Goal: Task Accomplishment & Management: Manage account settings

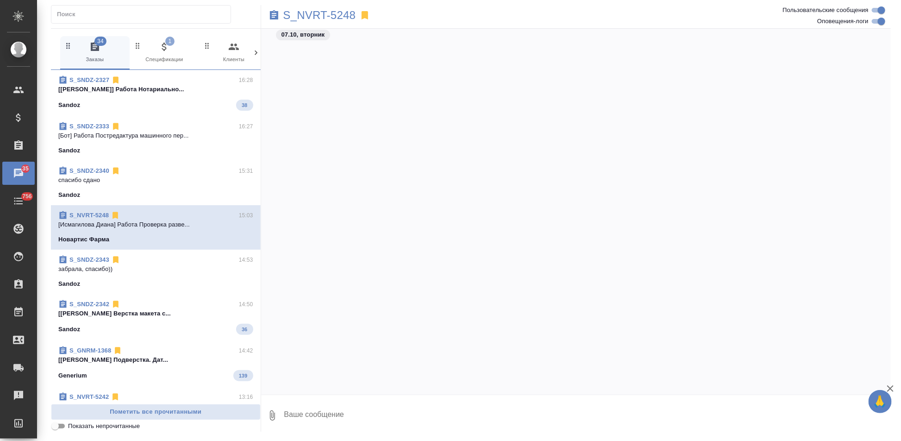
scroll to position [33842, 0]
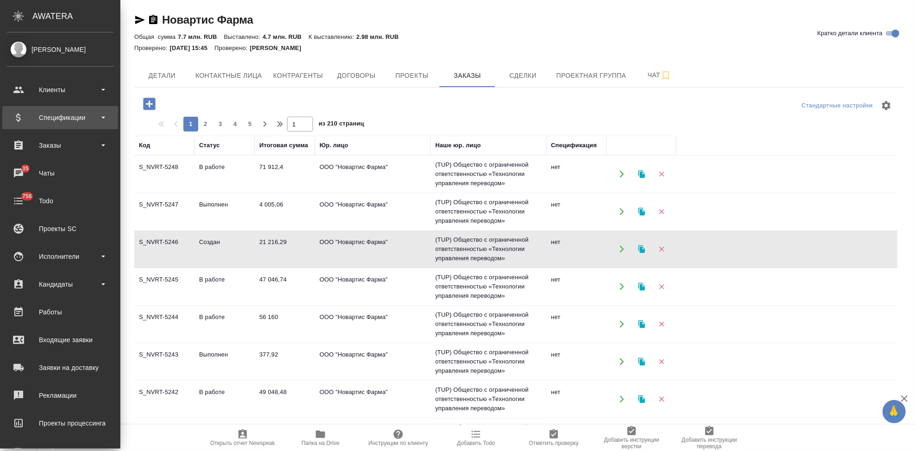
click at [54, 113] on div "Спецификации" at bounding box center [60, 118] width 106 height 14
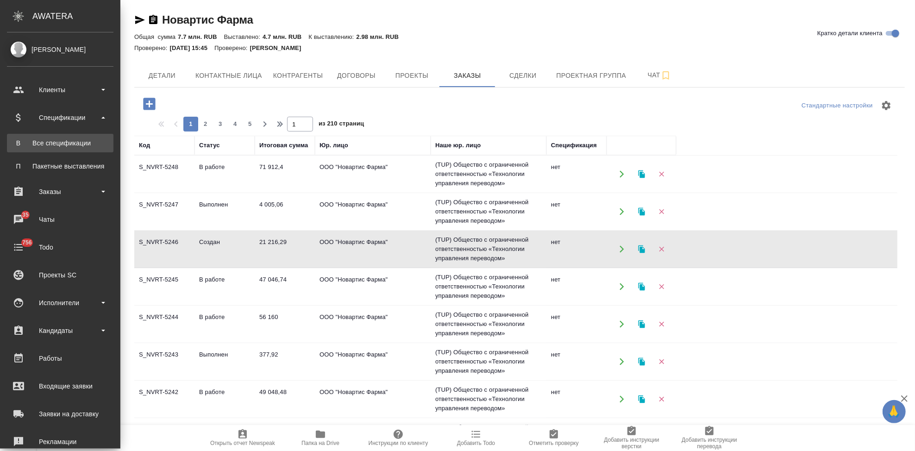
click at [61, 148] on link "В Все спецификации" at bounding box center [60, 143] width 106 height 19
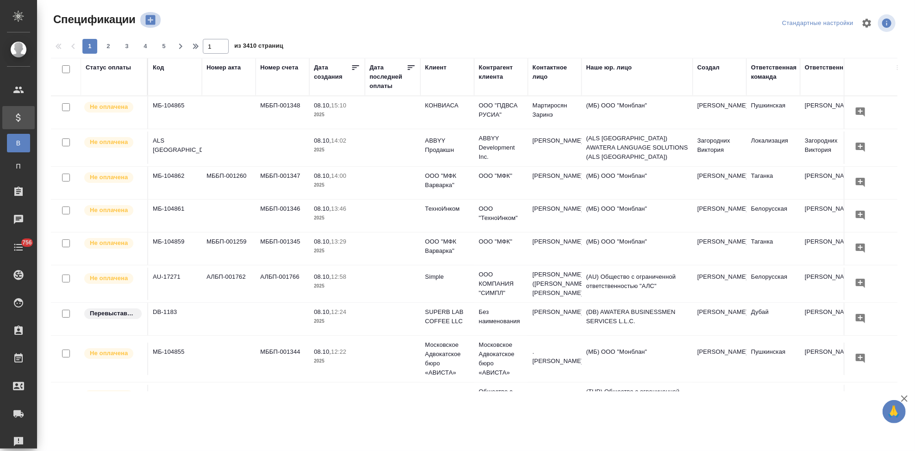
click at [149, 16] on icon "button" at bounding box center [150, 20] width 10 height 10
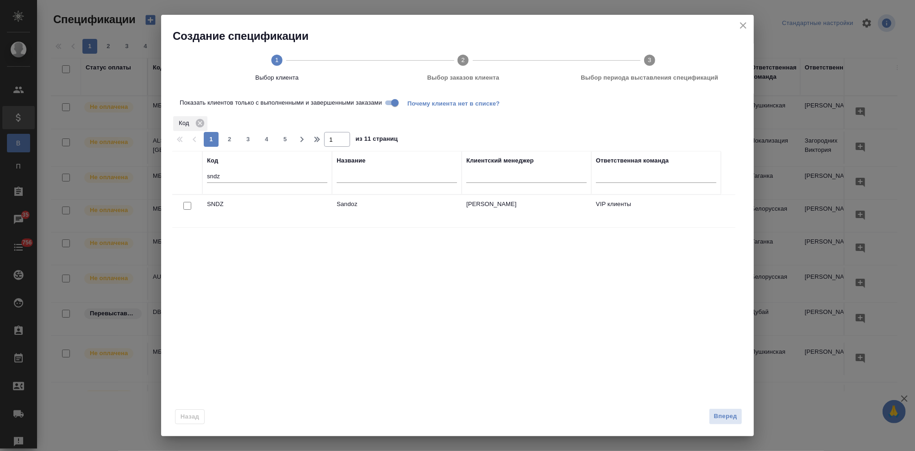
click at [187, 207] on input "checkbox" at bounding box center [187, 206] width 8 height 8
checkbox input "true"
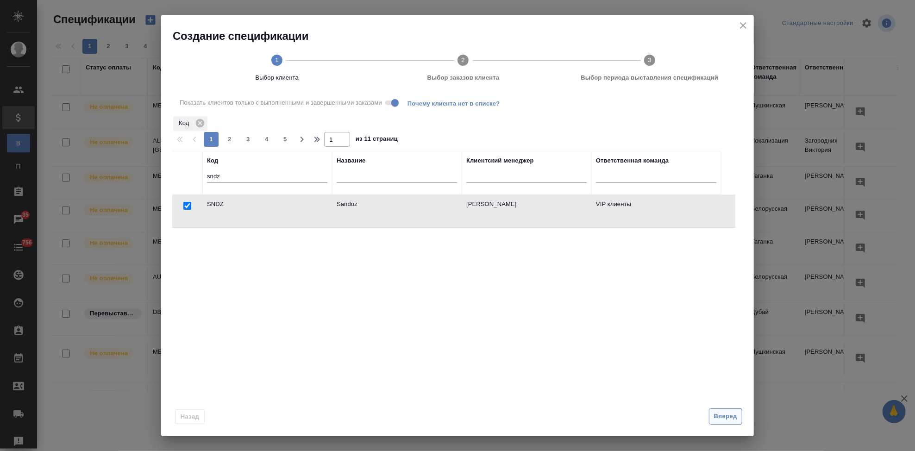
click at [716, 416] on span "Вперед" at bounding box center [725, 416] width 23 height 11
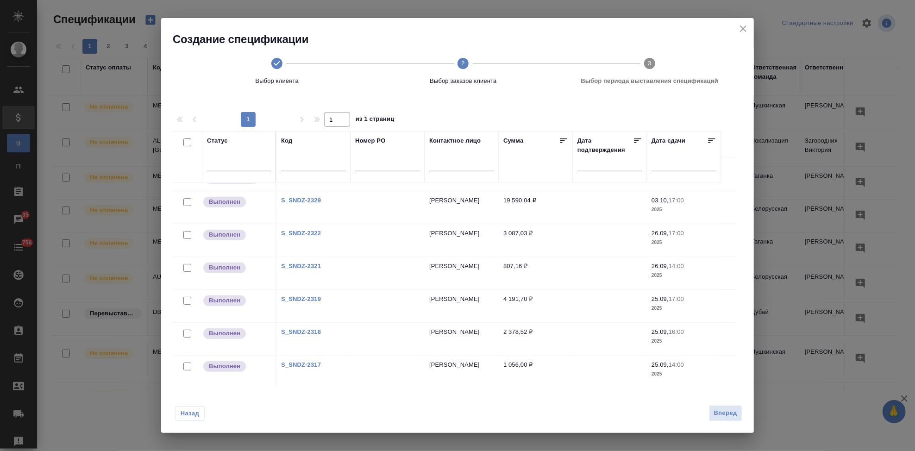
scroll to position [323, 0]
click at [312, 360] on link "S_SNDZ-2317" at bounding box center [301, 362] width 40 height 7
click at [186, 365] on input "checkbox" at bounding box center [187, 364] width 8 height 8
checkbox input "true"
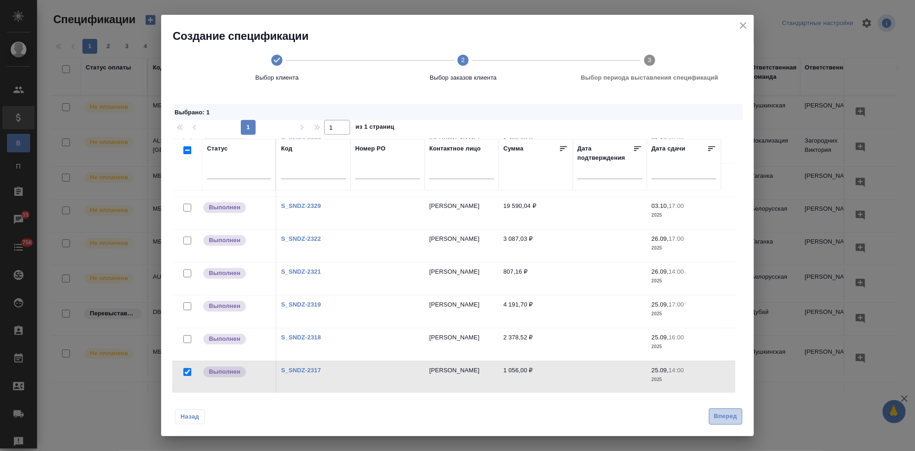
click at [725, 418] on span "Вперед" at bounding box center [725, 416] width 23 height 11
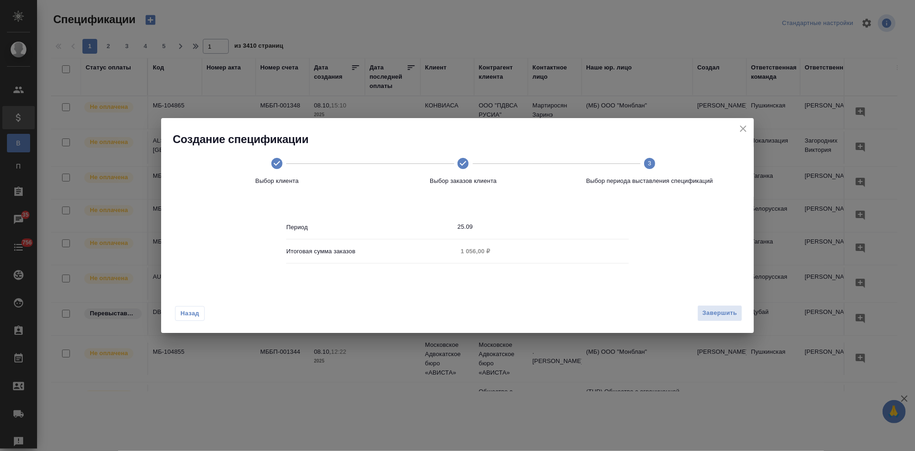
click at [478, 230] on input "25.09" at bounding box center [542, 226] width 171 height 13
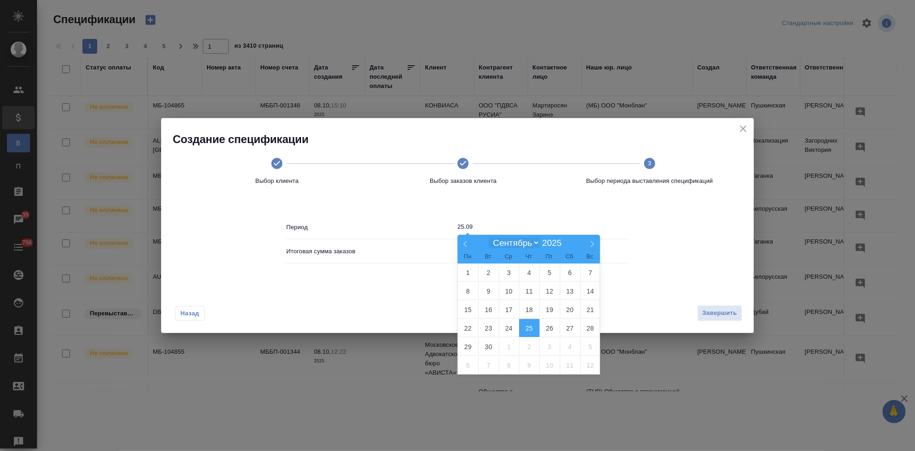
click at [532, 245] on select "Январь Февраль Март Апрель Май Июнь Июль Август Сентябрь Октябрь Ноябрь Декабрь" at bounding box center [513, 243] width 51 height 11
select select "9"
click at [488, 238] on select "Январь Февраль Март Апрель Май Июнь Июль Август Сентябрь Октябрь Ноябрь Декабрь" at bounding box center [513, 243] width 51 height 11
click at [492, 297] on span "7" at bounding box center [488, 291] width 20 height 18
type input "07.10"
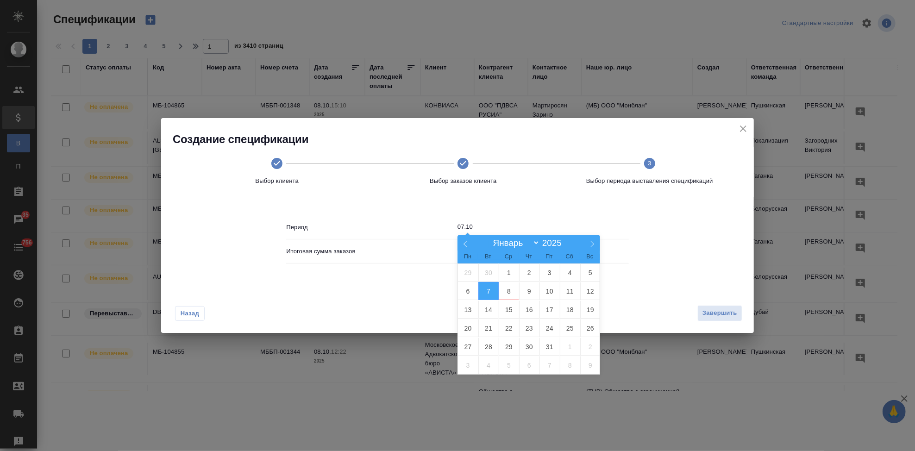
click at [492, 293] on span "7" at bounding box center [488, 291] width 20 height 18
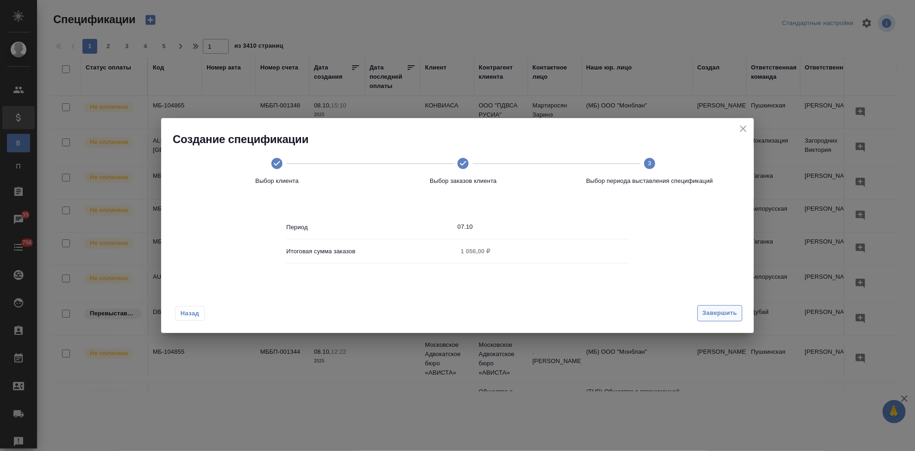
click at [708, 312] on span "Завершить" at bounding box center [719, 313] width 35 height 11
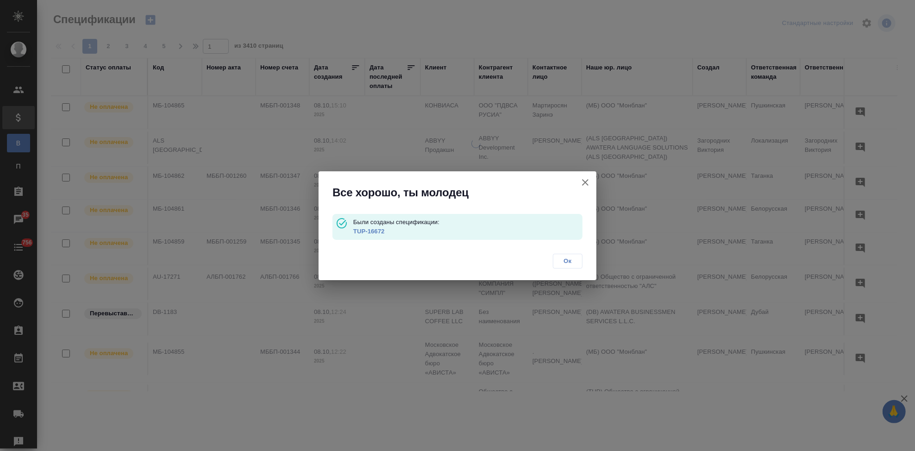
click at [372, 229] on link "TUP-16672" at bounding box center [368, 231] width 31 height 7
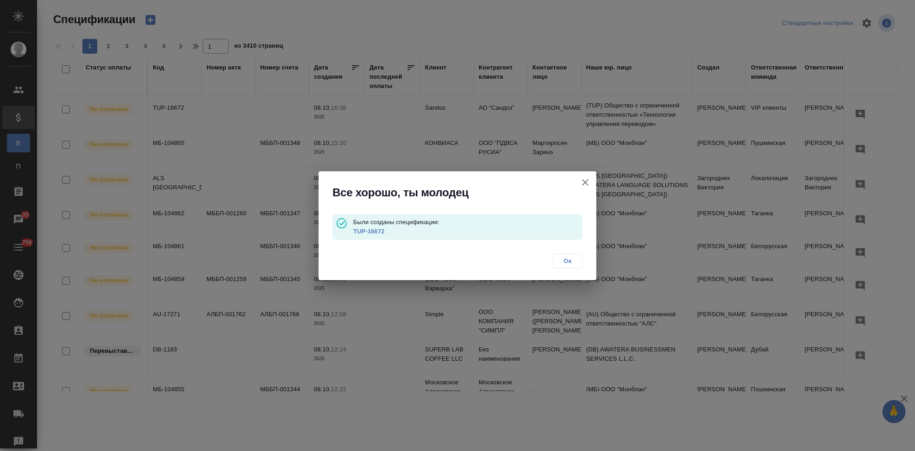
click at [561, 261] on span "Ок" at bounding box center [567, 261] width 19 height 9
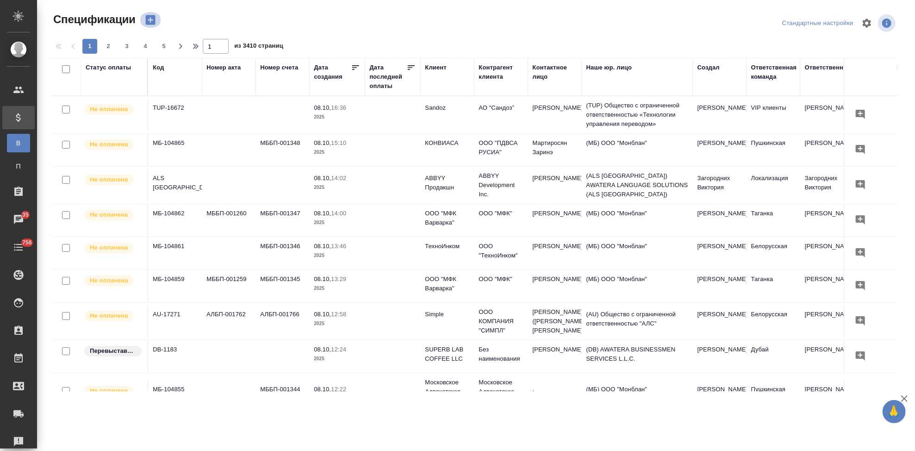
click at [148, 22] on icon "button" at bounding box center [150, 20] width 10 height 10
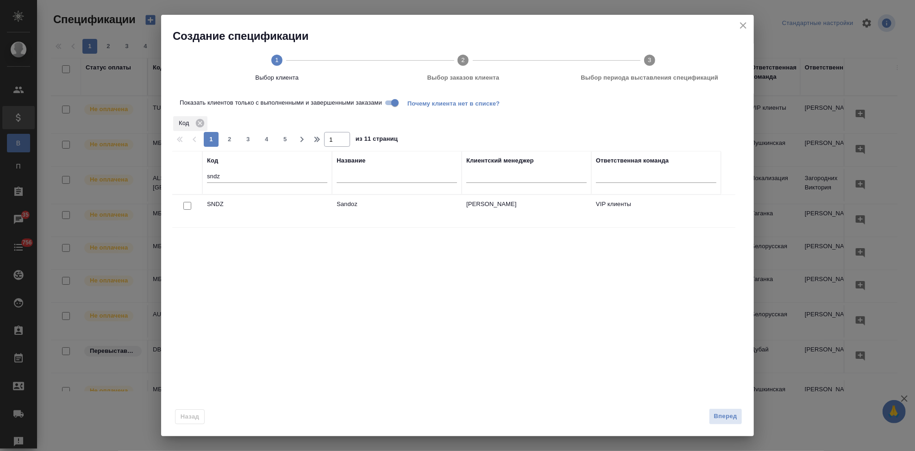
click at [183, 205] on input "checkbox" at bounding box center [187, 206] width 8 height 8
checkbox input "true"
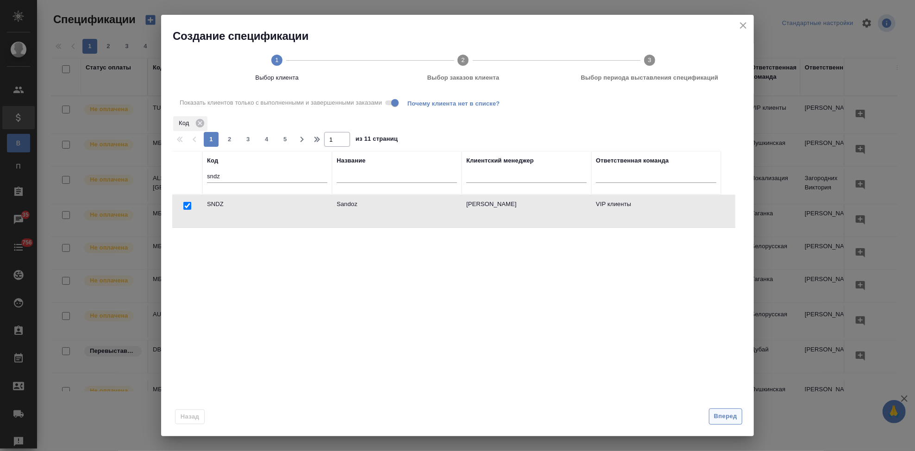
click at [724, 419] on span "Вперед" at bounding box center [725, 416] width 23 height 11
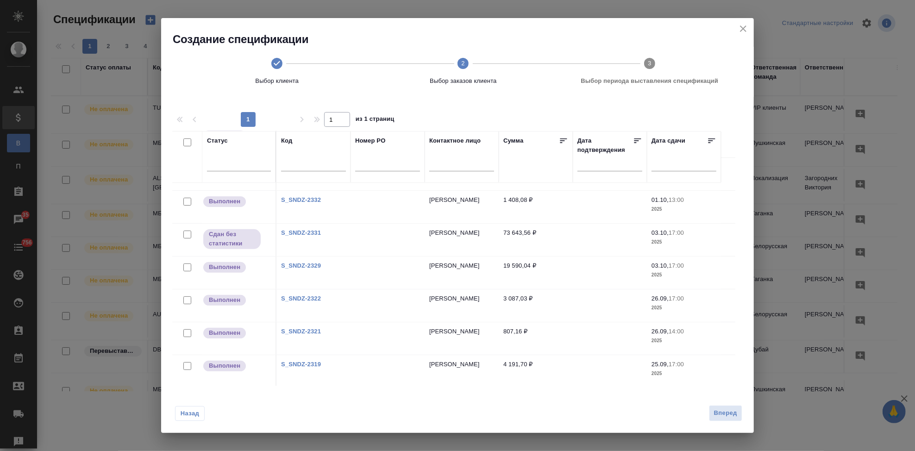
scroll to position [290, 0]
click at [305, 360] on link "S_SNDZ-2318" at bounding box center [301, 362] width 40 height 7
click at [184, 366] on input "checkbox" at bounding box center [187, 364] width 8 height 8
checkbox input "true"
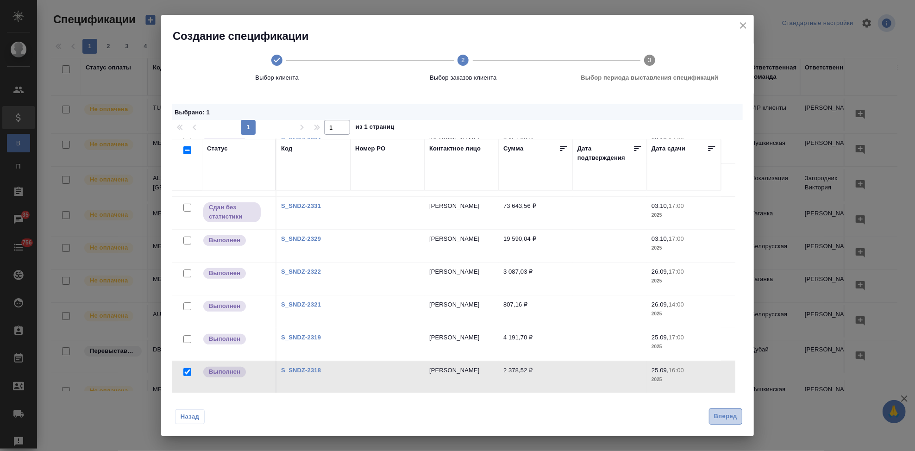
click at [723, 415] on span "Вперед" at bounding box center [725, 416] width 23 height 11
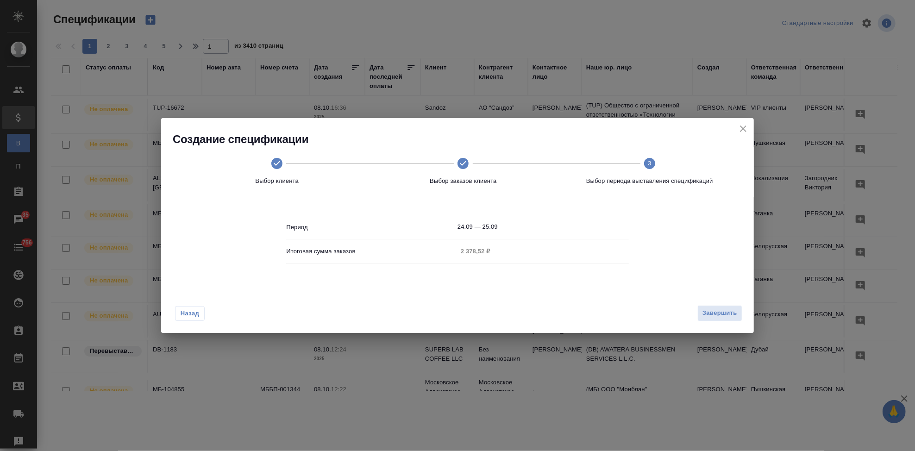
click at [519, 227] on input "24.09 — 25.09" at bounding box center [542, 226] width 171 height 13
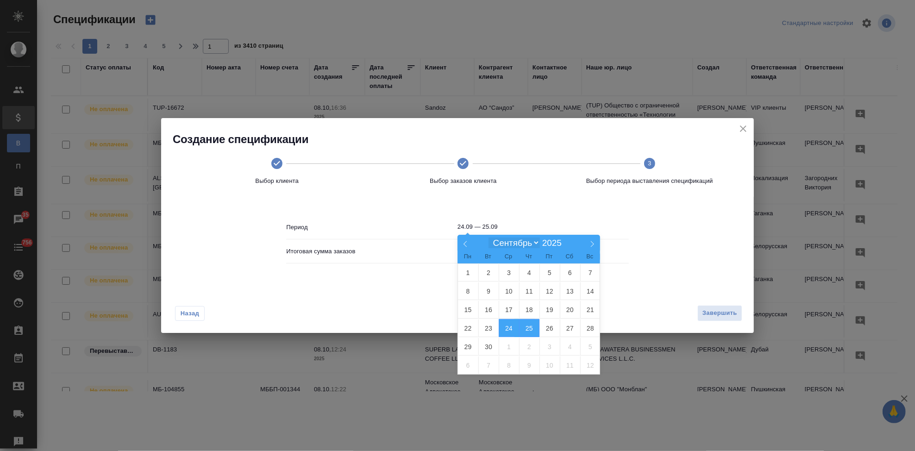
click at [534, 242] on select "Январь Февраль Март Апрель Май Июнь Июль Август Сентябрь Октябрь Ноябрь Декабрь" at bounding box center [513, 243] width 51 height 11
select select "9"
click at [488, 238] on select "Январь Февраль Март Апрель Май Июнь Июль Август Сентябрь Октябрь Ноябрь Декабрь" at bounding box center [513, 243] width 51 height 11
click at [487, 291] on span "7" at bounding box center [488, 291] width 20 height 18
type input "07.10"
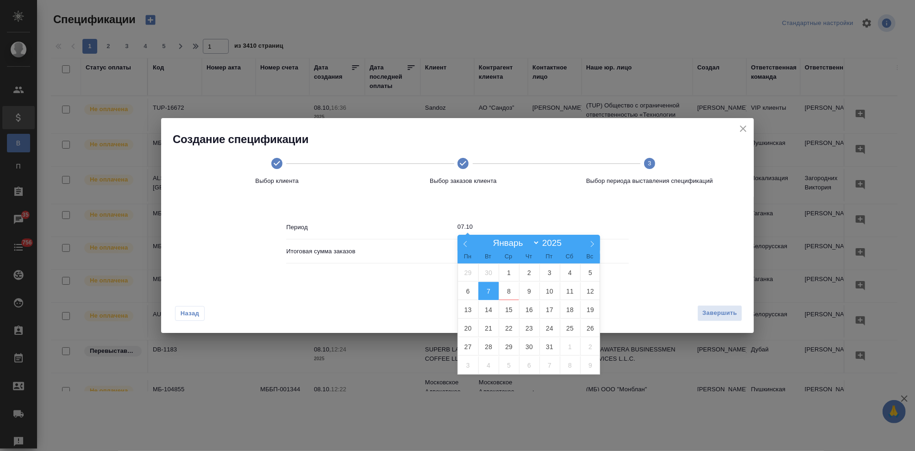
click at [489, 290] on span "7" at bounding box center [488, 291] width 20 height 18
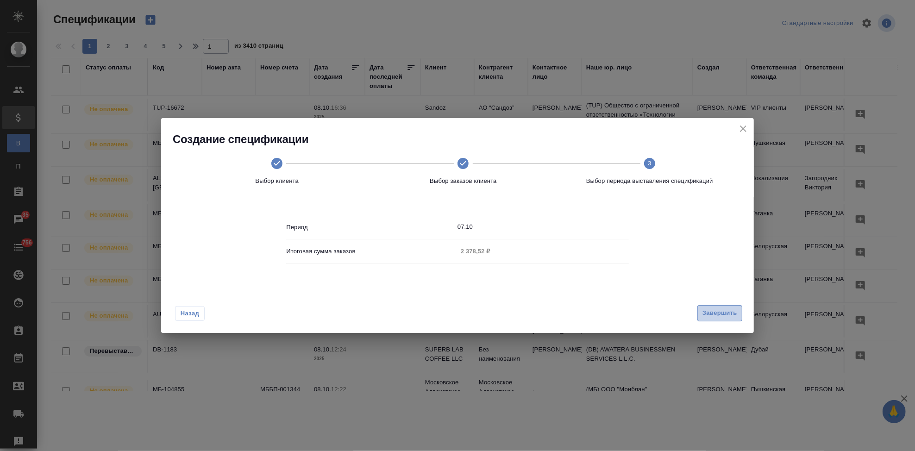
click at [708, 315] on span "Завершить" at bounding box center [719, 313] width 35 height 11
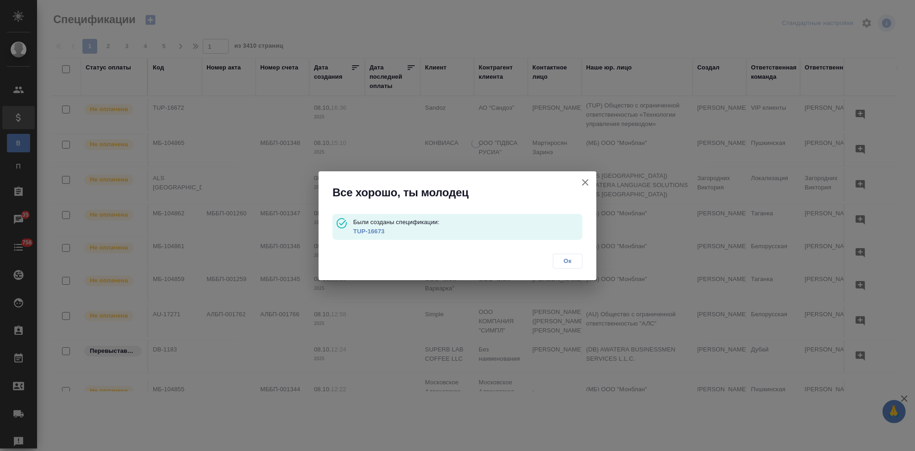
click at [369, 230] on link "TUP-16673" at bounding box center [368, 231] width 31 height 7
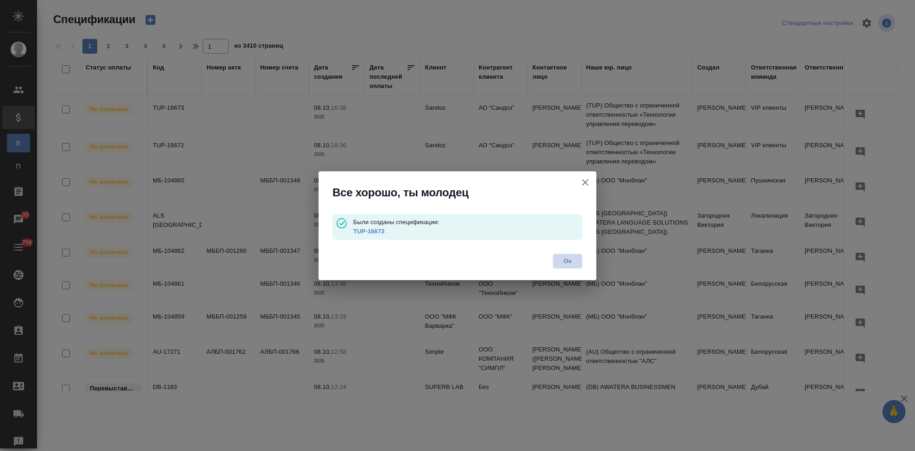
click at [569, 258] on span "Ок" at bounding box center [567, 261] width 19 height 9
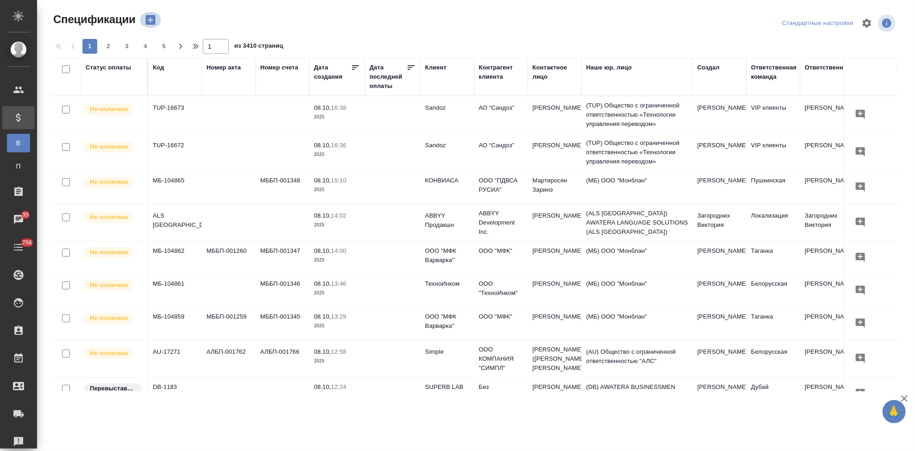
click at [150, 22] on icon "button" at bounding box center [150, 19] width 13 height 13
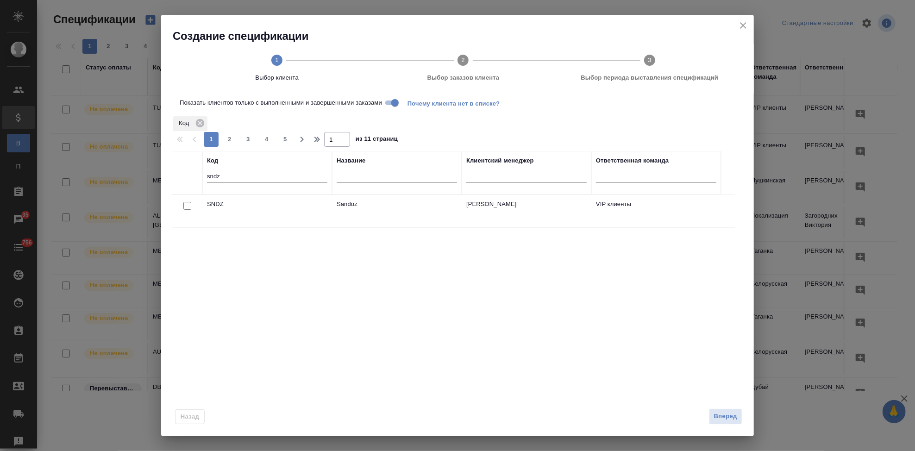
click at [188, 206] on input "checkbox" at bounding box center [187, 206] width 8 height 8
checkbox input "true"
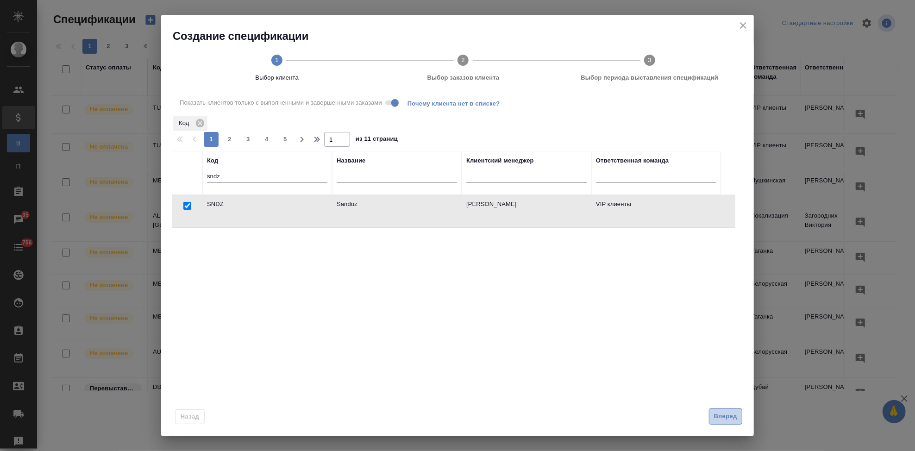
click at [723, 417] on span "Вперед" at bounding box center [725, 416] width 23 height 11
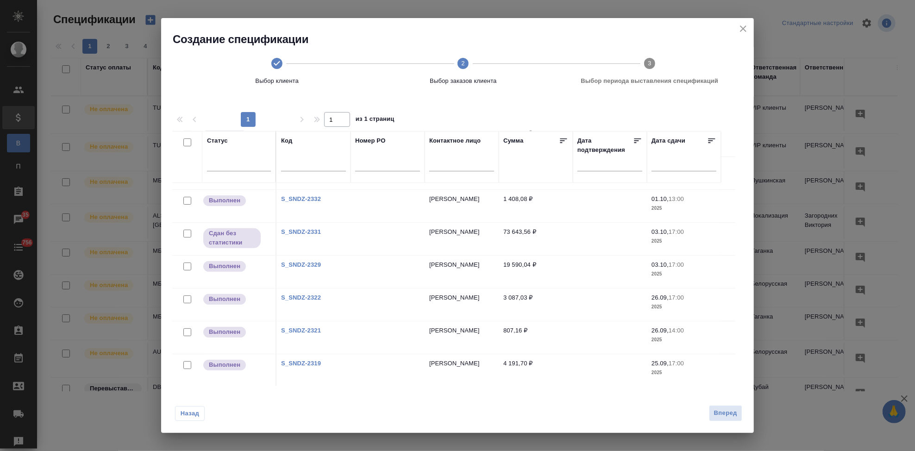
scroll to position [257, 0]
click at [315, 364] on link "S_SNDZ-2319" at bounding box center [301, 362] width 40 height 7
click at [186, 365] on input "checkbox" at bounding box center [187, 364] width 8 height 8
checkbox input "true"
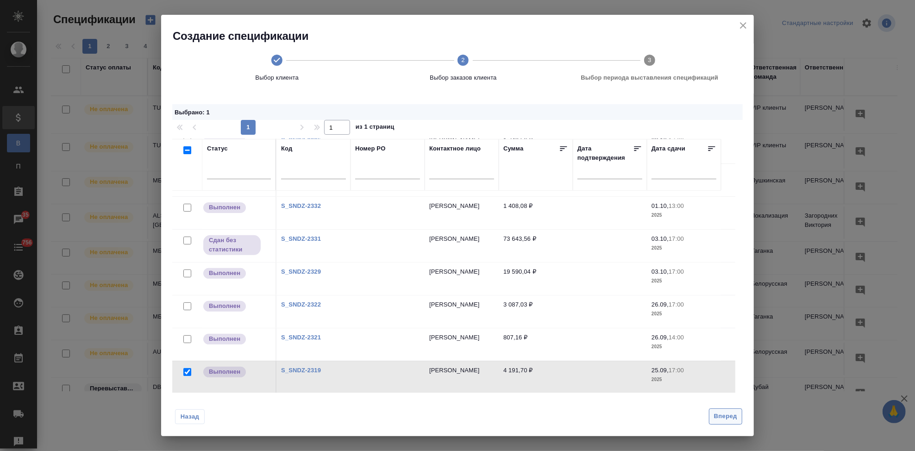
click at [725, 411] on span "Вперед" at bounding box center [725, 416] width 23 height 11
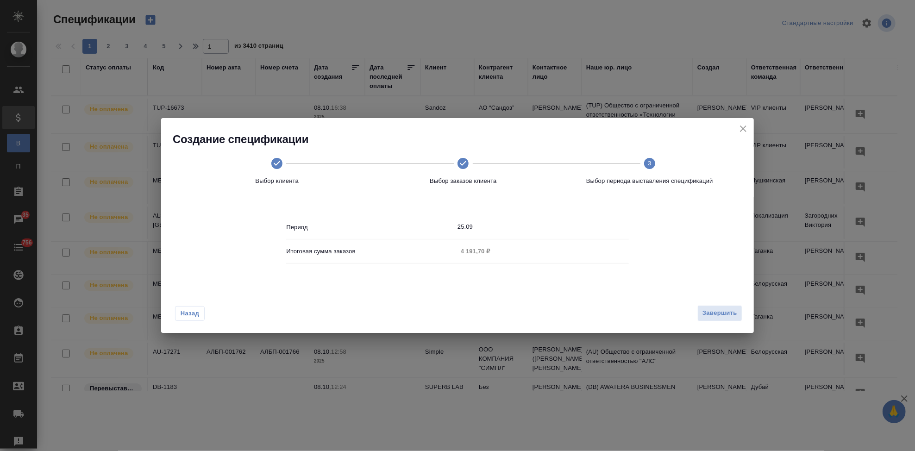
click at [742, 130] on icon "close" at bounding box center [743, 128] width 6 height 6
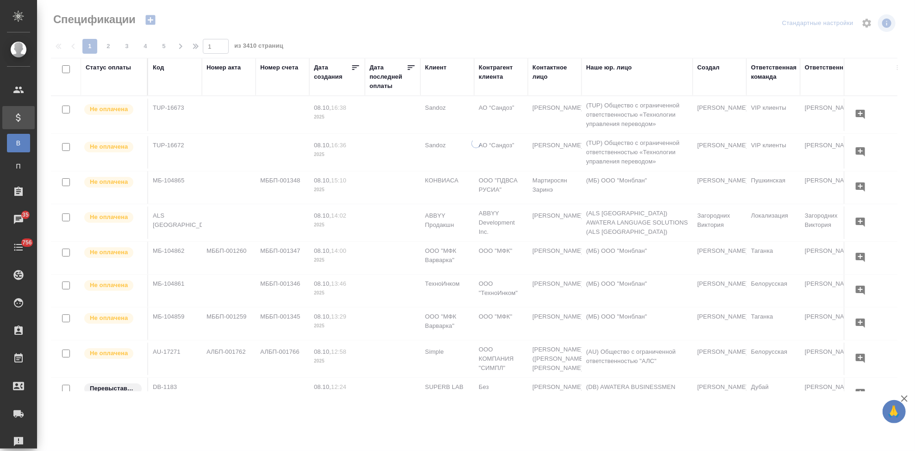
click at [148, 18] on div at bounding box center [476, 198] width 878 height 396
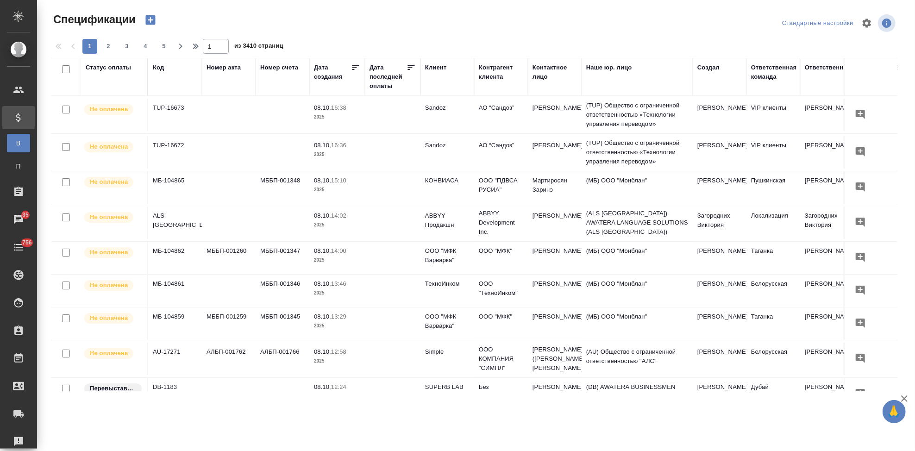
click at [152, 20] on icon "button" at bounding box center [150, 20] width 10 height 10
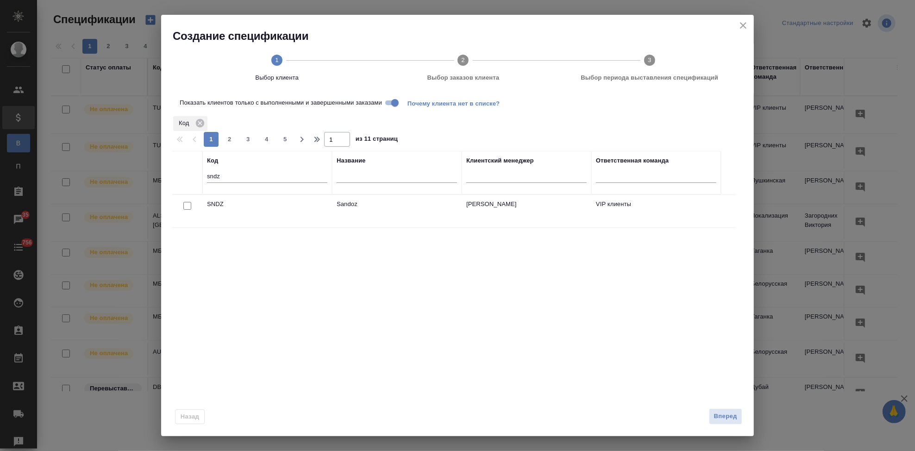
click at [189, 205] on input "checkbox" at bounding box center [187, 206] width 8 height 8
checkbox input "true"
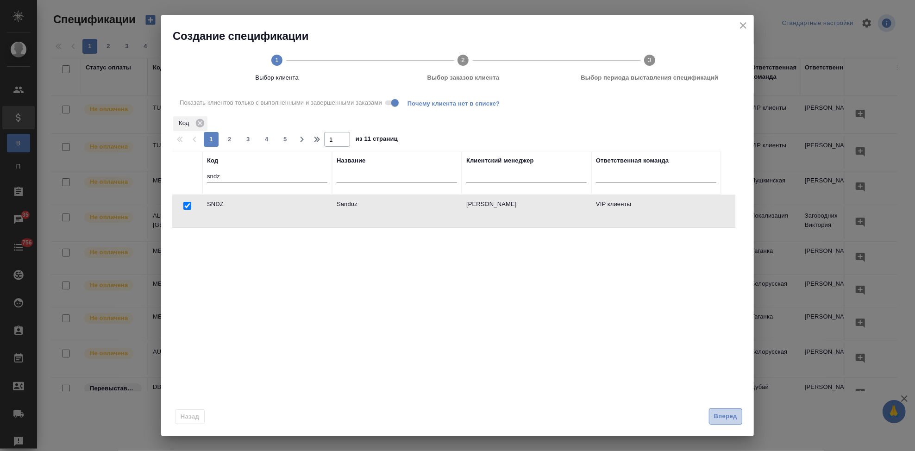
click at [725, 415] on span "Вперед" at bounding box center [725, 416] width 23 height 11
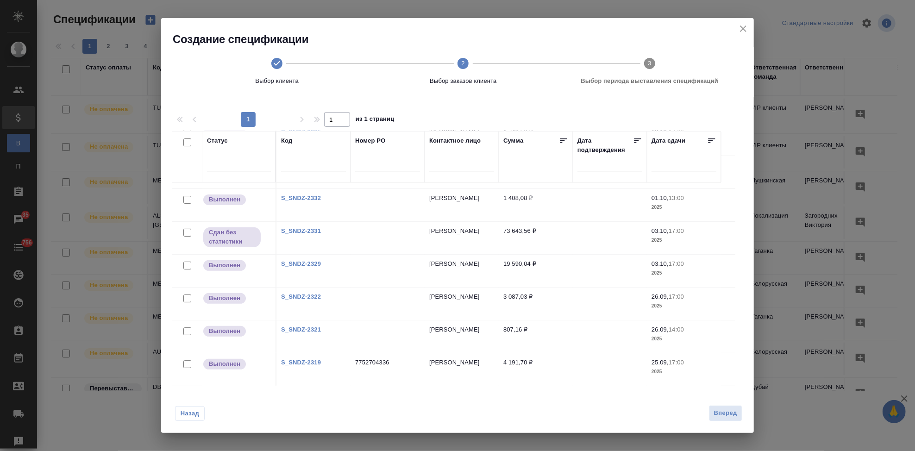
click at [303, 364] on link "S_SNDZ-2319" at bounding box center [301, 362] width 40 height 7
click at [190, 367] on input "checkbox" at bounding box center [187, 364] width 8 height 8
checkbox input "true"
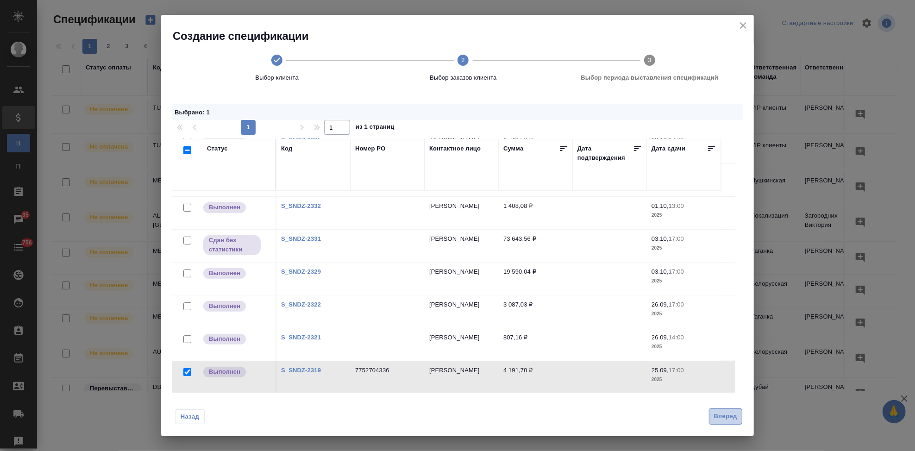
click at [721, 413] on span "Вперед" at bounding box center [725, 416] width 23 height 11
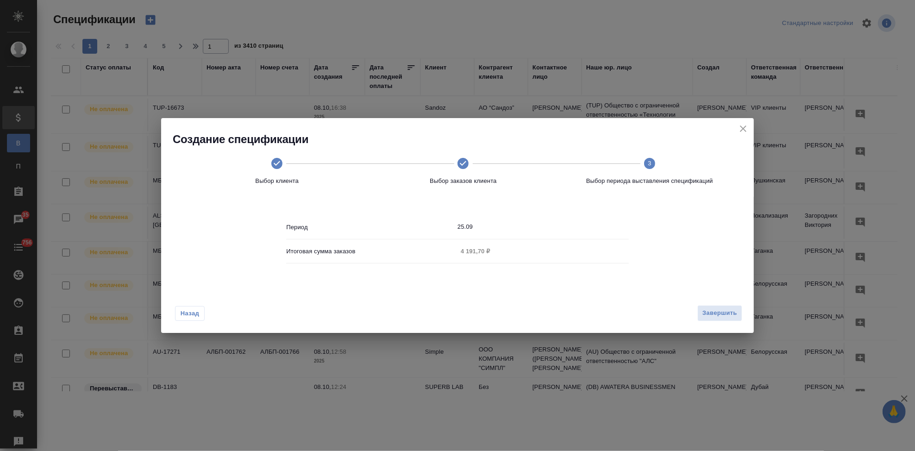
click at [501, 227] on input "25.09" at bounding box center [542, 226] width 171 height 13
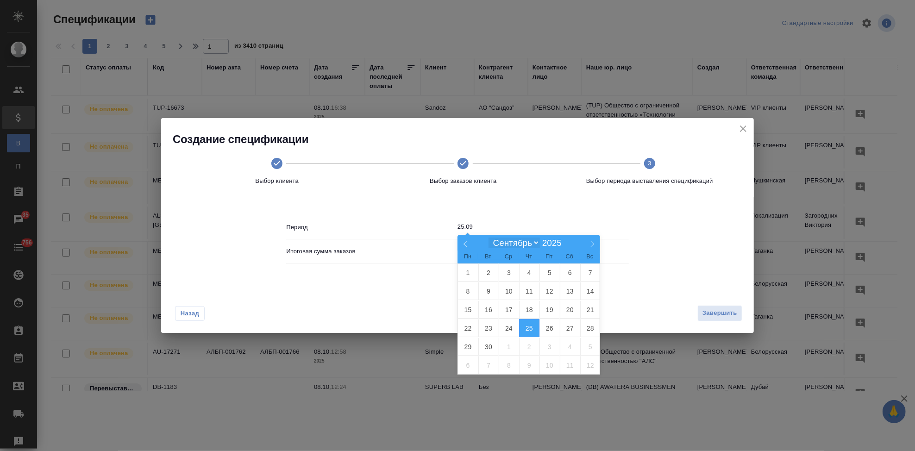
click at [533, 243] on select "Январь Февраль Март Апрель Май Июнь Июль Август Сентябрь Октябрь Ноябрь Декабрь" at bounding box center [513, 243] width 51 height 11
select select "9"
click at [488, 238] on select "Январь Февраль Март Апрель Май Июнь Июль Август Сентябрь Октябрь Ноябрь Декабрь" at bounding box center [513, 243] width 51 height 11
click at [489, 296] on span "7" at bounding box center [488, 291] width 20 height 18
type input "07.10"
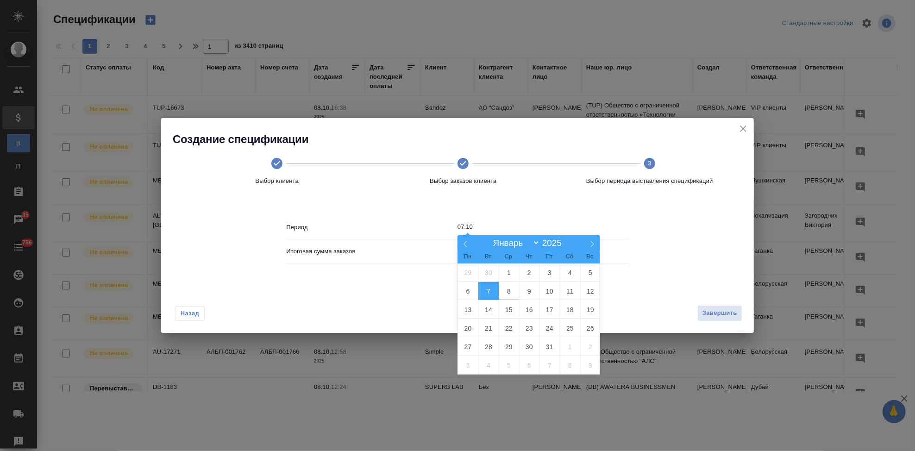
click at [489, 293] on span "7" at bounding box center [488, 291] width 20 height 18
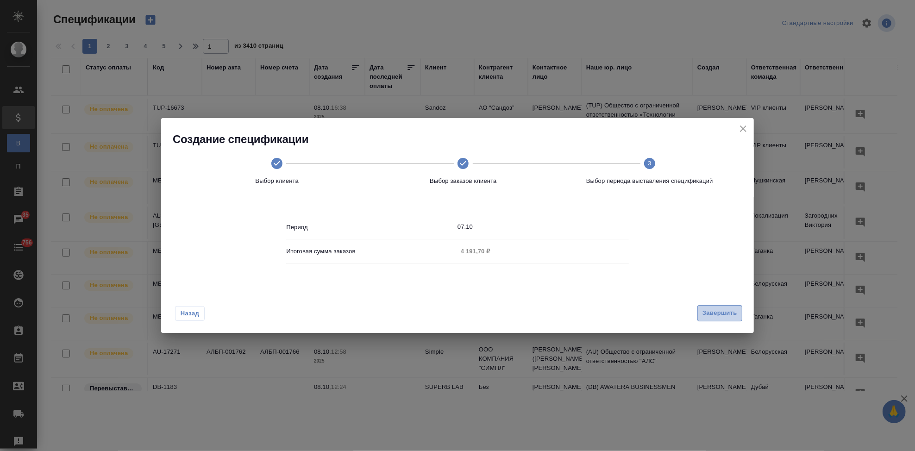
click at [703, 315] on span "Завершить" at bounding box center [719, 313] width 35 height 11
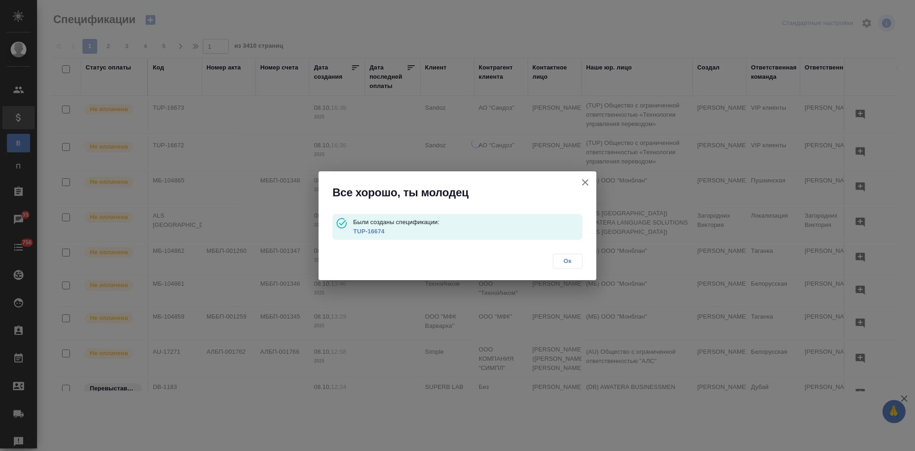
click at [376, 230] on link "TUP-16674" at bounding box center [368, 231] width 31 height 7
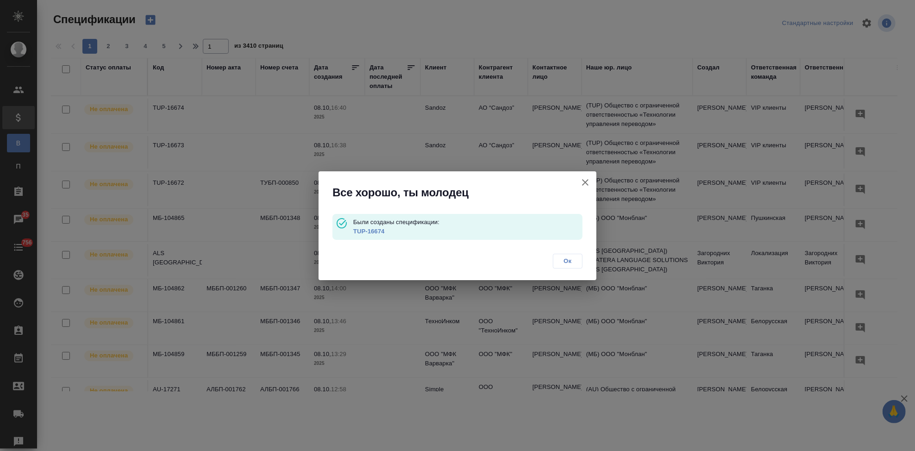
click at [564, 261] on span "Ок" at bounding box center [567, 261] width 19 height 9
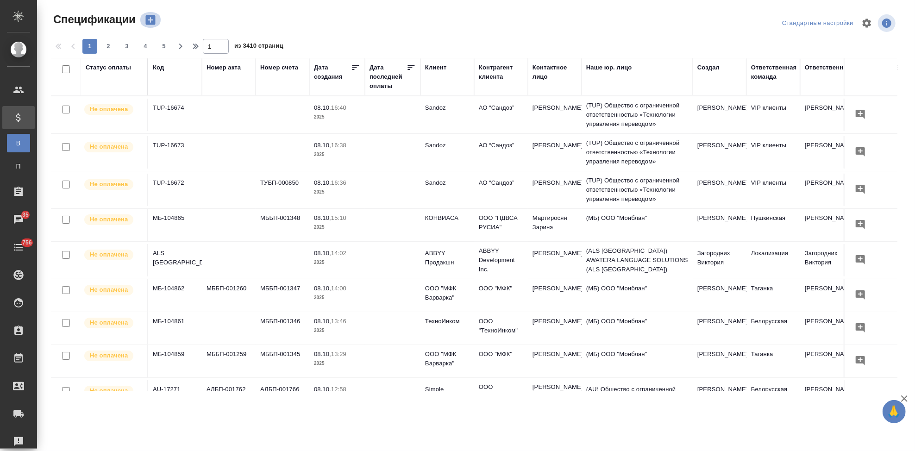
click at [150, 24] on icon "button" at bounding box center [150, 20] width 10 height 10
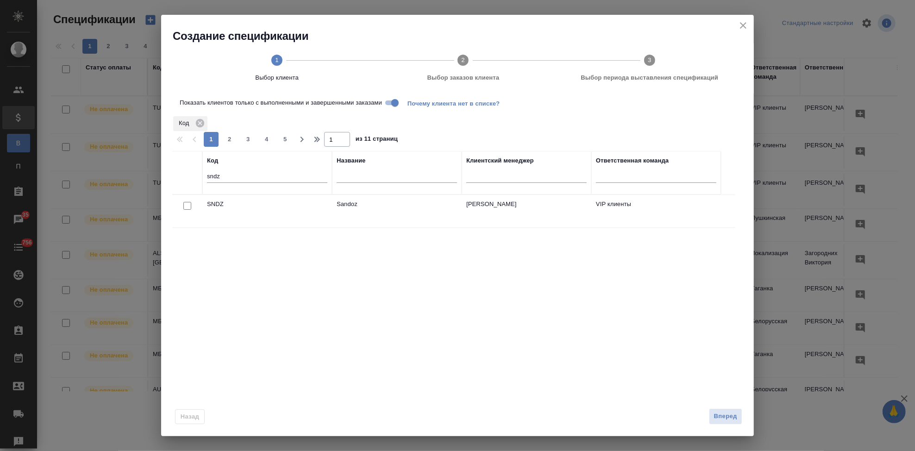
click at [187, 207] on input "checkbox" at bounding box center [187, 206] width 8 height 8
checkbox input "true"
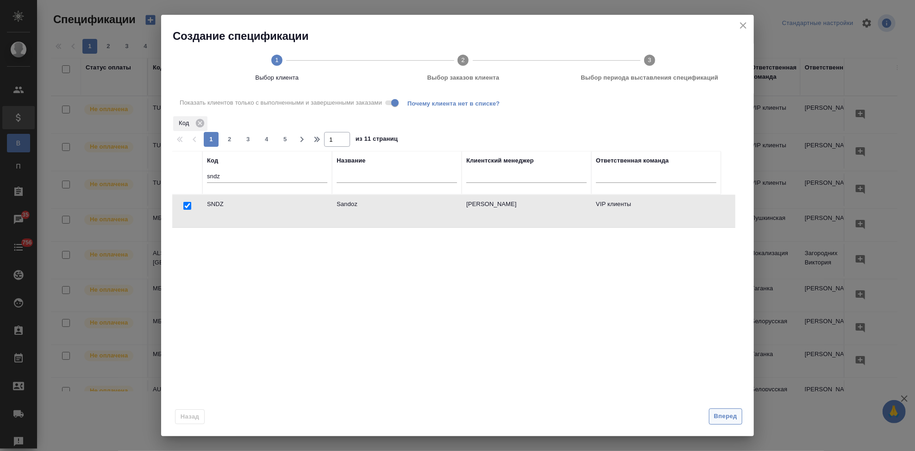
click at [718, 420] on span "Вперед" at bounding box center [725, 416] width 23 height 11
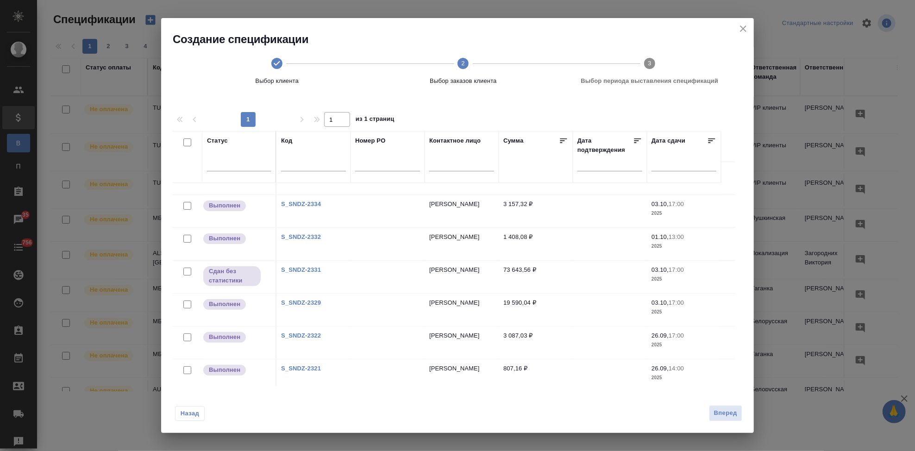
scroll to position [225, 0]
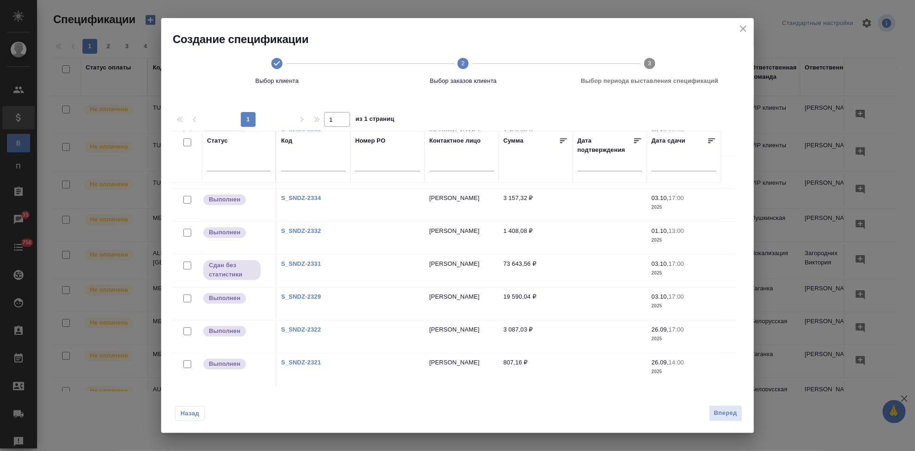
click at [300, 363] on link "S_SNDZ-2321" at bounding box center [301, 362] width 40 height 7
click at [187, 363] on input "checkbox" at bounding box center [187, 364] width 8 height 8
checkbox input "true"
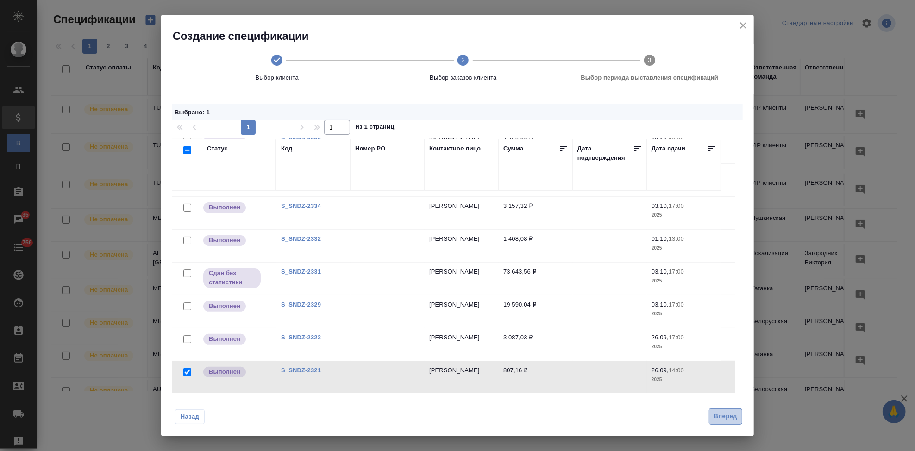
click at [718, 418] on span "Вперед" at bounding box center [725, 416] width 23 height 11
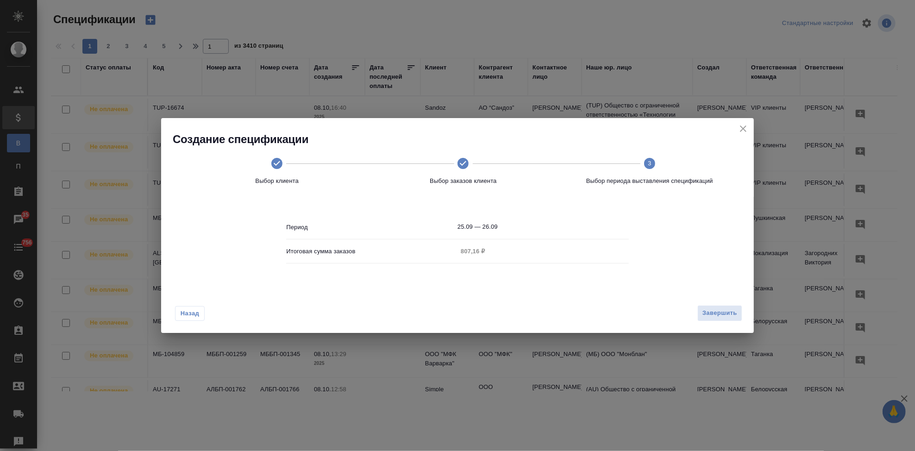
click at [506, 229] on input "25.09 — 26.09" at bounding box center [542, 226] width 171 height 13
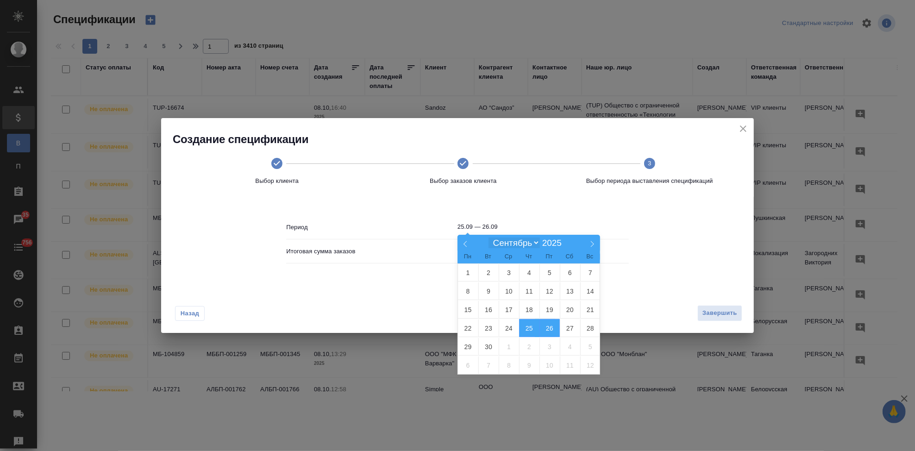
click at [535, 243] on select "Январь Февраль Март Апрель Май Июнь Июль Август Сентябрь Октябрь Ноябрь Декабрь" at bounding box center [513, 243] width 51 height 11
select select "9"
click at [488, 238] on select "Январь Февраль Март Апрель Май Июнь Июль Август Сентябрь Октябрь Ноябрь Декабрь" at bounding box center [513, 243] width 51 height 11
click at [493, 294] on span "7" at bounding box center [488, 291] width 20 height 18
type input "07.10"
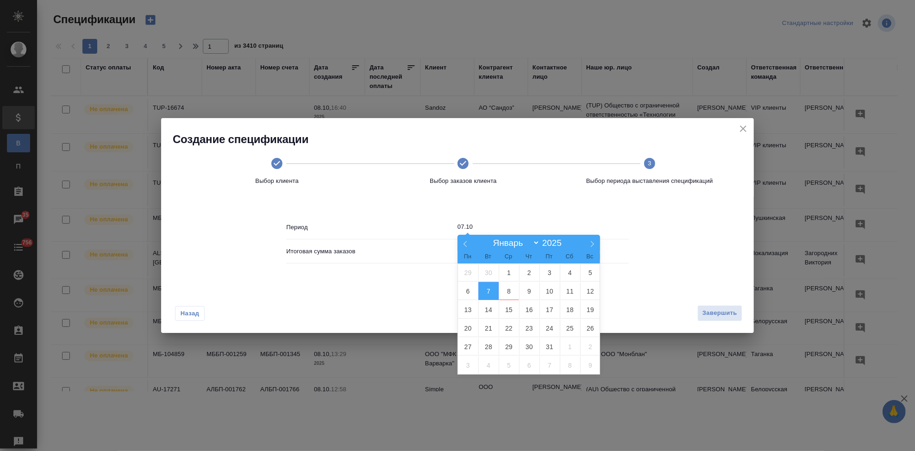
click at [489, 294] on span "7" at bounding box center [488, 291] width 20 height 18
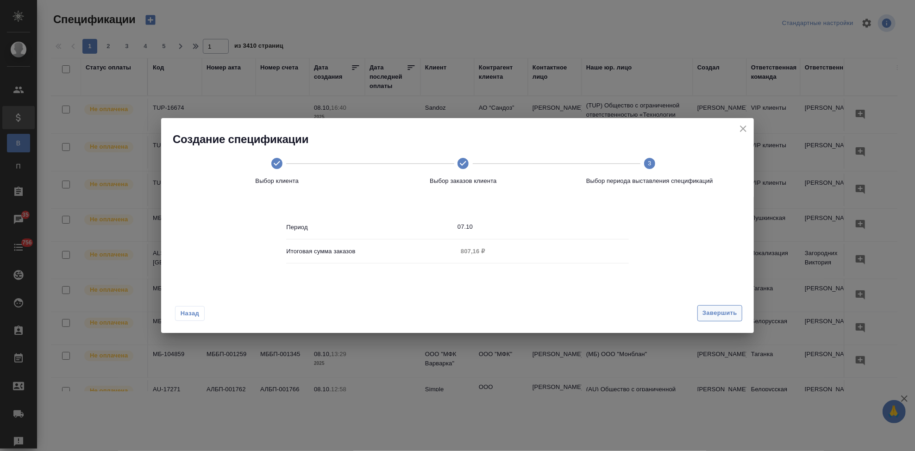
click at [716, 316] on span "Завершить" at bounding box center [719, 313] width 35 height 11
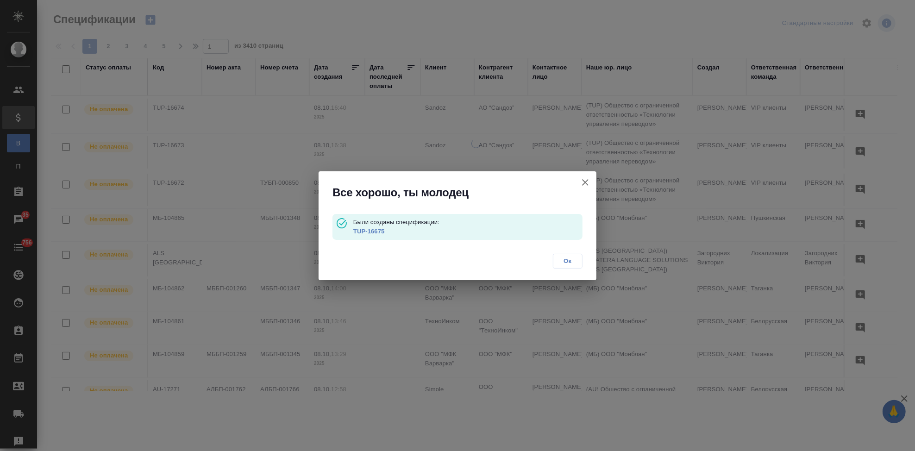
click at [373, 233] on link "TUP-16675" at bounding box center [368, 231] width 31 height 7
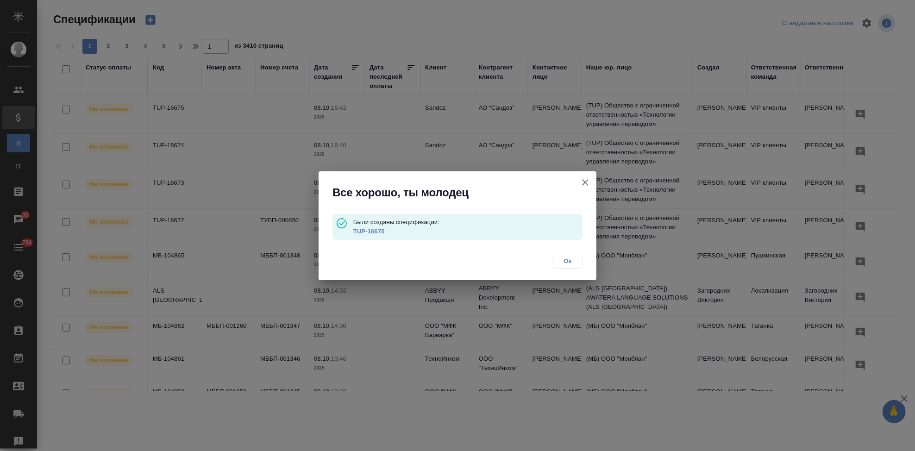
click at [574, 261] on span "Ок" at bounding box center [567, 261] width 19 height 9
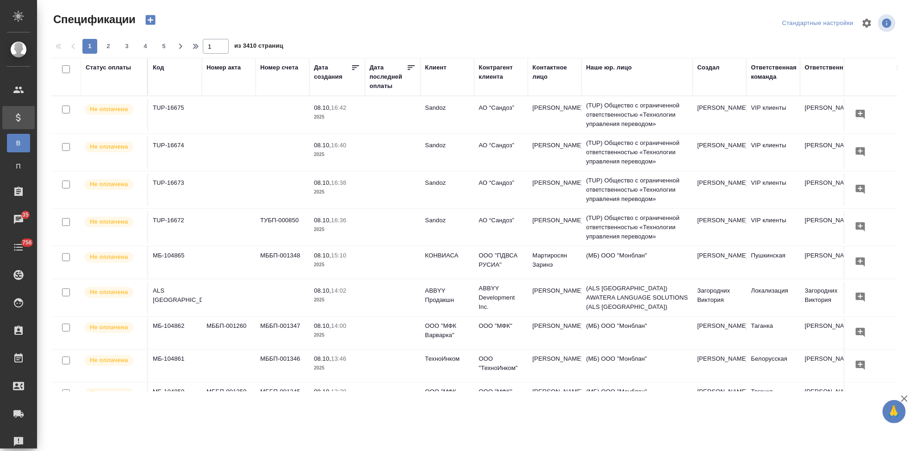
click at [150, 22] on icon "button" at bounding box center [150, 19] width 13 height 13
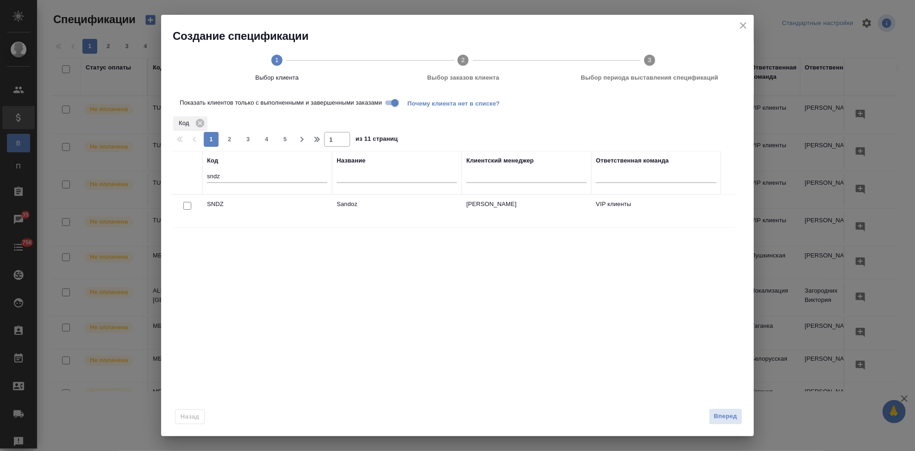
click at [190, 206] on input "checkbox" at bounding box center [187, 206] width 8 height 8
checkbox input "true"
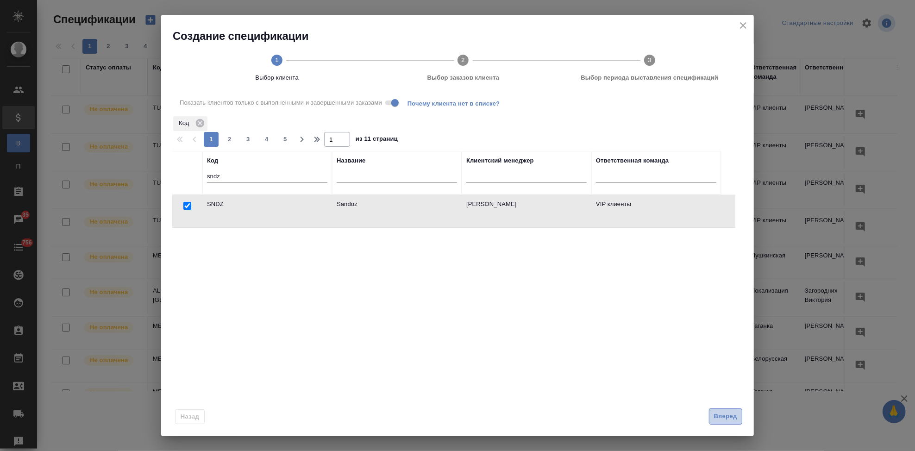
click at [718, 413] on span "Вперед" at bounding box center [725, 416] width 23 height 11
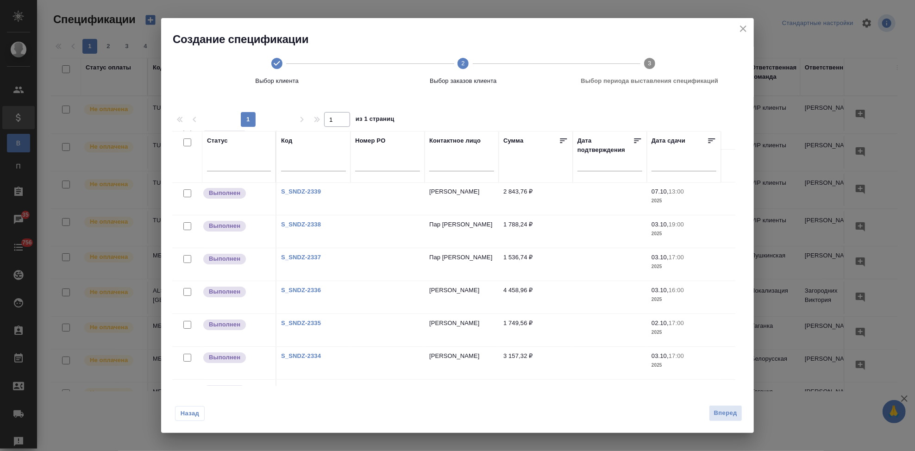
scroll to position [192, 0]
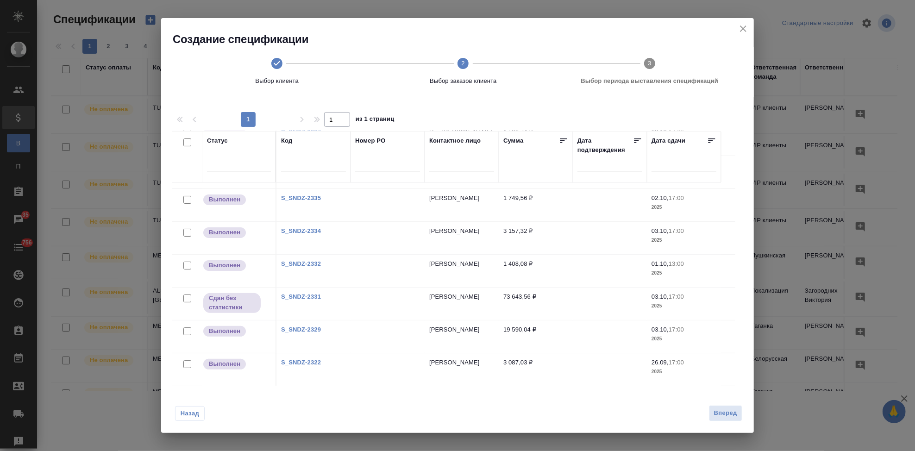
click at [294, 364] on link "S_SNDZ-2322" at bounding box center [301, 362] width 40 height 7
click at [190, 414] on span "Назад" at bounding box center [189, 413] width 19 height 9
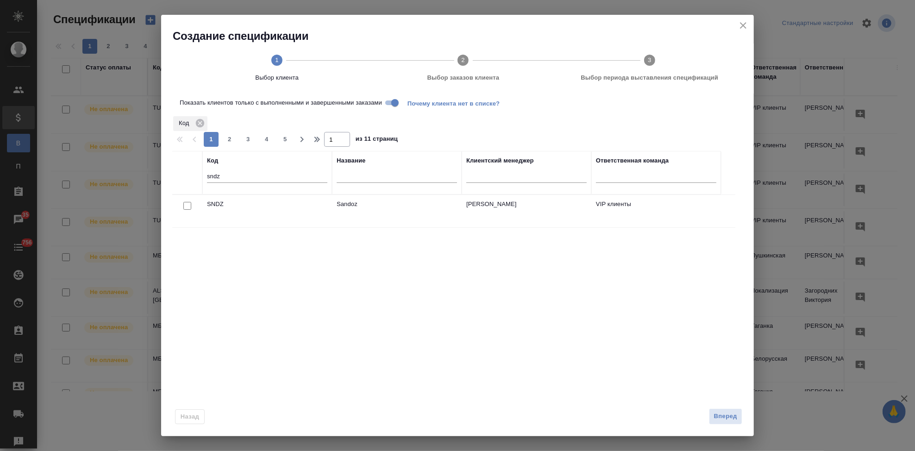
click at [186, 205] on input "checkbox" at bounding box center [187, 206] width 8 height 8
checkbox input "true"
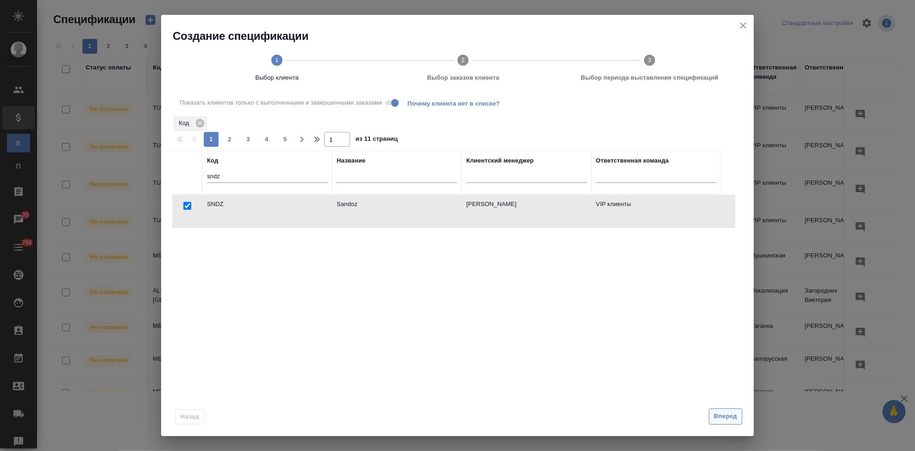
click at [733, 415] on span "Вперед" at bounding box center [725, 416] width 23 height 11
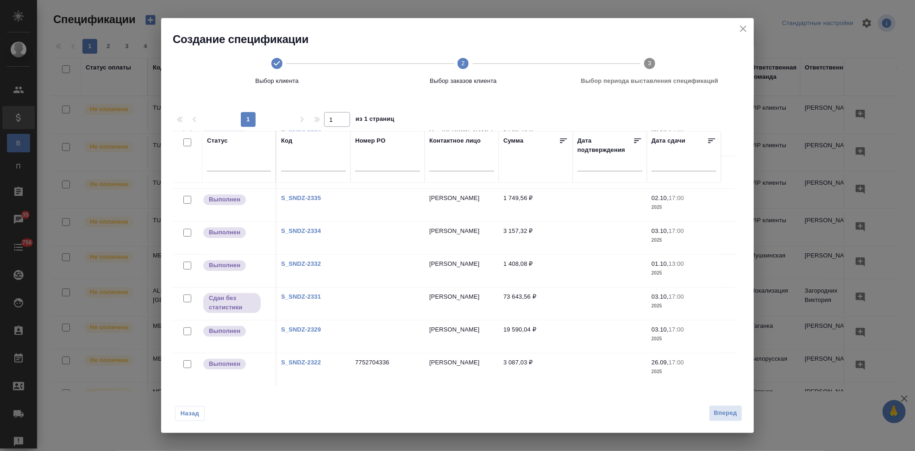
click at [189, 364] on input "checkbox" at bounding box center [187, 364] width 8 height 8
checkbox input "true"
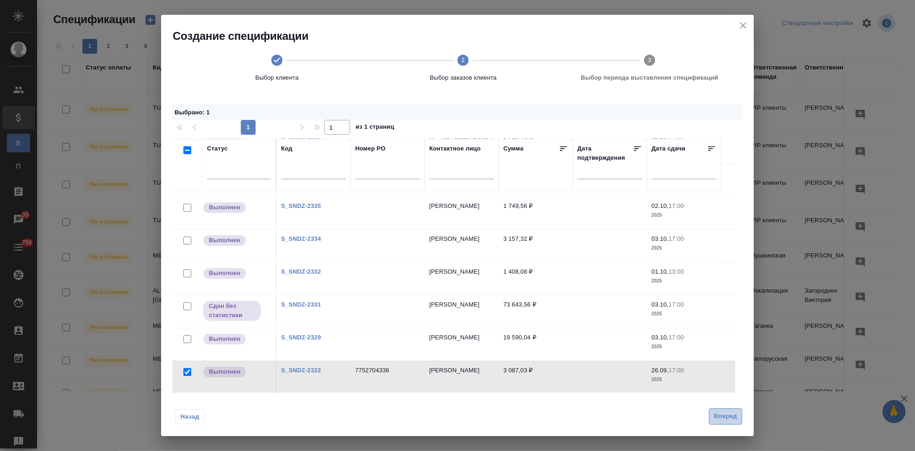
click at [730, 419] on span "Вперед" at bounding box center [725, 416] width 23 height 11
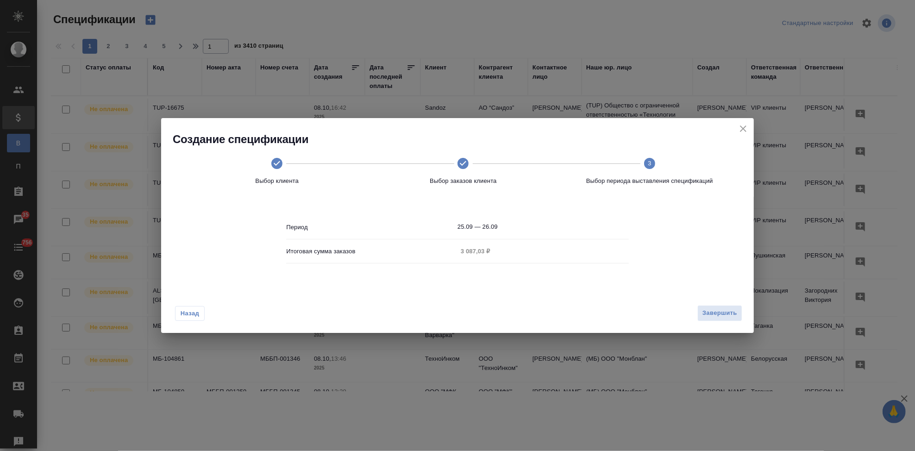
click at [514, 225] on input "25.09 — 26.09" at bounding box center [542, 226] width 171 height 13
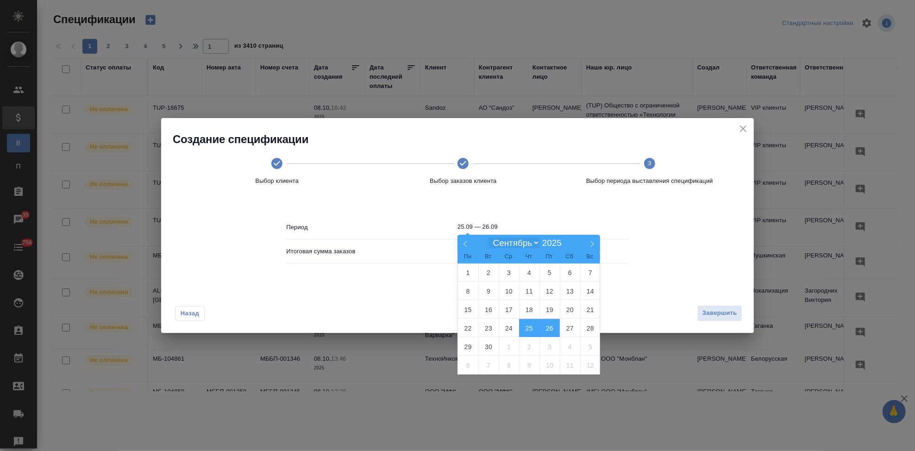
click at [535, 243] on select "Январь Февраль Март Апрель Май Июнь Июль Август Сентябрь Октябрь Ноябрь Декабрь" at bounding box center [513, 243] width 51 height 11
select select "9"
click at [488, 238] on select "Январь Февраль Март Апрель Май Июнь Июль Август Сентябрь Октябрь Ноябрь Декабрь" at bounding box center [513, 243] width 51 height 11
click at [494, 291] on span "7" at bounding box center [488, 291] width 20 height 18
type input "07.10"
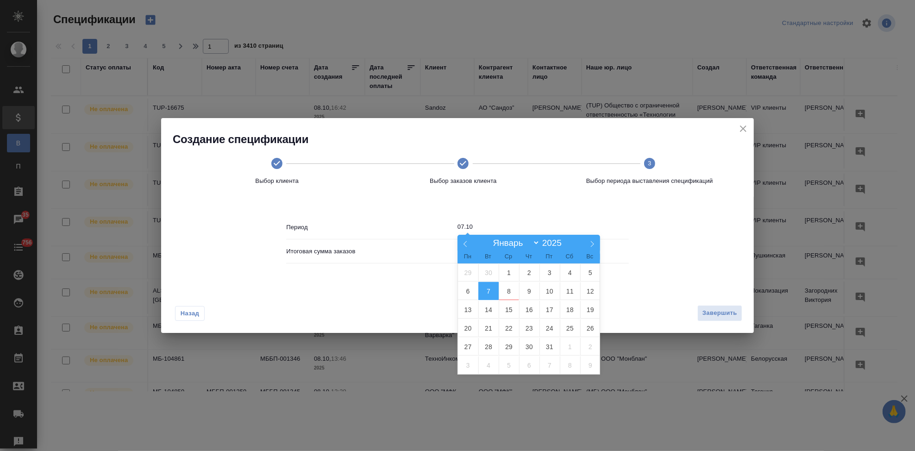
click at [488, 292] on span "7" at bounding box center [488, 291] width 20 height 18
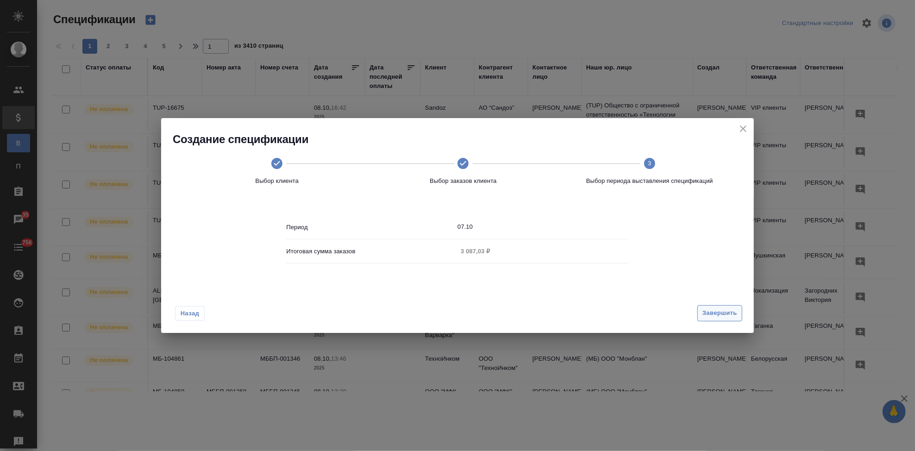
click at [709, 312] on span "Завершить" at bounding box center [719, 313] width 35 height 11
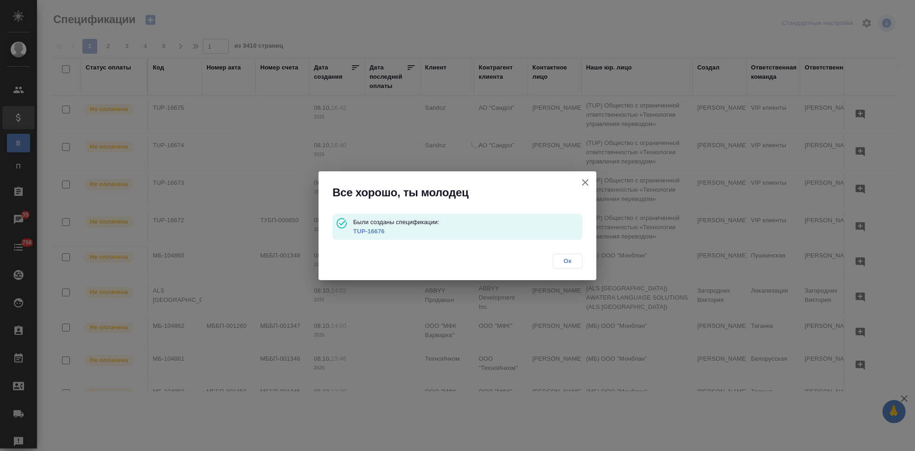
click at [375, 232] on link "TUP-16676" at bounding box center [368, 231] width 31 height 7
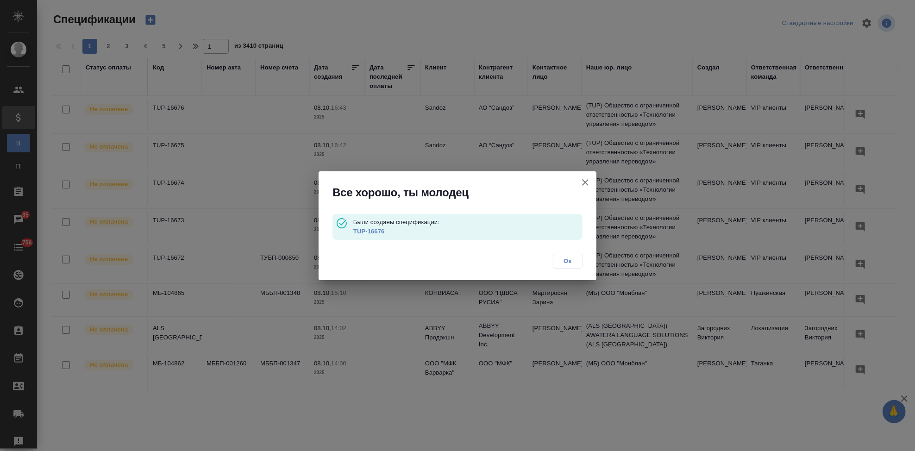
click at [565, 263] on span "Ок" at bounding box center [567, 261] width 19 height 9
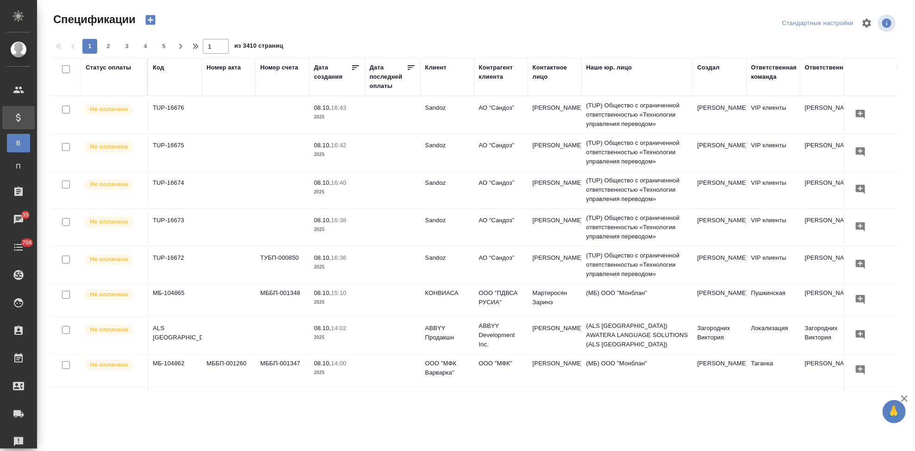
click at [147, 26] on icon "button" at bounding box center [150, 19] width 13 height 13
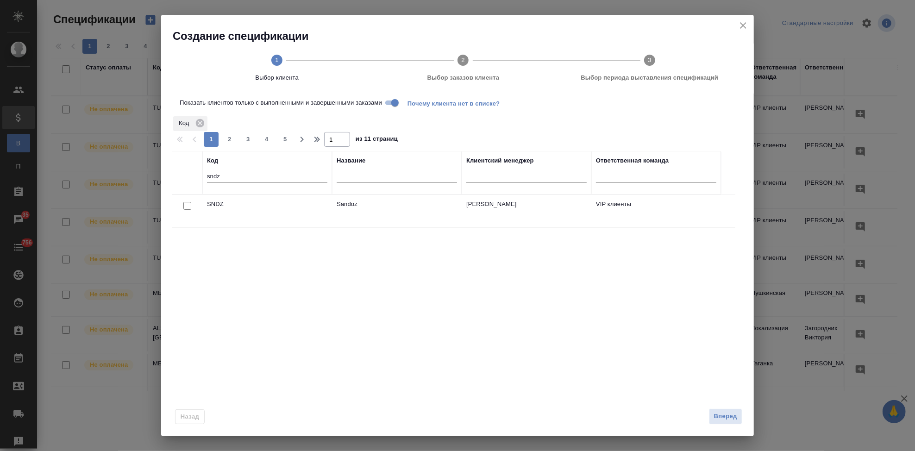
click at [184, 203] on input "checkbox" at bounding box center [187, 206] width 8 height 8
checkbox input "true"
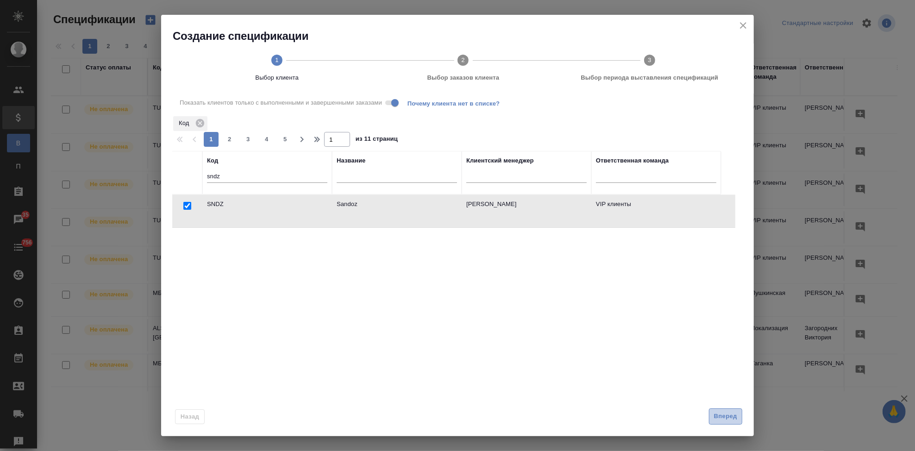
click at [722, 413] on span "Вперед" at bounding box center [725, 416] width 23 height 11
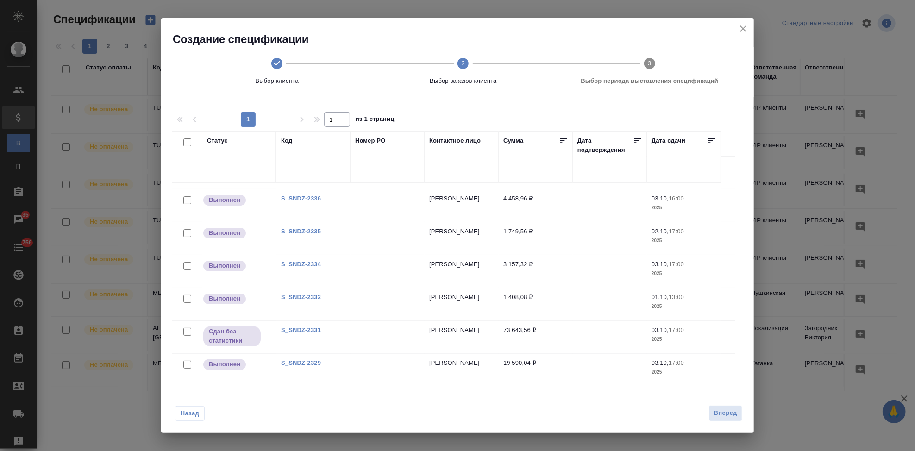
scroll to position [159, 0]
click at [299, 363] on link "S_SNDZ-2329" at bounding box center [301, 362] width 40 height 7
click at [187, 365] on input "checkbox" at bounding box center [187, 364] width 8 height 8
checkbox input "true"
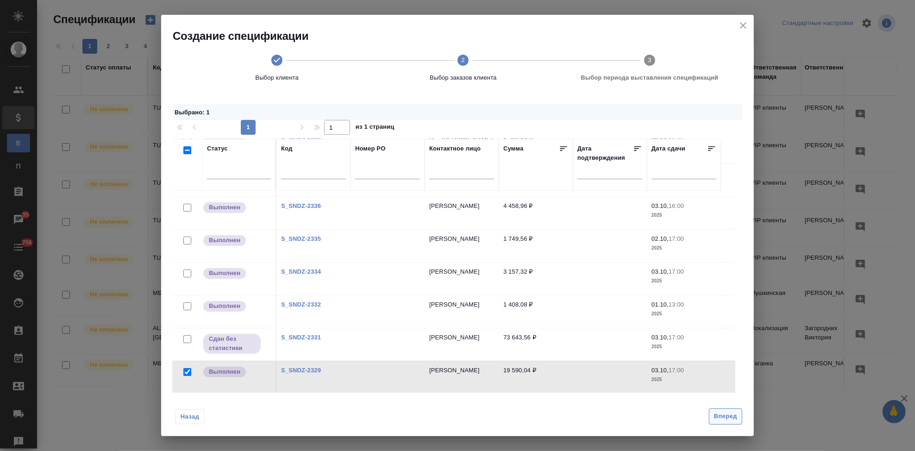
click at [720, 417] on span "Вперед" at bounding box center [725, 416] width 23 height 11
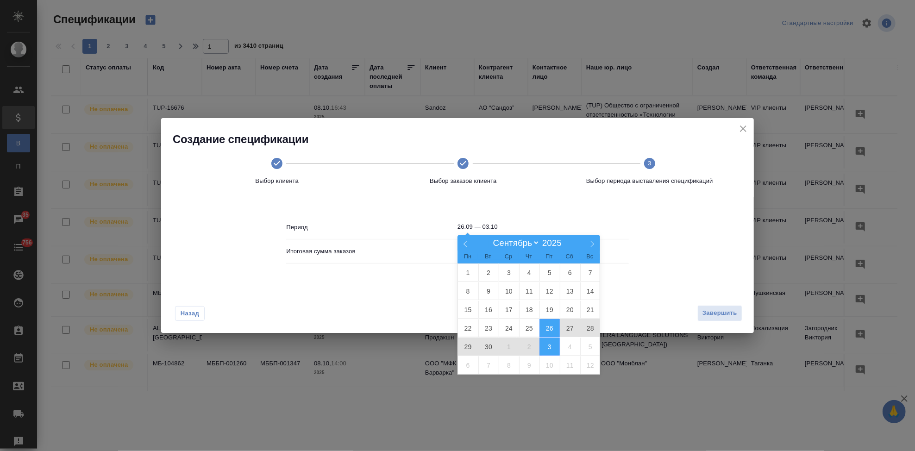
click at [506, 224] on input "26.09 — 03.10" at bounding box center [542, 226] width 171 height 13
click at [531, 243] on select "Январь Февраль Март Апрель Май Июнь Июль Август Сентябрь Октябрь Ноябрь Декабрь" at bounding box center [513, 243] width 51 height 11
select select "9"
click at [488, 238] on select "Январь Февраль Март Апрель Май Июнь Июль Август Сентябрь Октябрь Ноябрь Декабрь" at bounding box center [513, 243] width 51 height 11
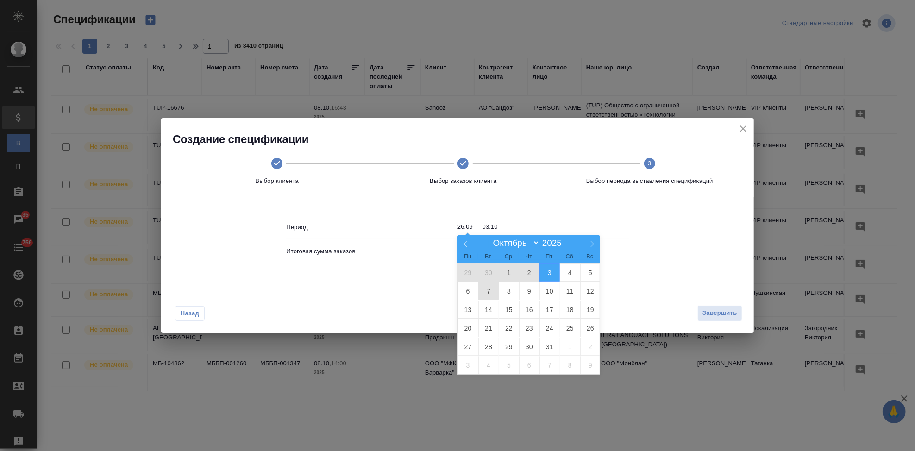
click at [493, 286] on span "7" at bounding box center [488, 291] width 20 height 18
type input "07.10"
click at [491, 289] on span "7" at bounding box center [488, 291] width 20 height 18
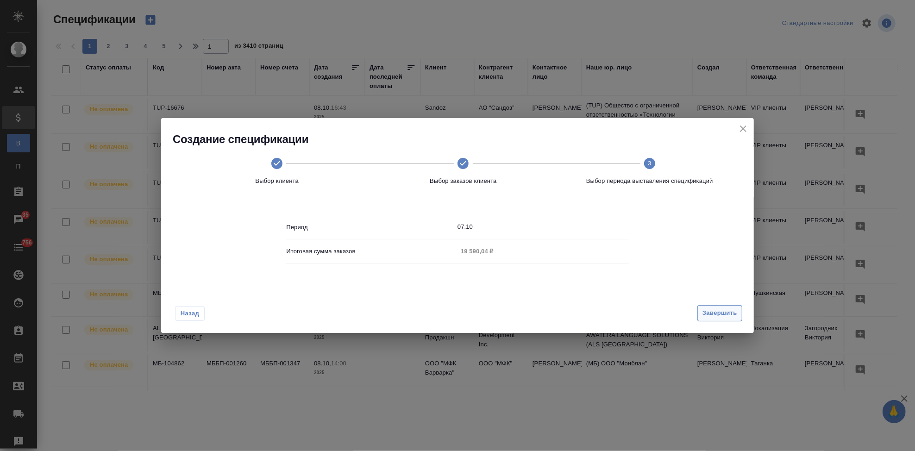
click at [723, 311] on span "Завершить" at bounding box center [719, 313] width 35 height 11
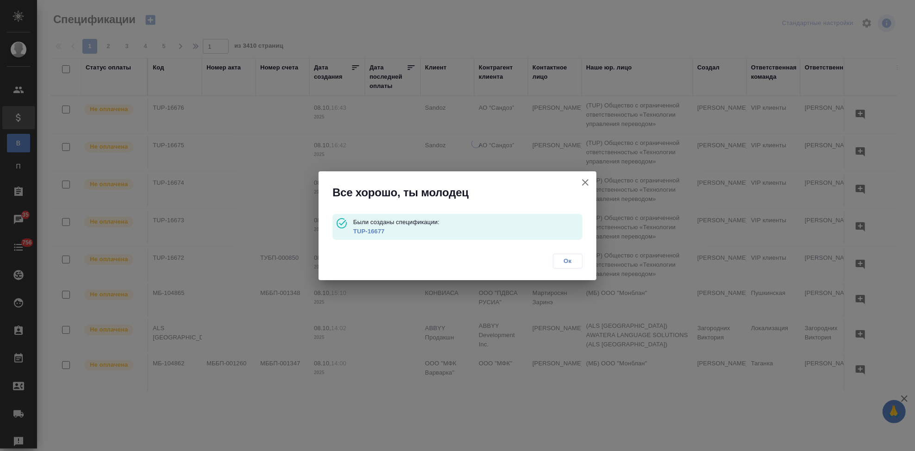
click at [377, 230] on link "TUP-16677" at bounding box center [368, 231] width 31 height 7
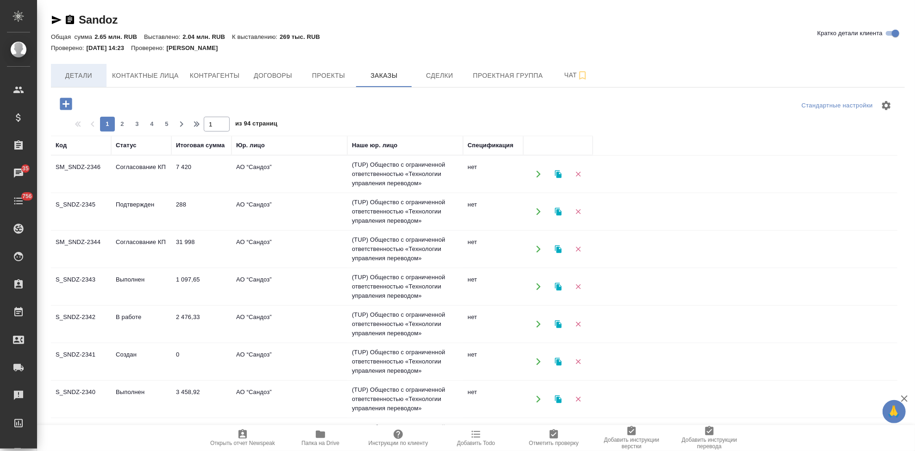
click at [78, 78] on span "Детали" at bounding box center [78, 76] width 44 height 12
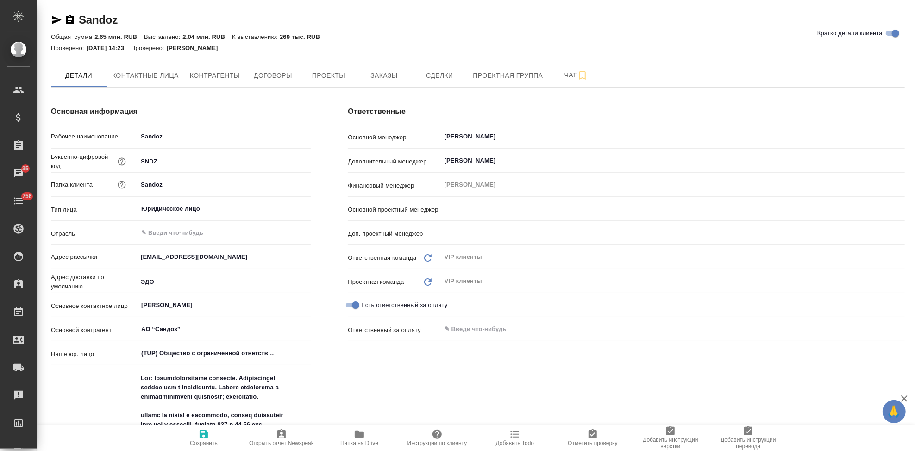
type input "Горшкова Валентина"
type input "Грабко Мария"
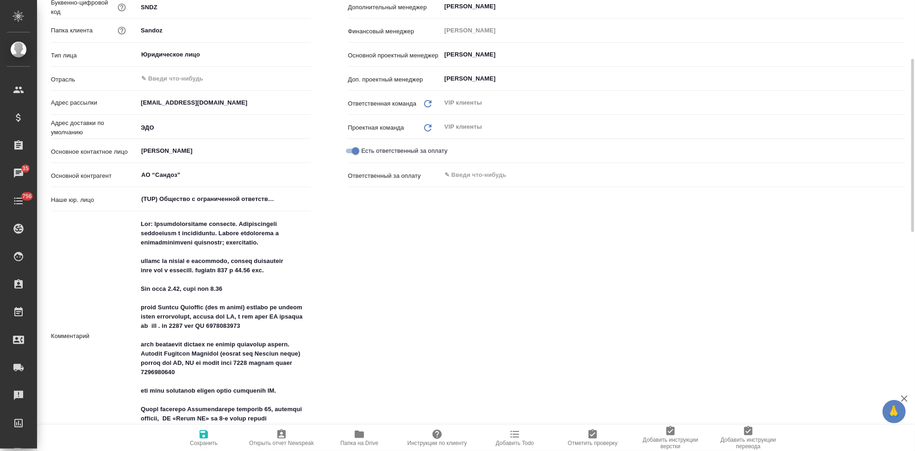
type textarea "x"
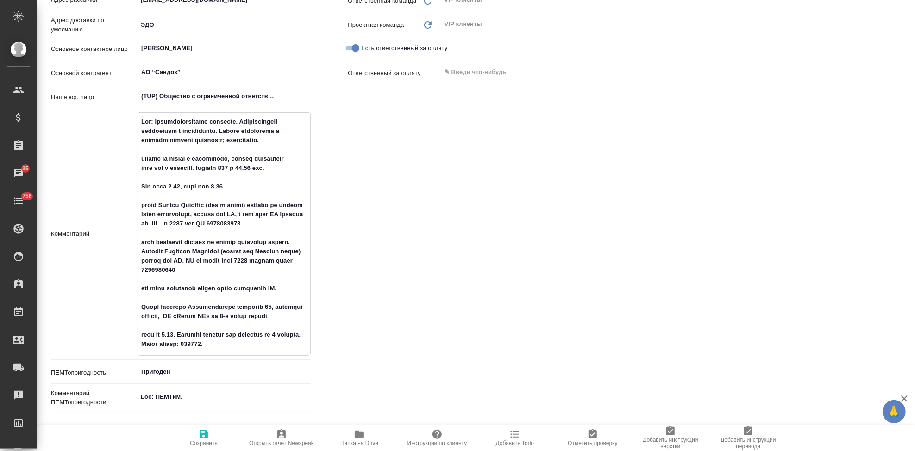
drag, startPoint x: 213, startPoint y: 268, endPoint x: 180, endPoint y: 270, distance: 33.9
click at [180, 270] on textarea at bounding box center [224, 233] width 172 height 238
click at [221, 269] on textarea at bounding box center [224, 233] width 172 height 238
drag, startPoint x: 218, startPoint y: 270, endPoint x: 179, endPoint y: 270, distance: 38.4
click at [179, 270] on textarea at bounding box center [224, 233] width 172 height 238
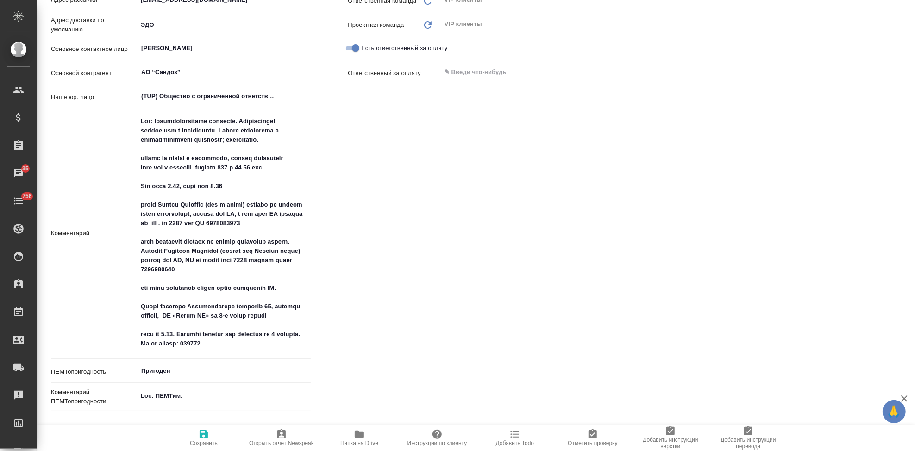
type textarea "x"
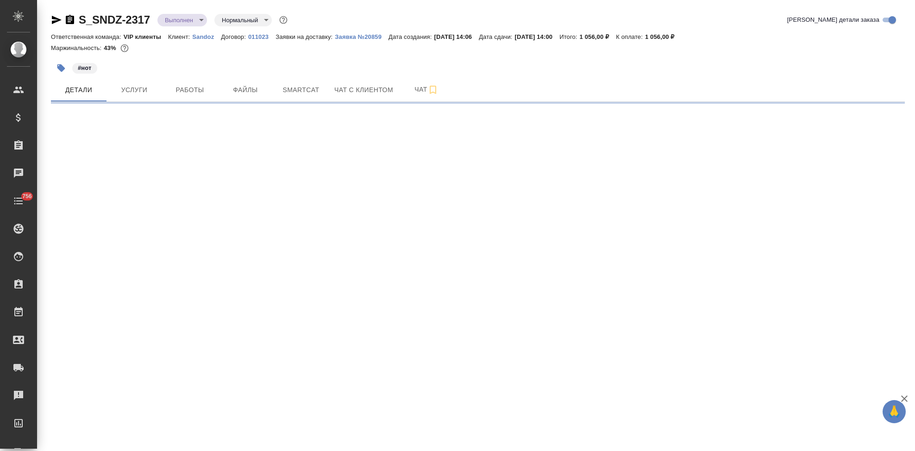
select select "RU"
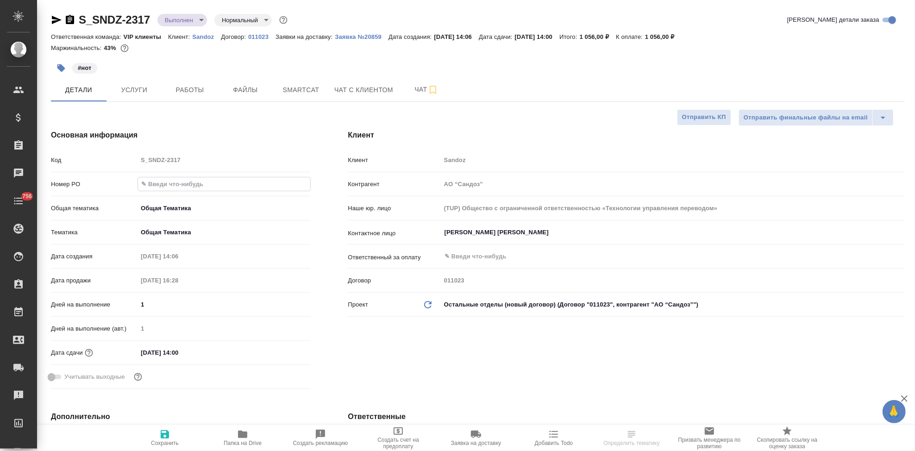
type textarea "x"
type input "7752704336"
type textarea "x"
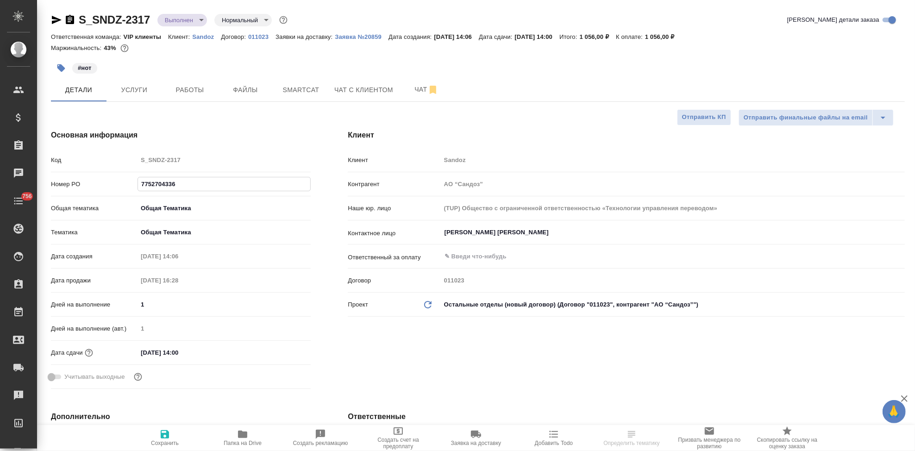
type textarea "x"
type input "7752704336"
click at [169, 429] on icon "button" at bounding box center [164, 434] width 11 height 11
type textarea "x"
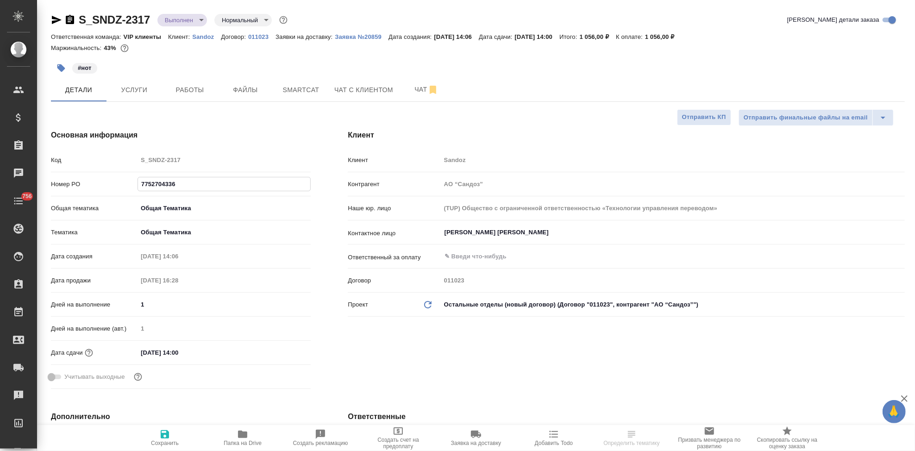
type textarea "x"
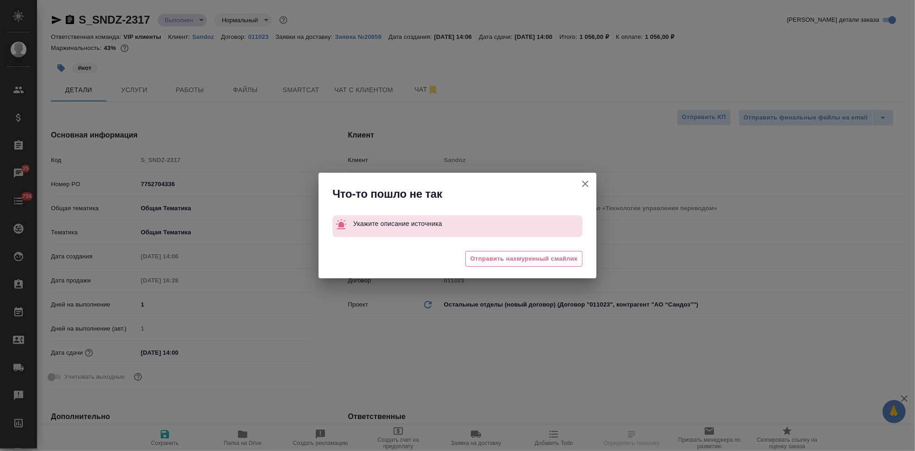
click at [587, 178] on icon "button" at bounding box center [585, 183] width 11 height 11
type textarea "x"
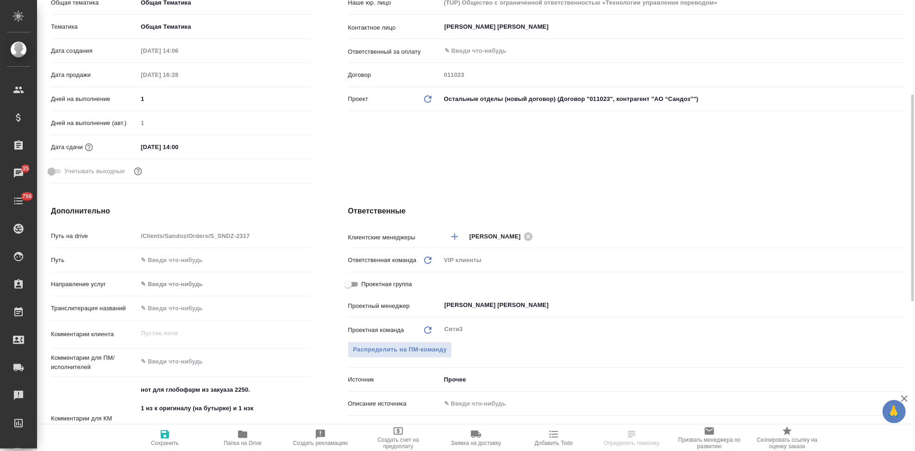
scroll to position [308, 0]
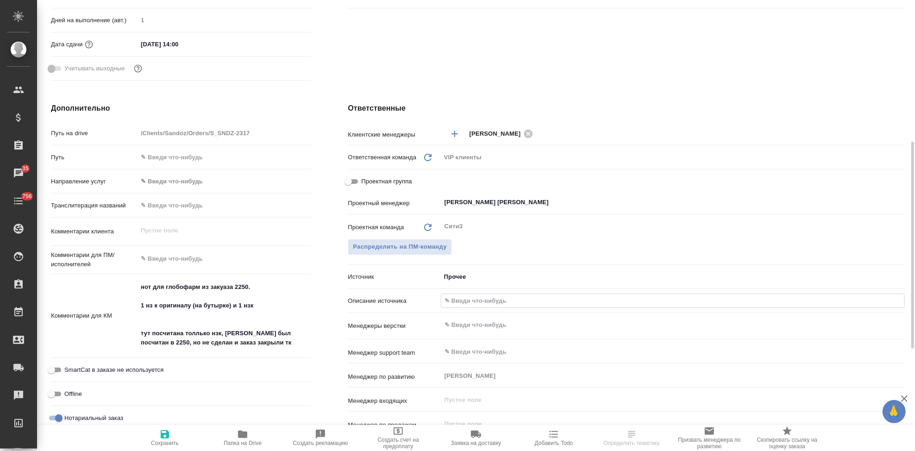
click at [468, 299] on input "text" at bounding box center [672, 300] width 463 height 13
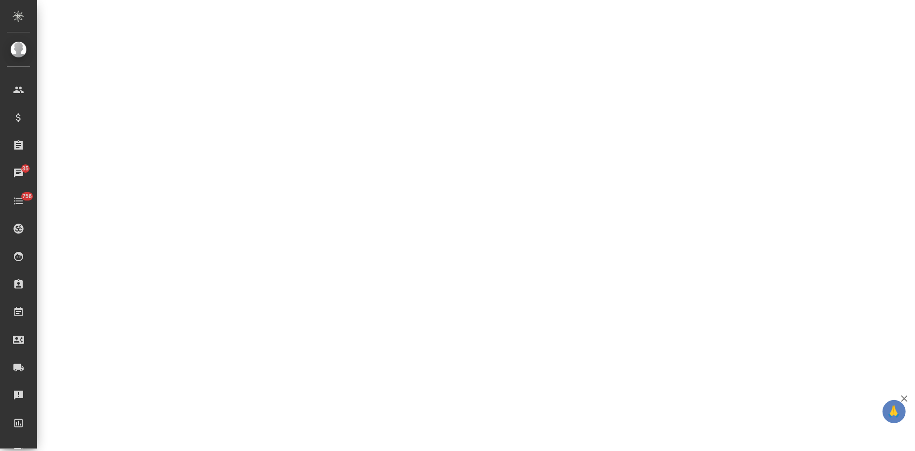
select select "RU"
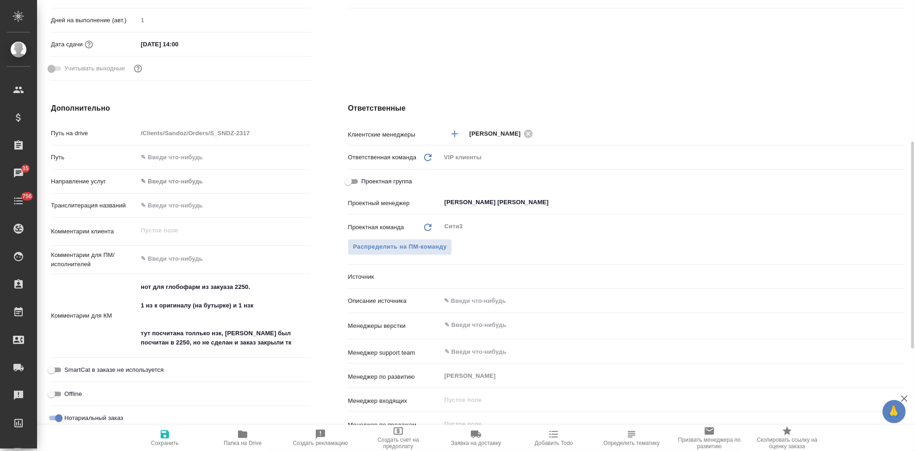
type textarea "x"
click at [457, 300] on input "text" at bounding box center [673, 300] width 464 height 13
type textarea "x"
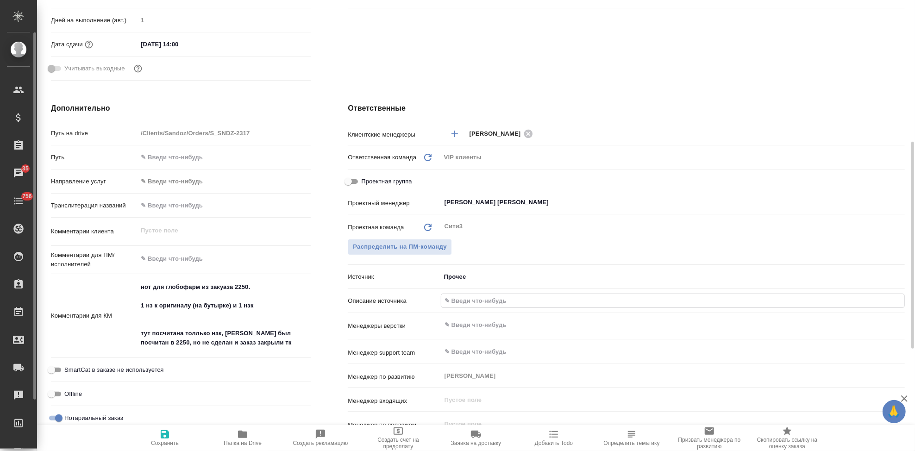
type textarea "x"
type input "-"
type textarea "x"
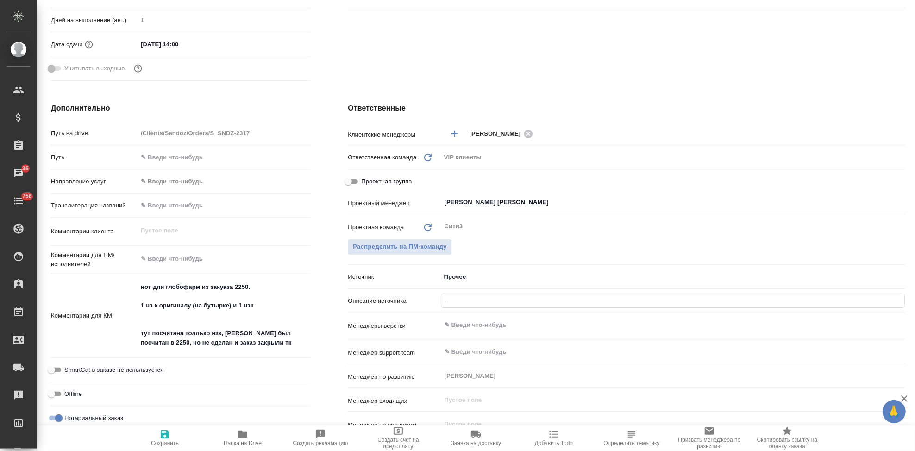
type textarea "x"
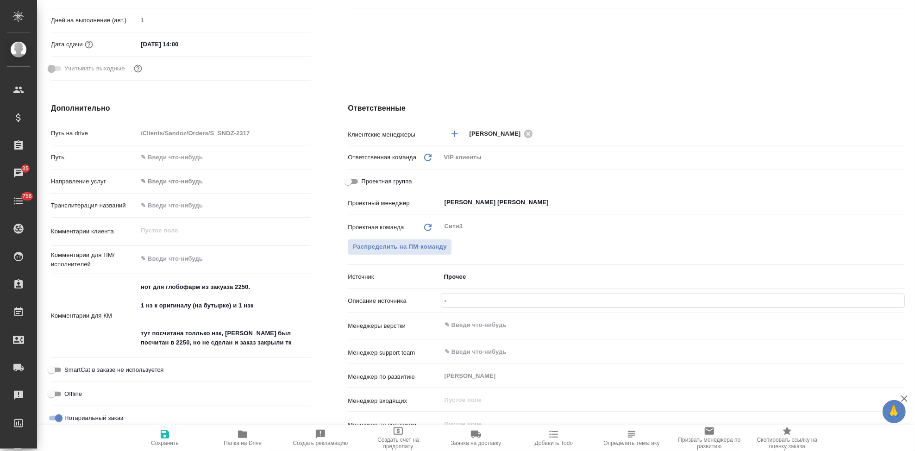
type textarea "x"
type input "-"
click at [174, 438] on span "Сохранить" at bounding box center [164, 438] width 67 height 18
type textarea "x"
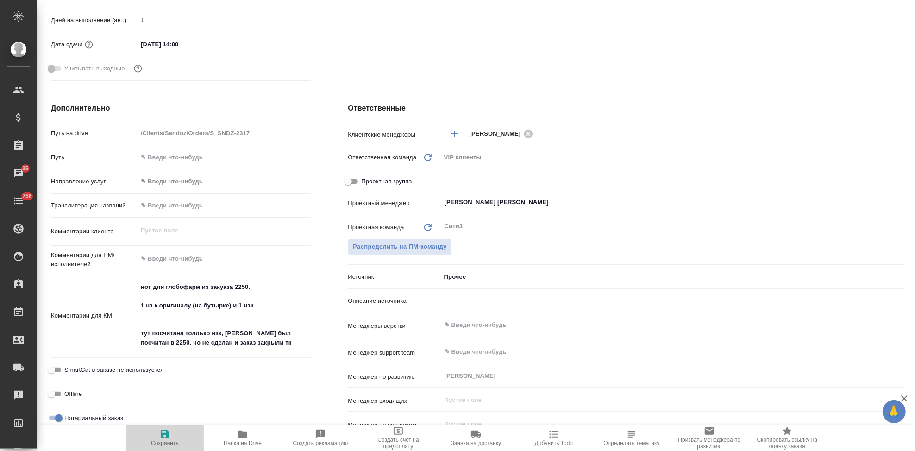
type textarea "x"
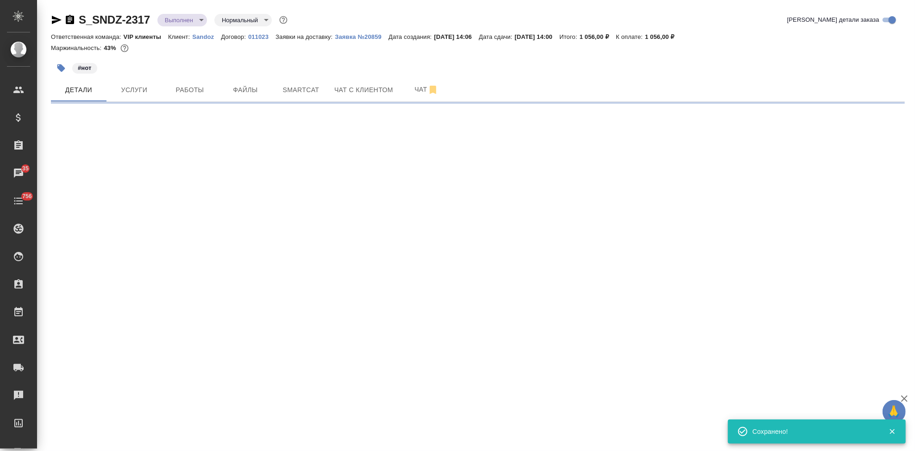
scroll to position [0, 0]
select select "RU"
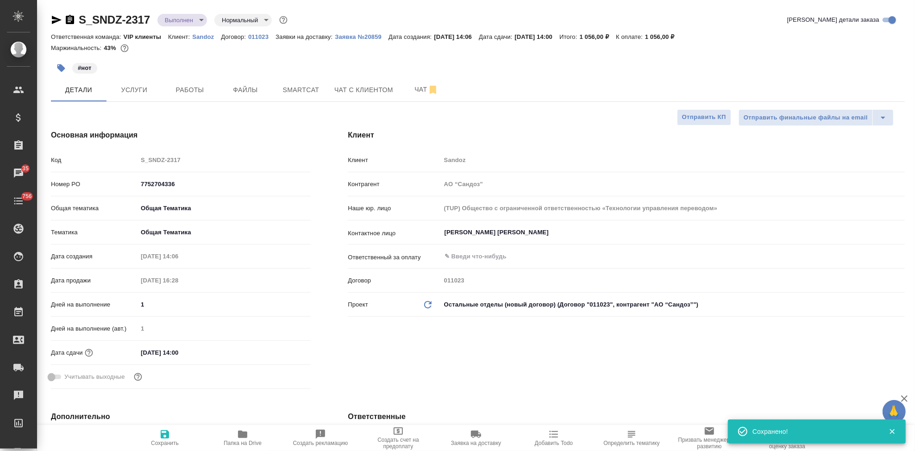
type textarea "x"
click at [167, 434] on icon "button" at bounding box center [165, 434] width 8 height 8
type textarea "x"
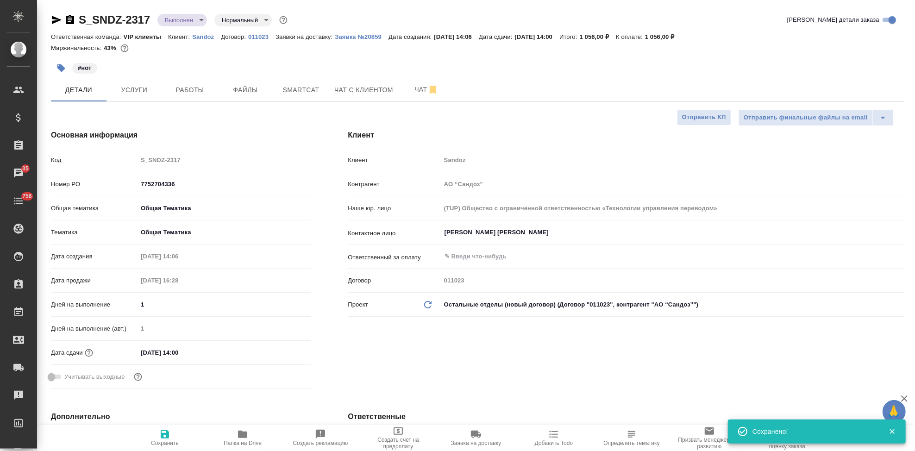
type textarea "x"
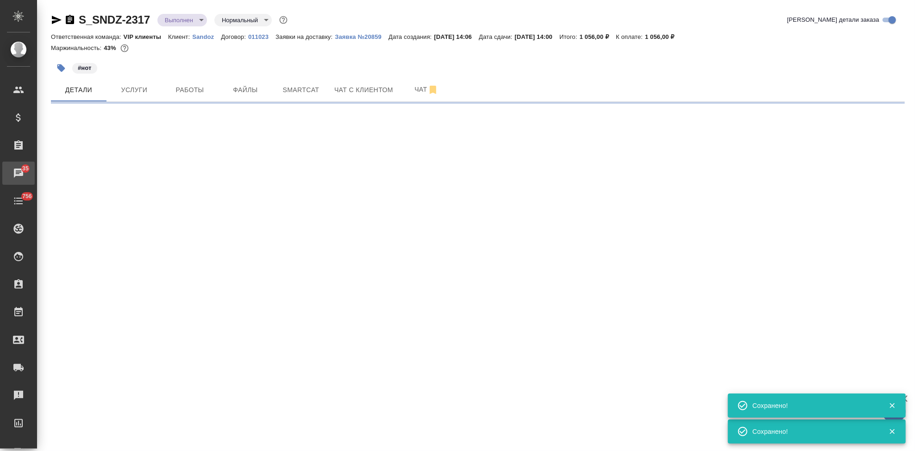
select select "RU"
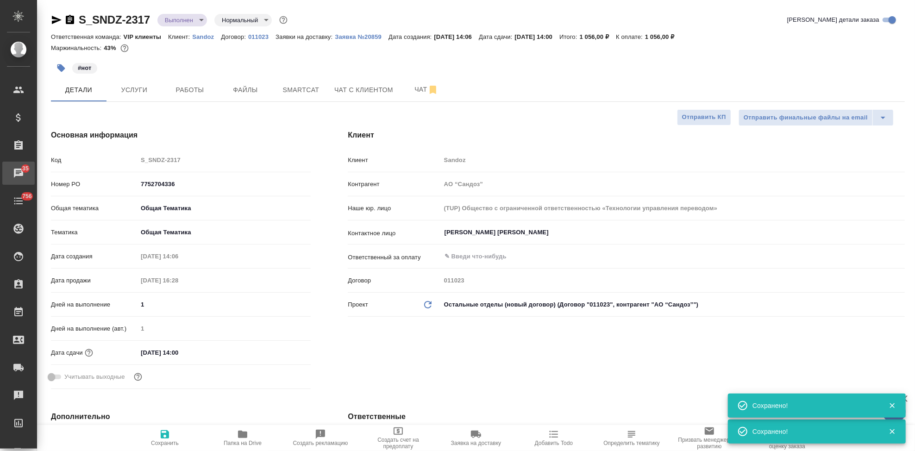
type textarea "x"
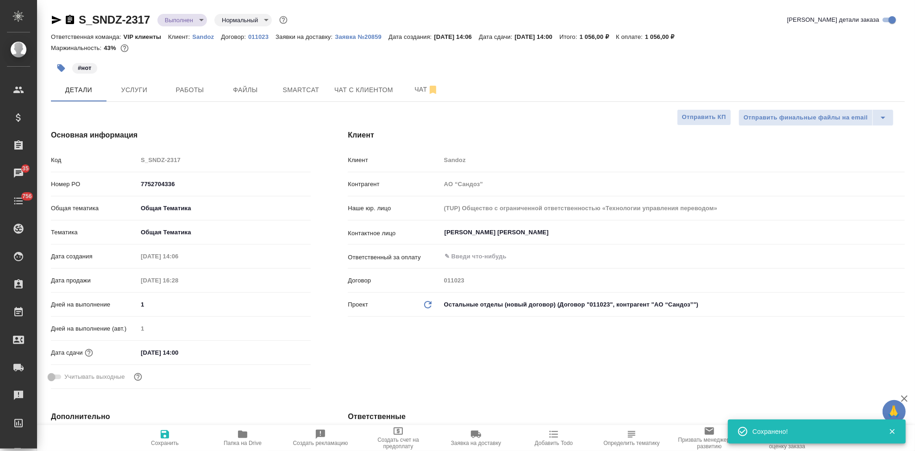
type textarea "x"
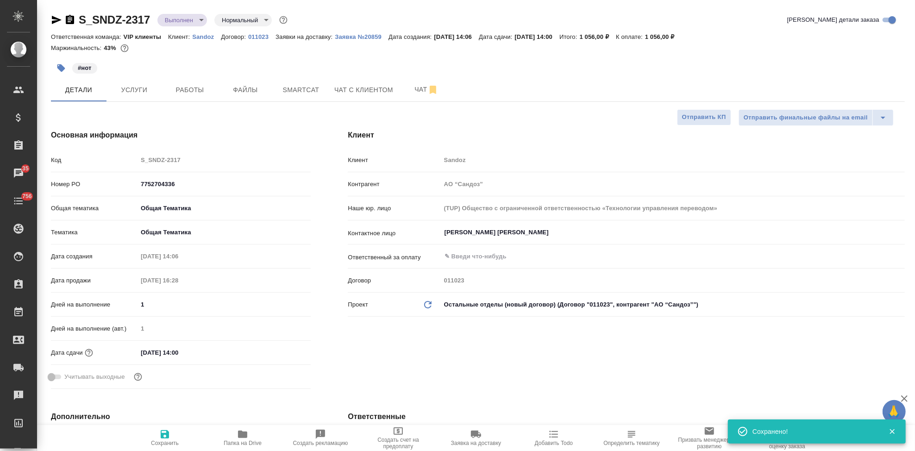
type textarea "x"
click at [188, 88] on span "Работы" at bounding box center [190, 90] width 44 height 12
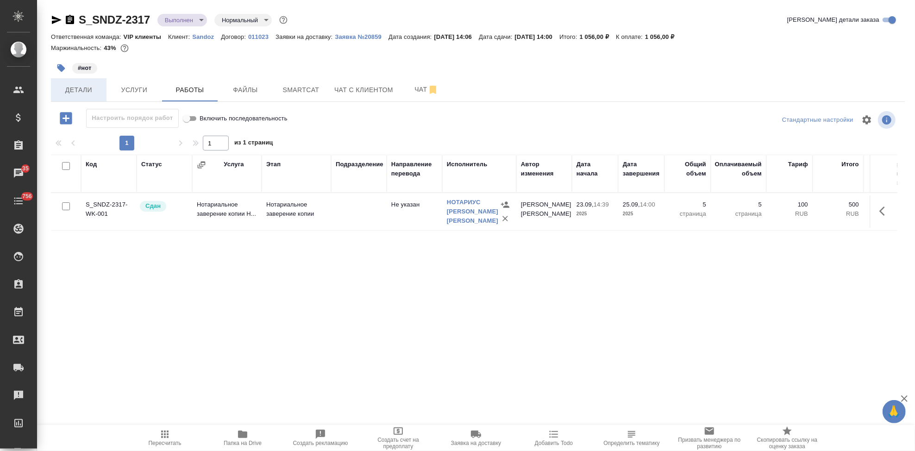
click at [91, 83] on button "Детали" at bounding box center [79, 89] width 56 height 23
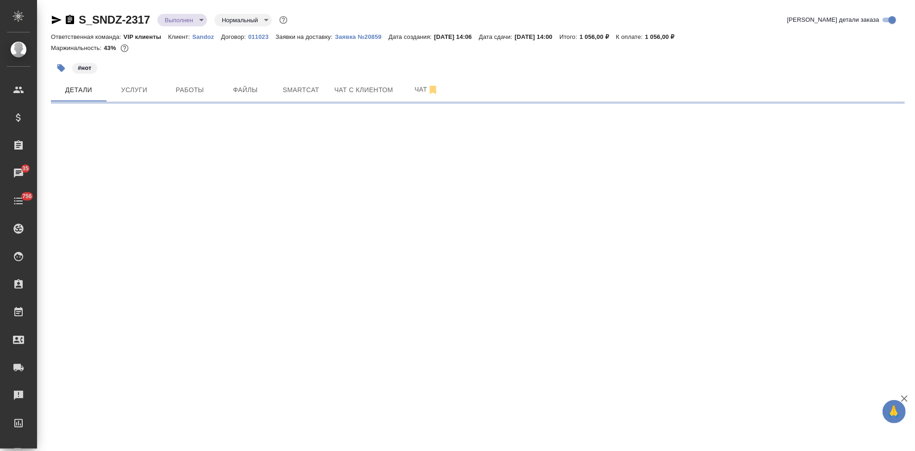
select select "RU"
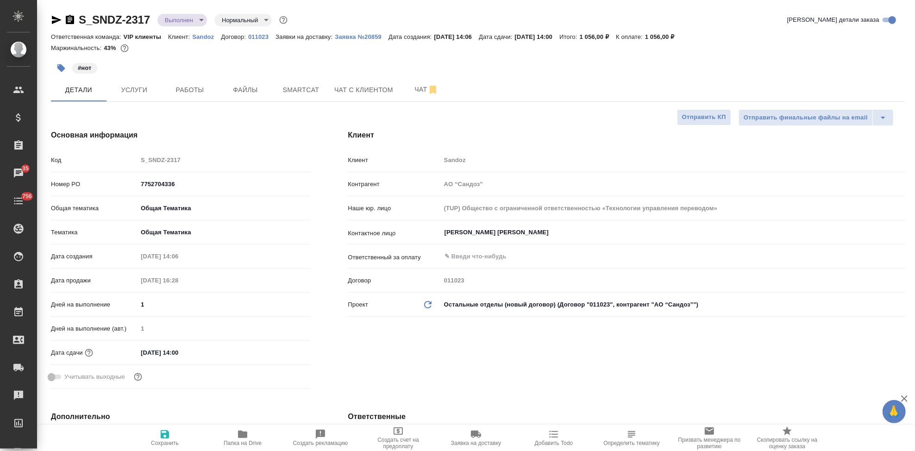
type textarea "x"
click at [468, 255] on input "text" at bounding box center [657, 256] width 427 height 11
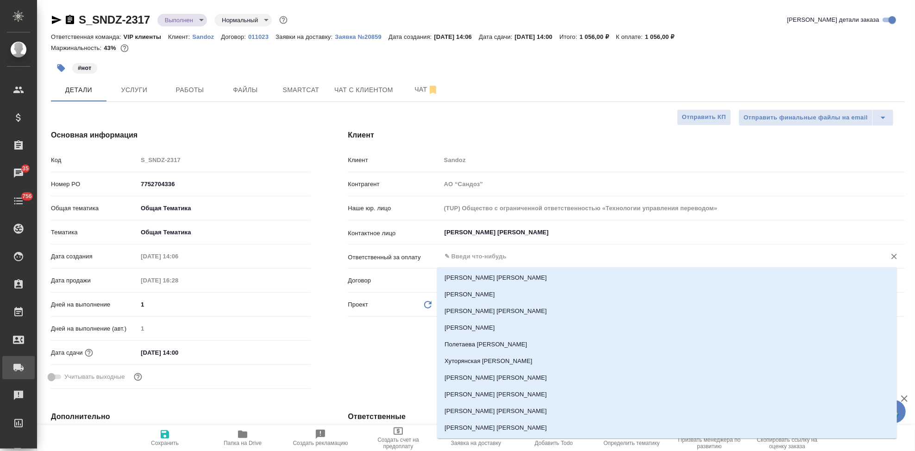
type textarea "x"
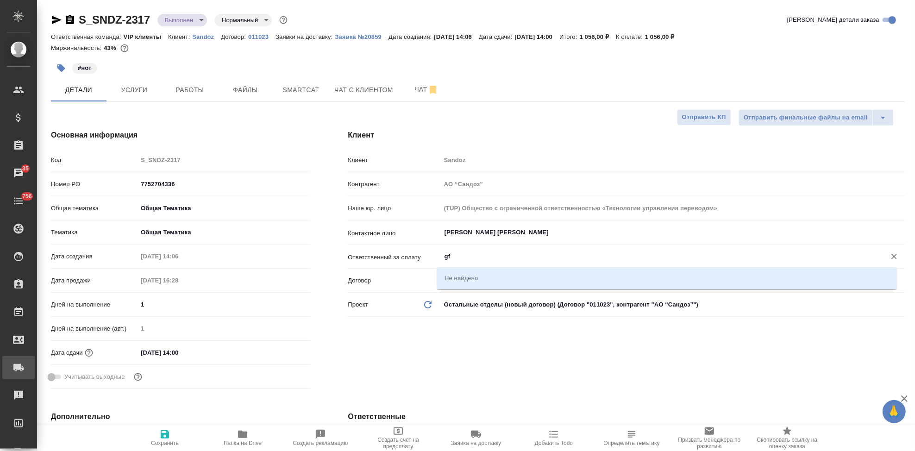
type input "g"
type textarea "x"
type input "павлова"
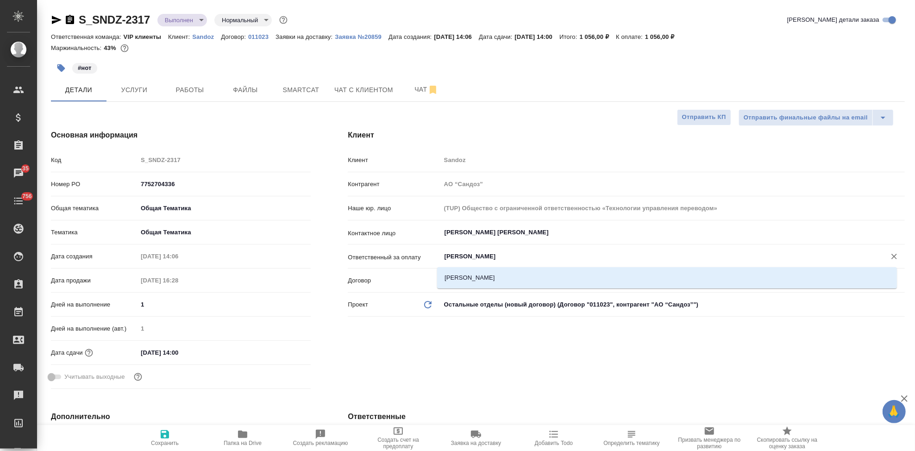
type textarea "x"
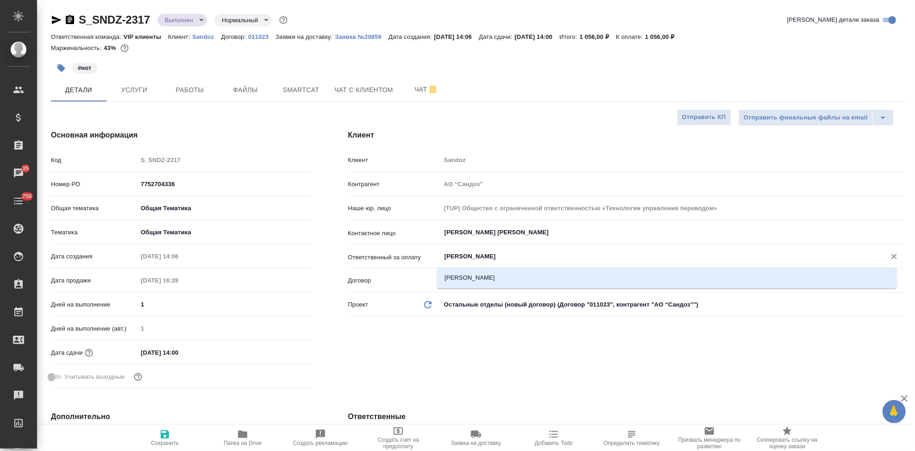
type textarea "x"
click at [518, 278] on li "Павлова Мария" at bounding box center [667, 277] width 460 height 17
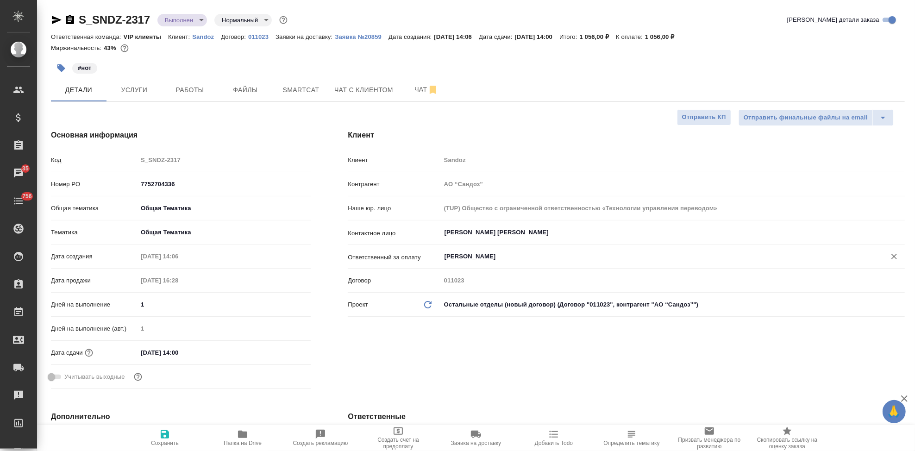
type input "Павлова Мария"
type textarea "x"
type input "Павлова Мария"
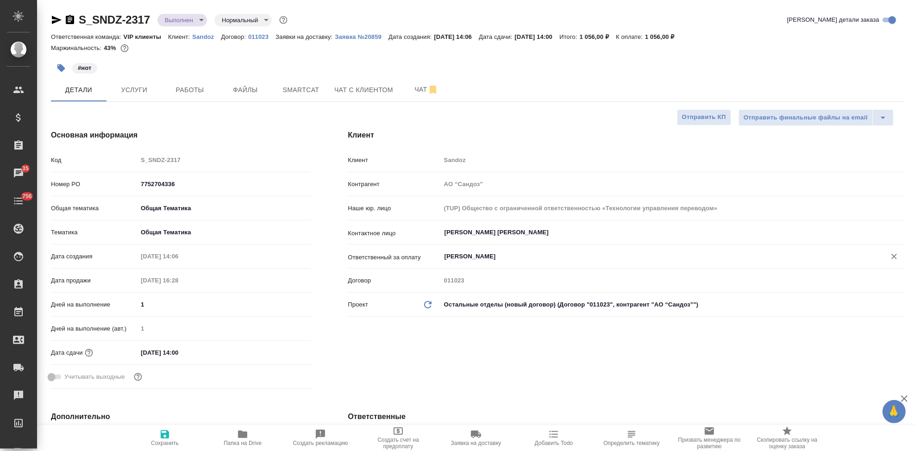
click at [165, 436] on icon "button" at bounding box center [164, 434] width 11 height 11
type textarea "x"
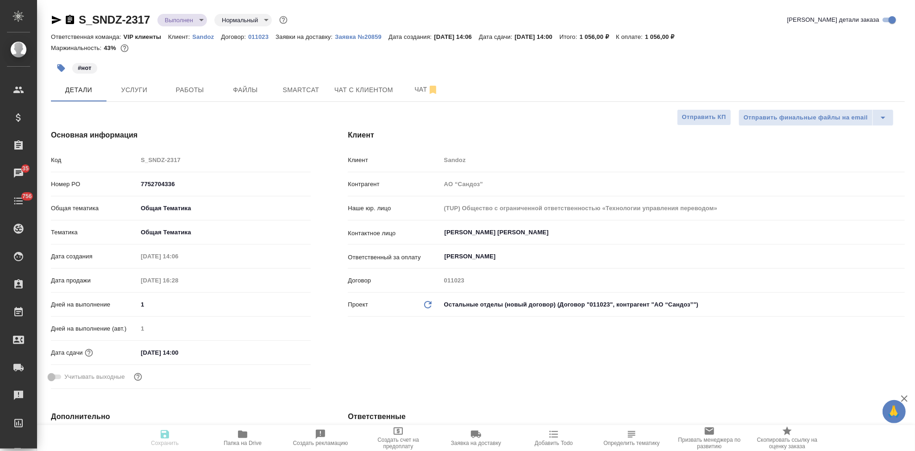
type textarea "x"
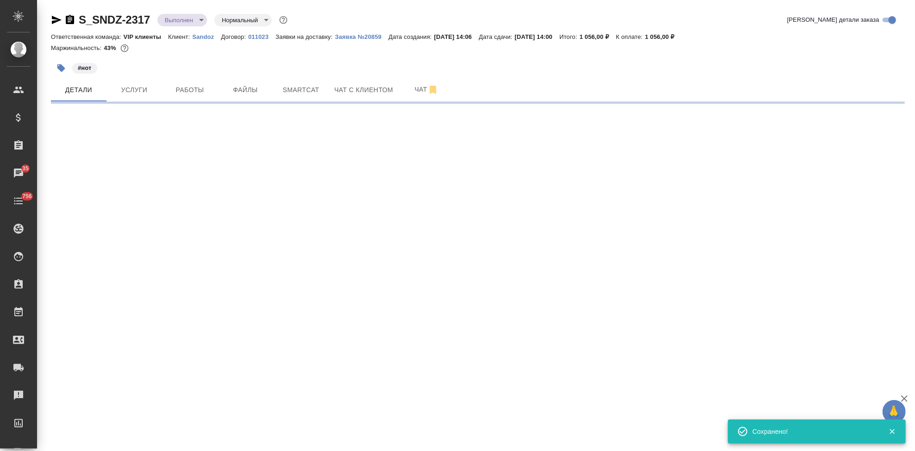
select select "RU"
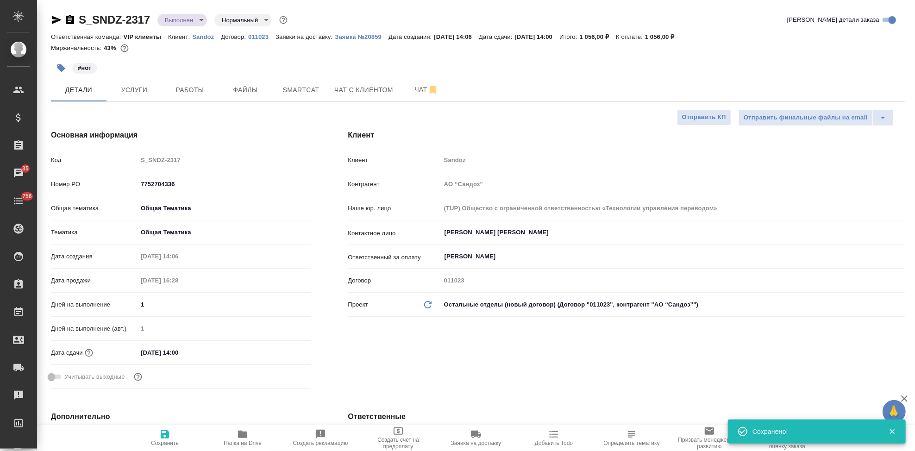
type textarea "x"
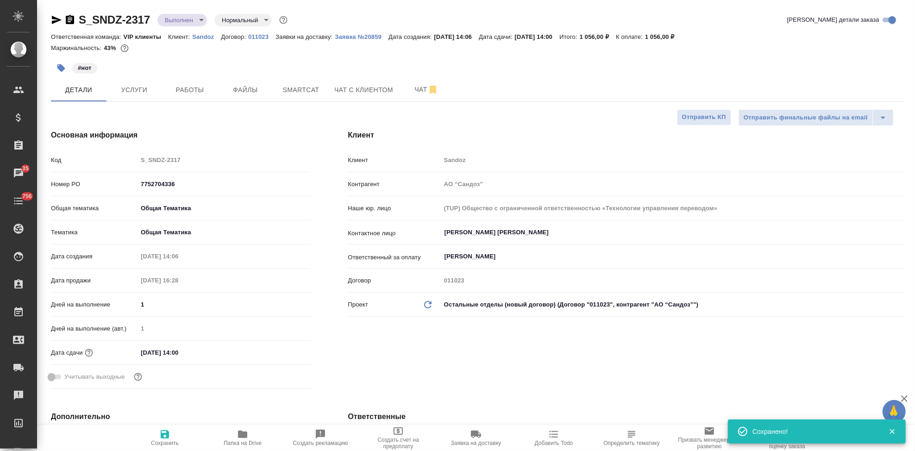
type textarea "x"
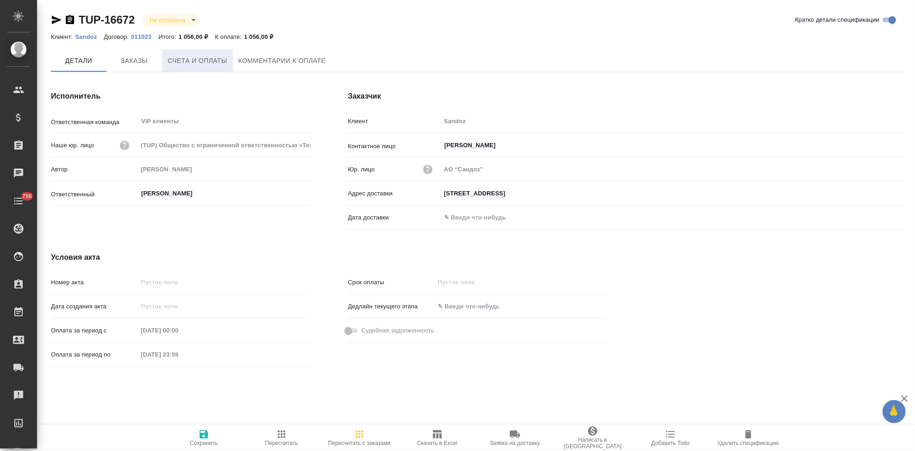
click at [210, 63] on span "Счета и оплаты" at bounding box center [198, 61] width 60 height 12
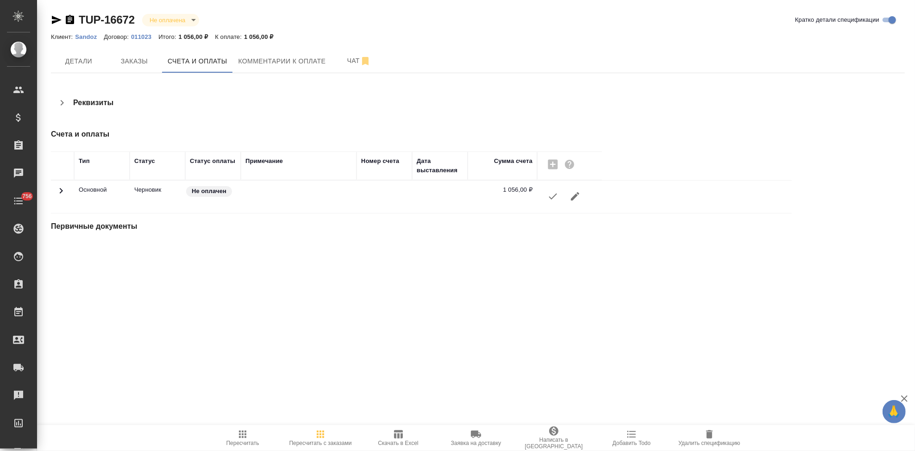
click at [546, 200] on button "button" at bounding box center [553, 196] width 22 height 22
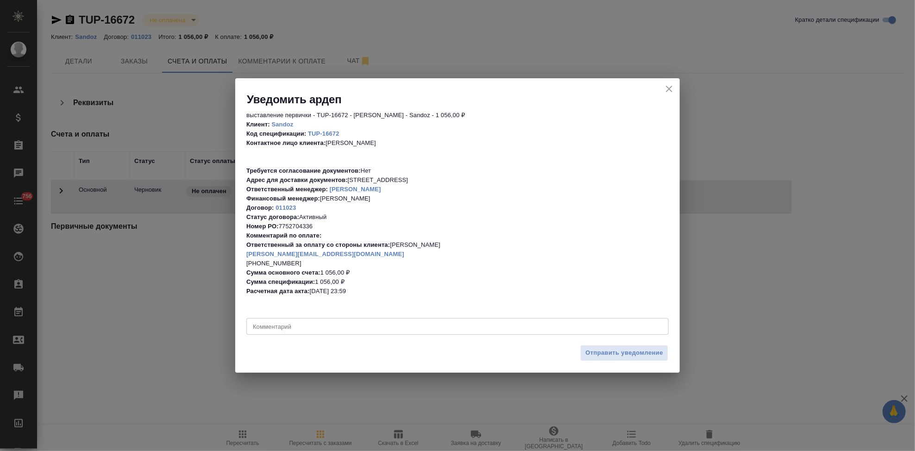
click at [300, 331] on div "x Комментарий" at bounding box center [457, 326] width 422 height 17
type textarea "р"
type textarea "октябрем"
click at [608, 354] on span "Отправить уведомление" at bounding box center [624, 353] width 78 height 11
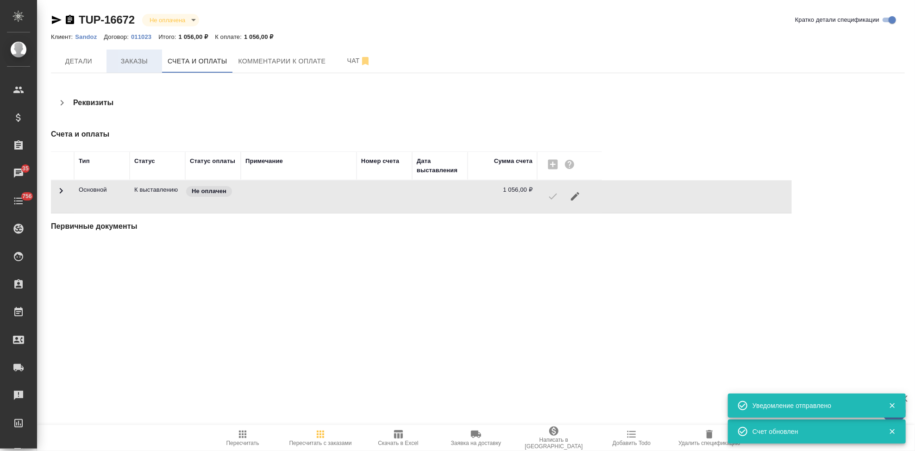
click at [131, 57] on span "Заказы" at bounding box center [134, 62] width 44 height 12
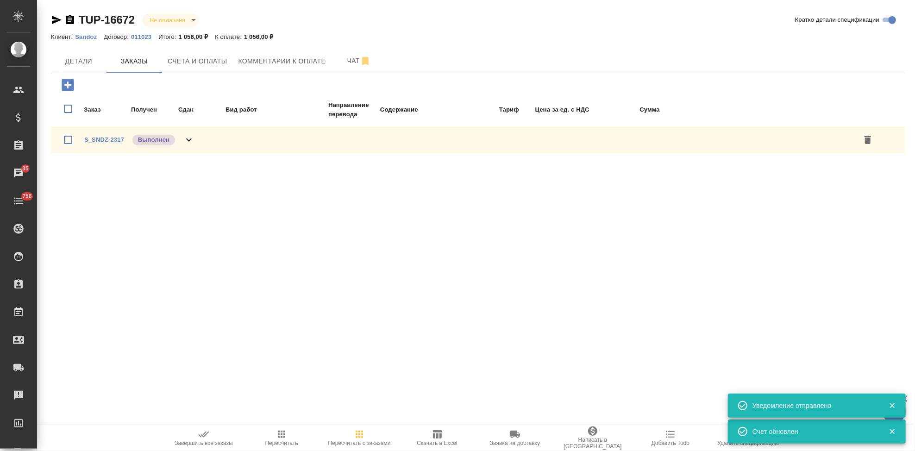
click at [205, 439] on icon "button" at bounding box center [203, 434] width 11 height 11
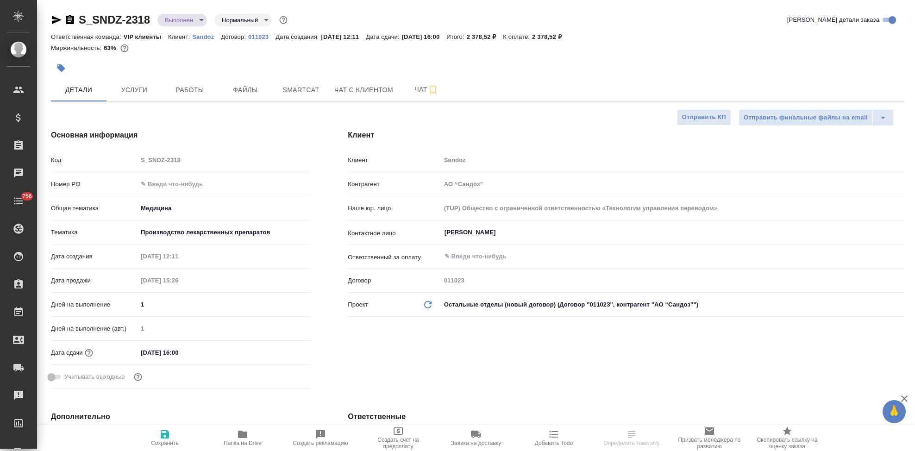
select select "RU"
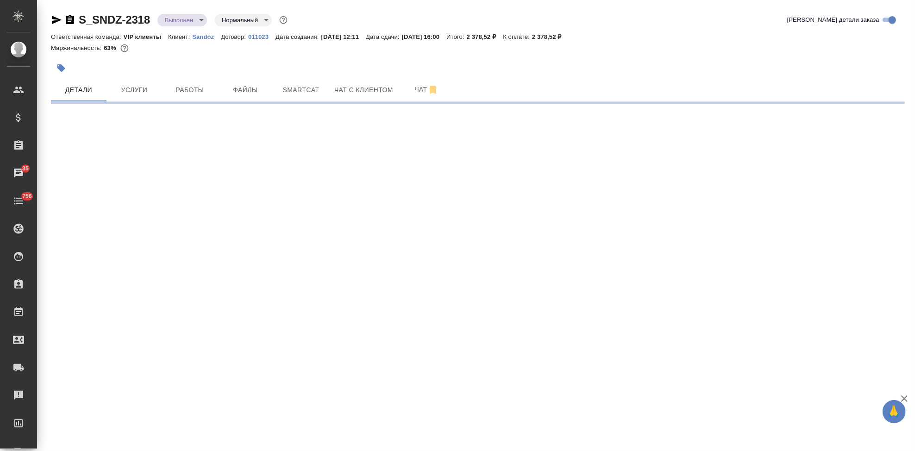
select select "RU"
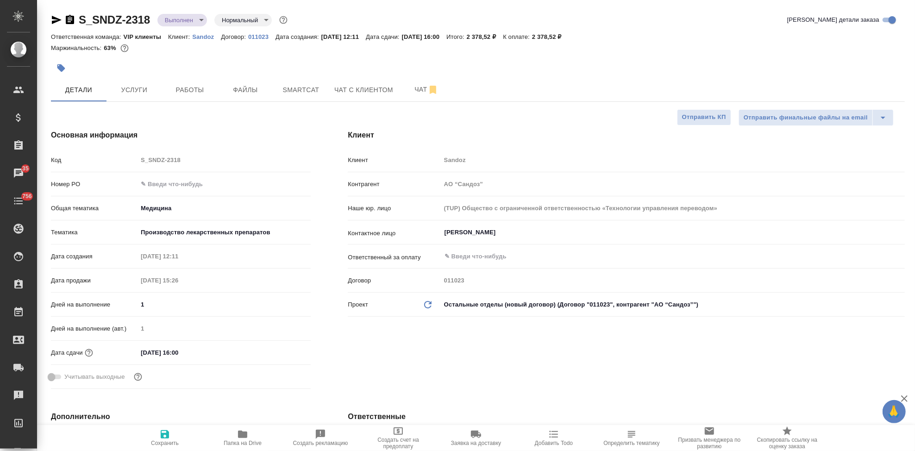
type textarea "x"
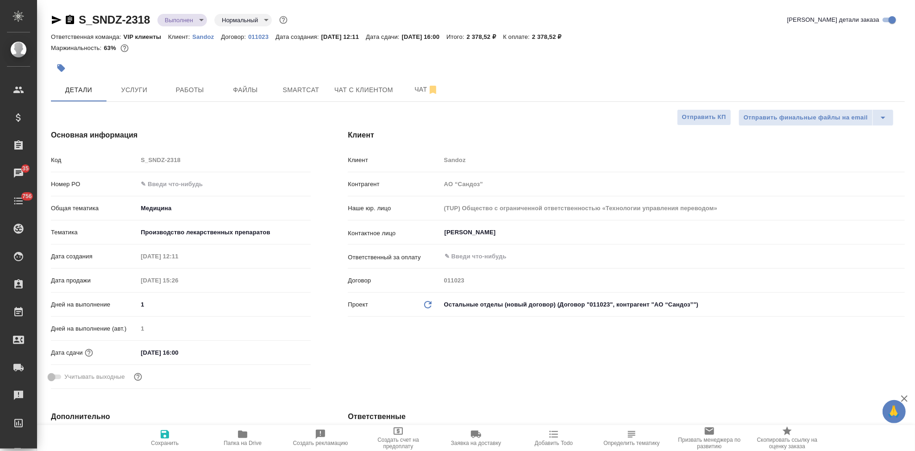
type textarea "x"
click at [173, 180] on input "text" at bounding box center [224, 183] width 173 height 13
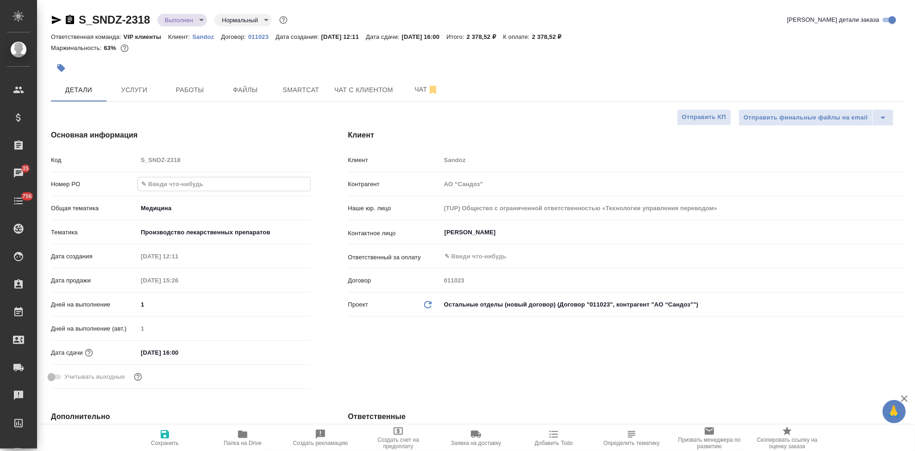
paste input "7752704336"
type input "7752704336"
type textarea "x"
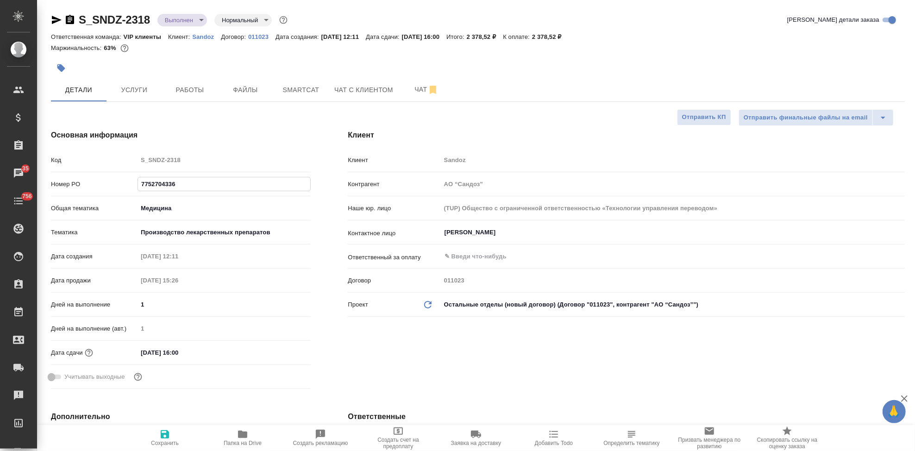
type input "7752704336"
click at [170, 441] on span "Сохранить" at bounding box center [165, 443] width 28 height 6
type textarea "x"
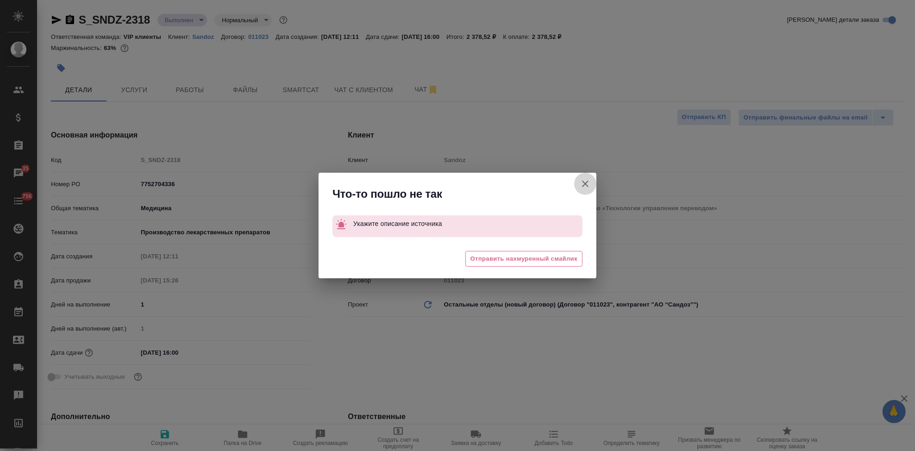
click at [587, 186] on icon "button" at bounding box center [585, 184] width 6 height 6
type textarea "x"
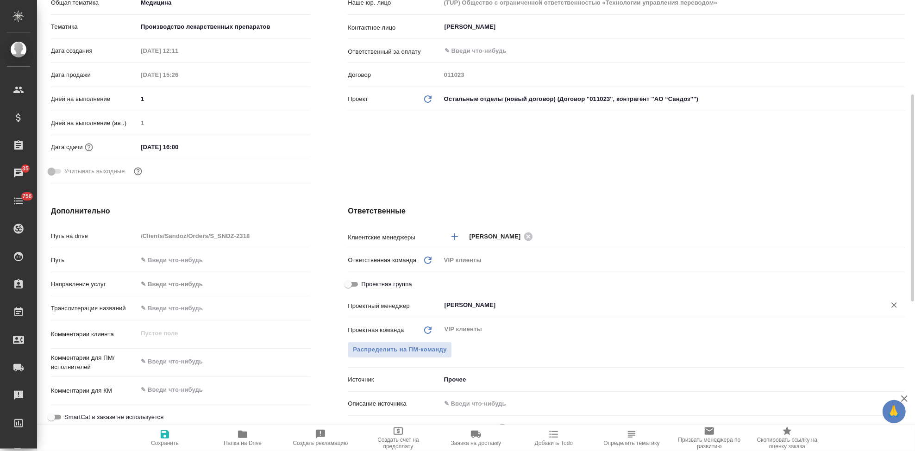
scroll to position [257, 0]
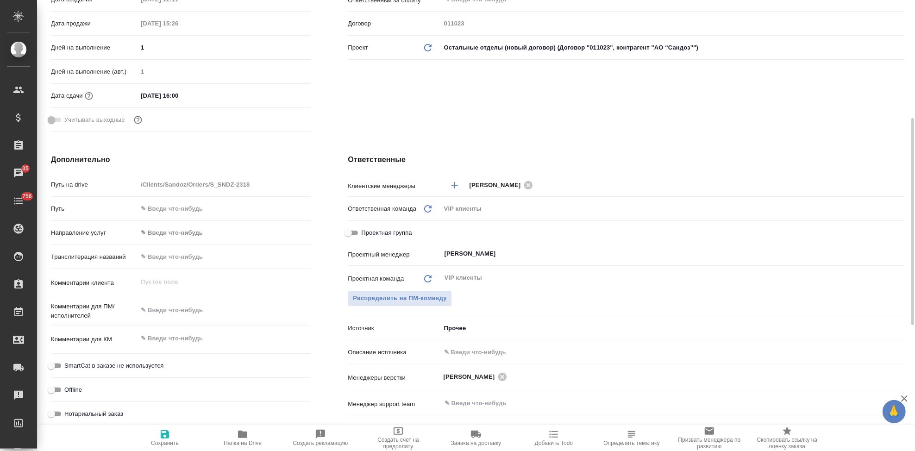
click at [461, 353] on input "text" at bounding box center [673, 351] width 464 height 13
type input "-"
type textarea "x"
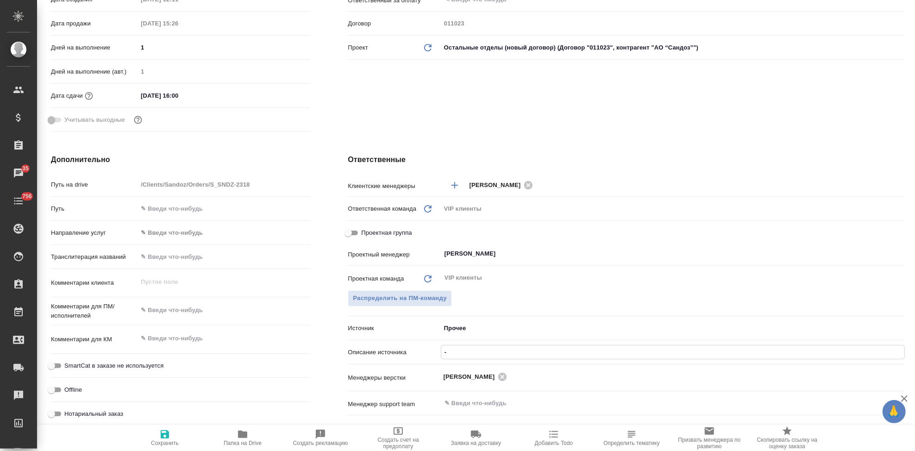
type input "-"
click at [173, 439] on span "Сохранить" at bounding box center [164, 438] width 67 height 18
type textarea "x"
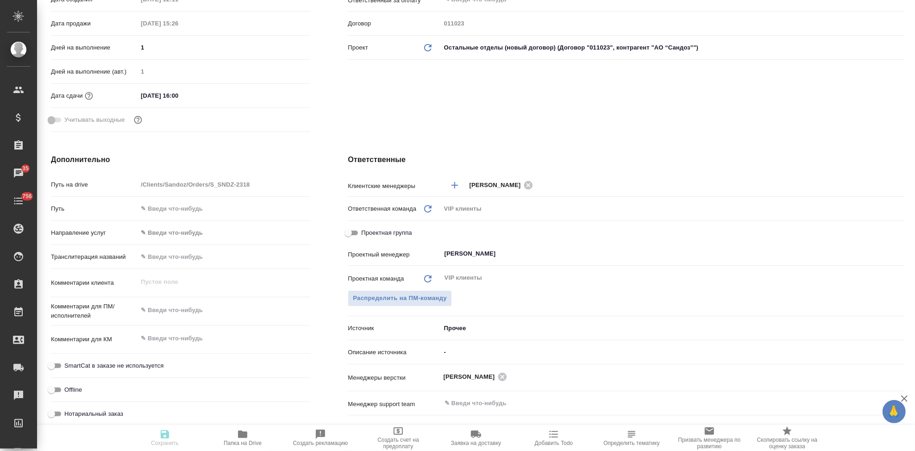
type textarea "x"
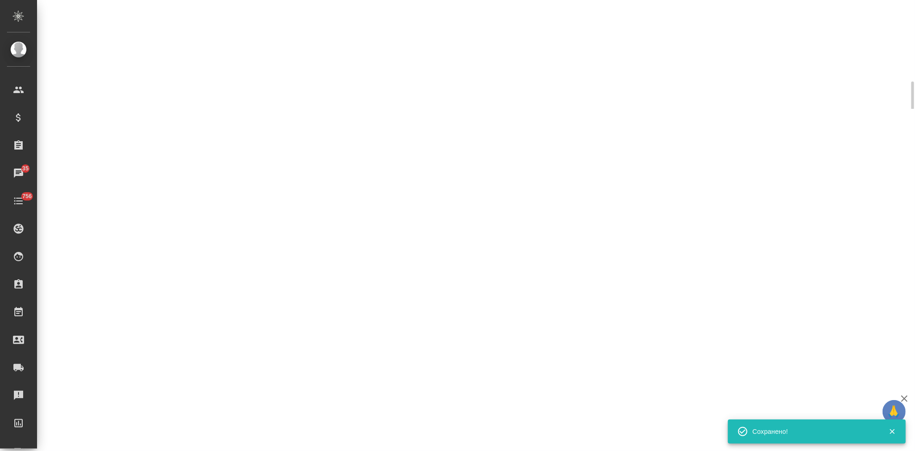
select select "RU"
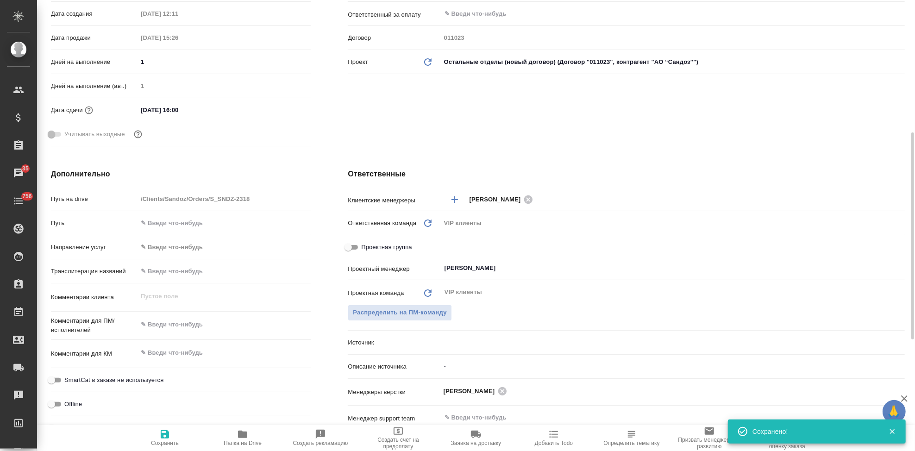
type textarea "x"
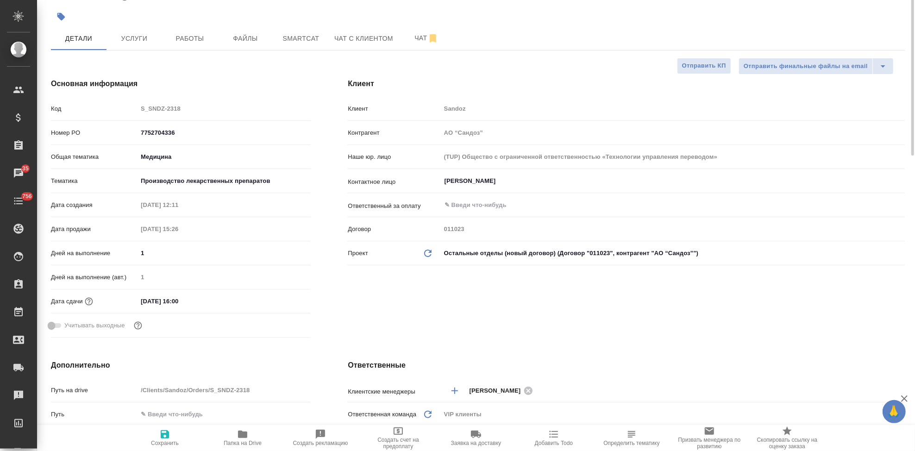
scroll to position [0, 0]
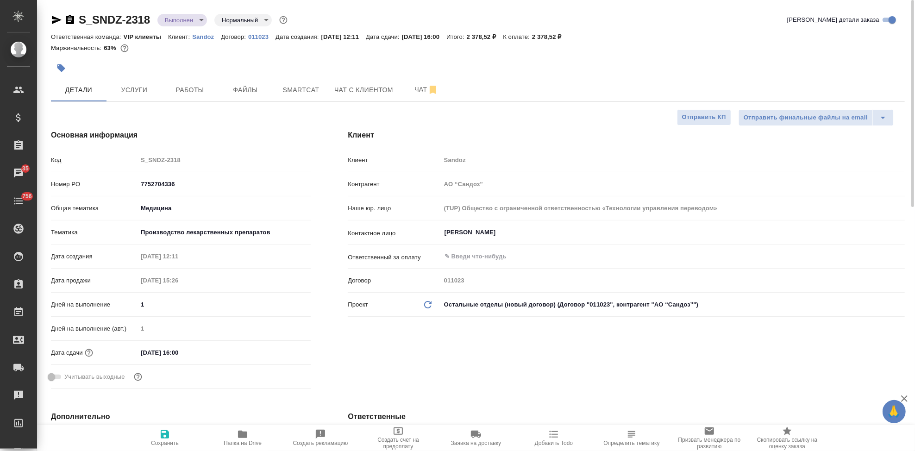
click at [176, 438] on span "Сохранить" at bounding box center [164, 438] width 67 height 18
type textarea "x"
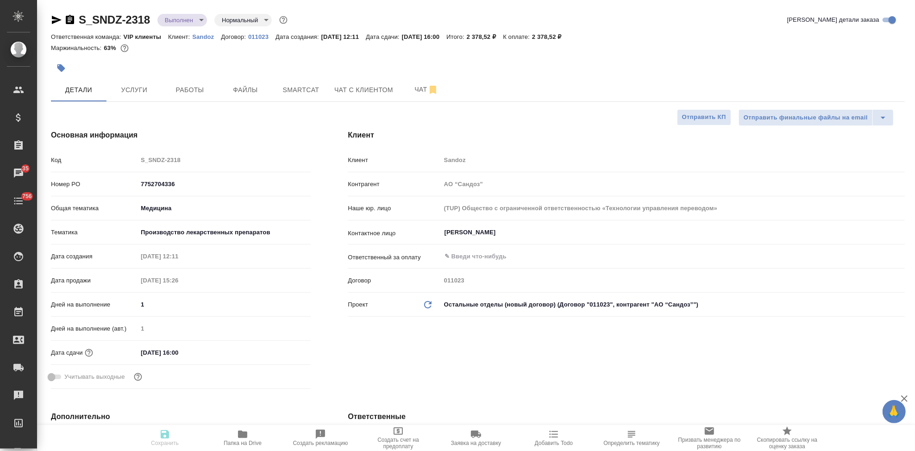
type textarea "x"
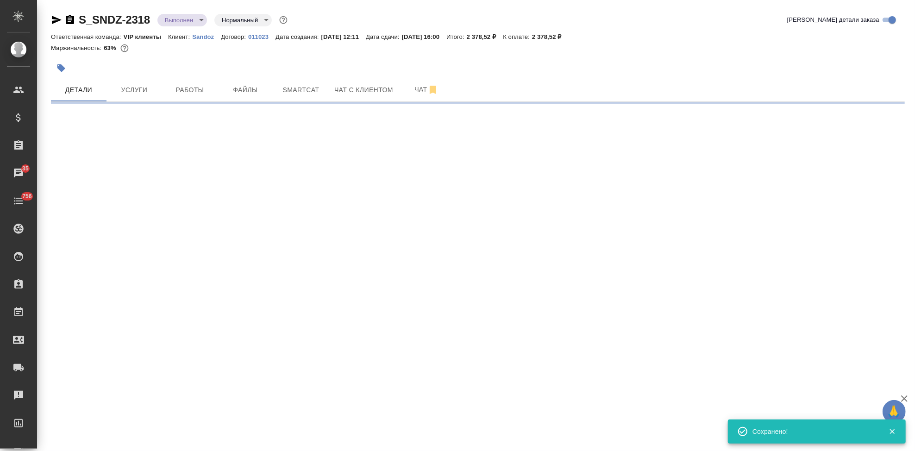
select select "RU"
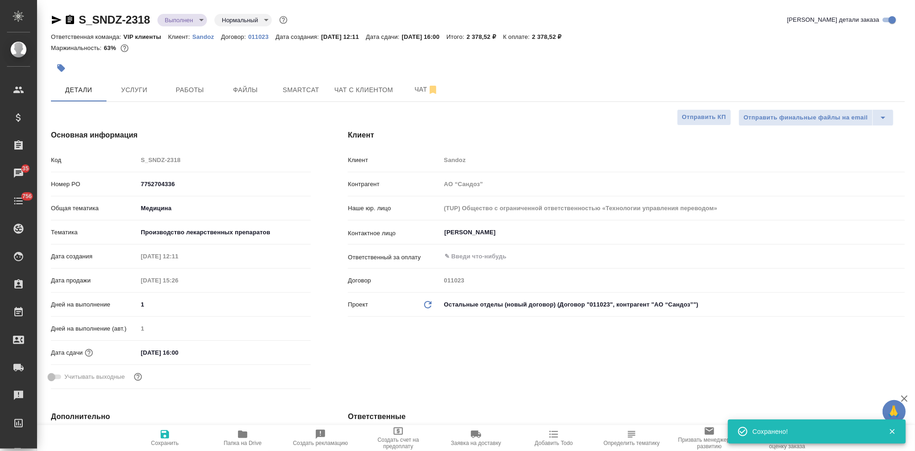
type textarea "x"
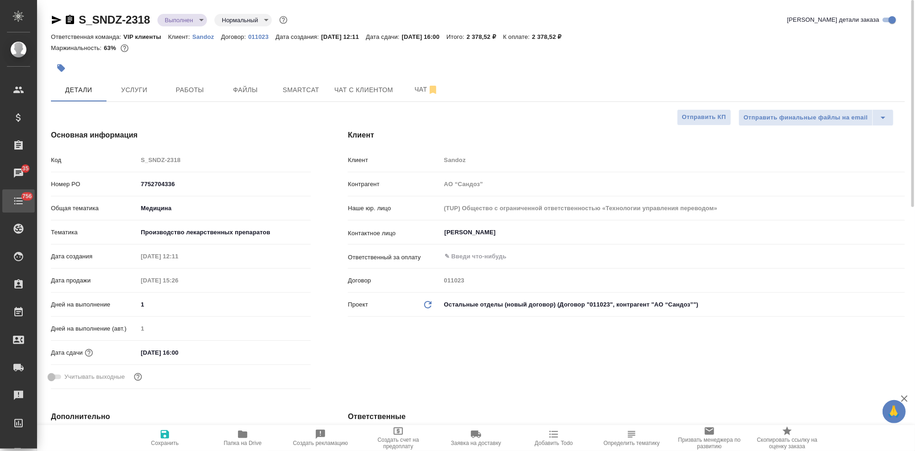
type textarea "x"
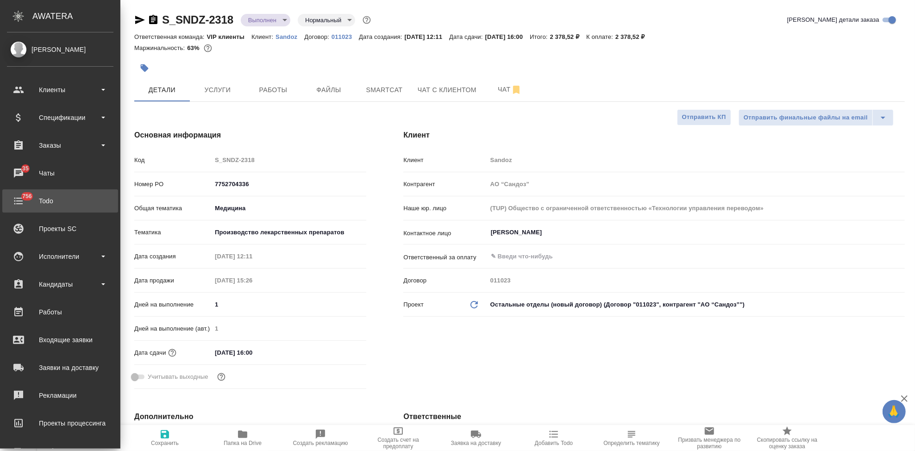
type textarea "x"
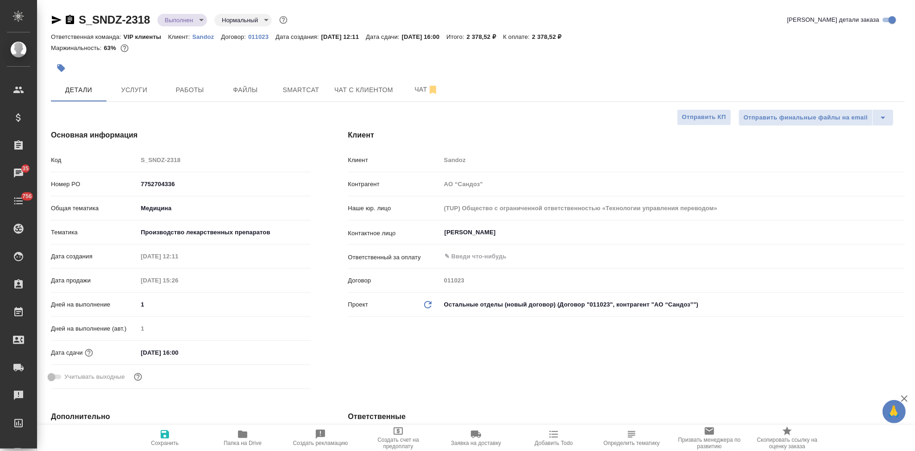
type textarea "x"
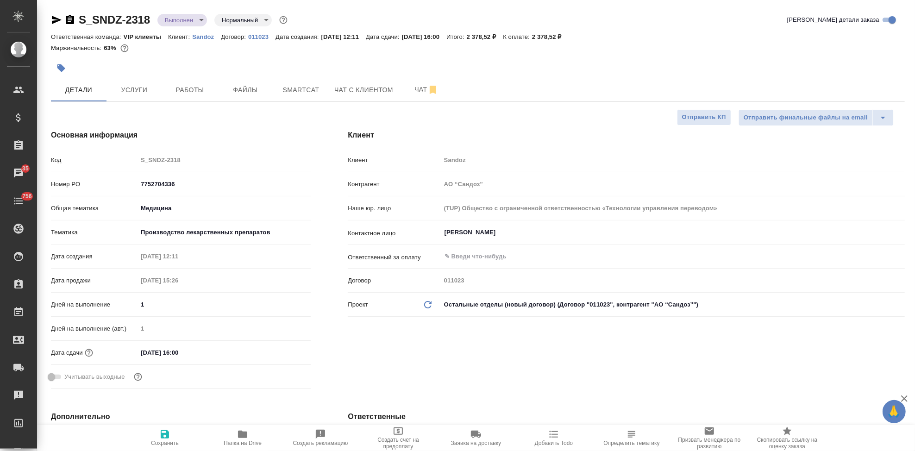
type textarea "x"
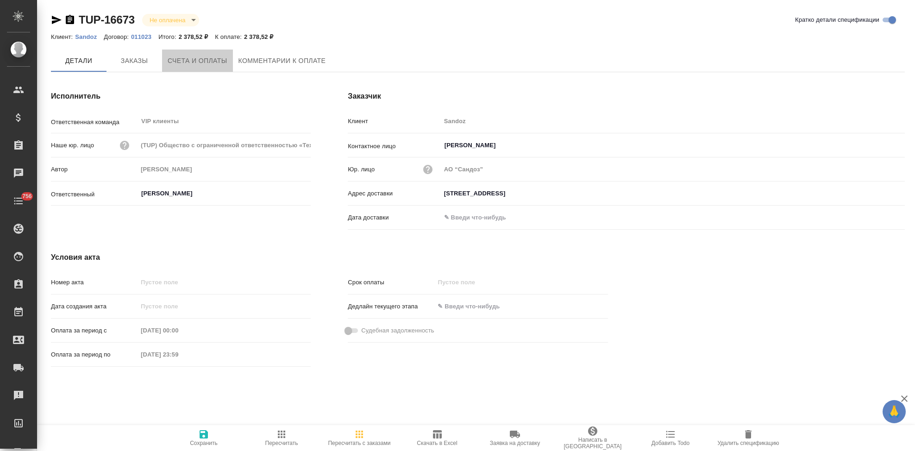
click at [194, 59] on span "Счета и оплаты" at bounding box center [198, 61] width 60 height 12
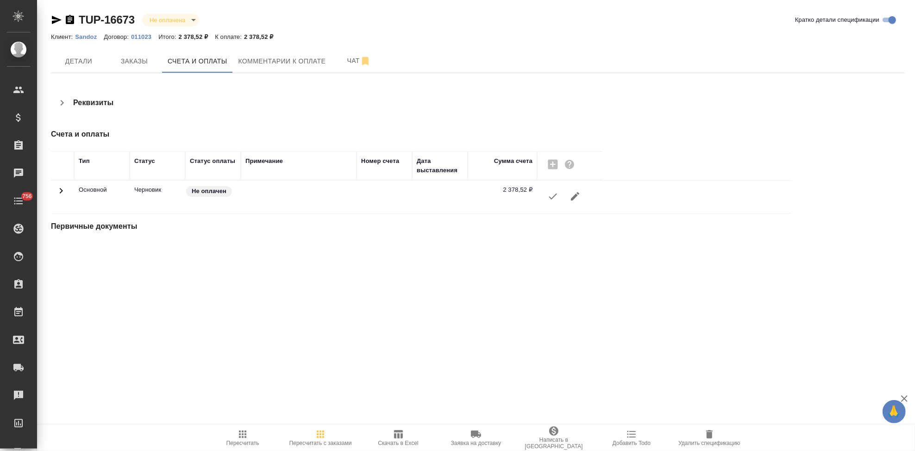
click at [551, 197] on icon "button" at bounding box center [552, 196] width 11 height 11
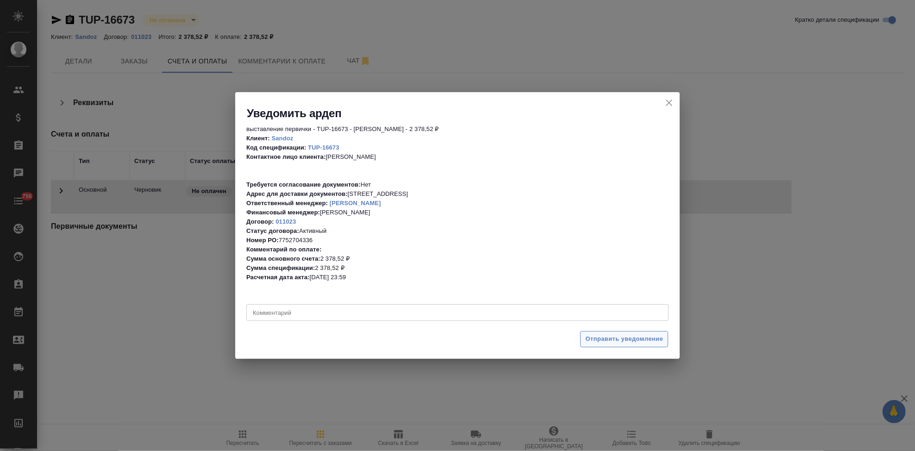
click at [598, 335] on span "Отправить уведомление" at bounding box center [624, 339] width 78 height 11
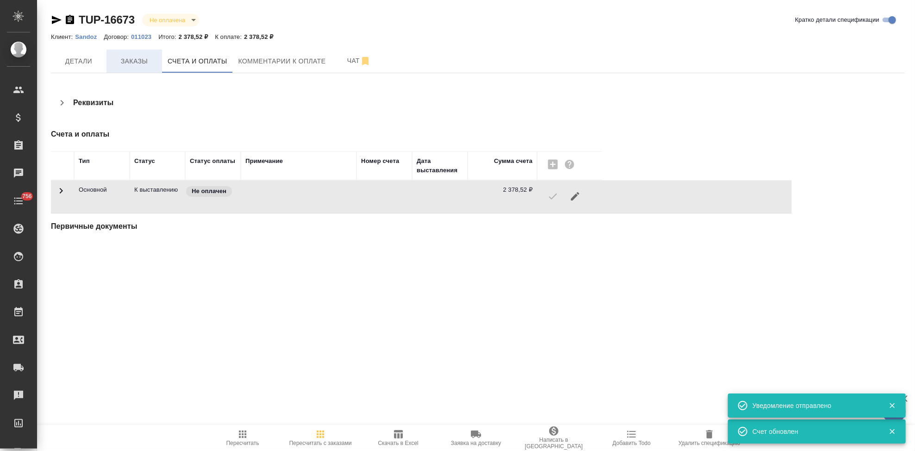
click at [138, 61] on span "Заказы" at bounding box center [134, 62] width 44 height 12
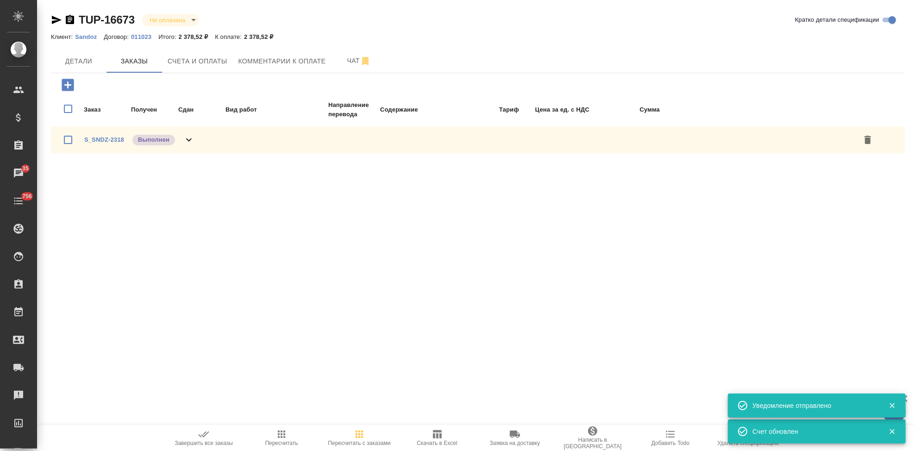
click at [205, 437] on icon "button" at bounding box center [203, 434] width 11 height 11
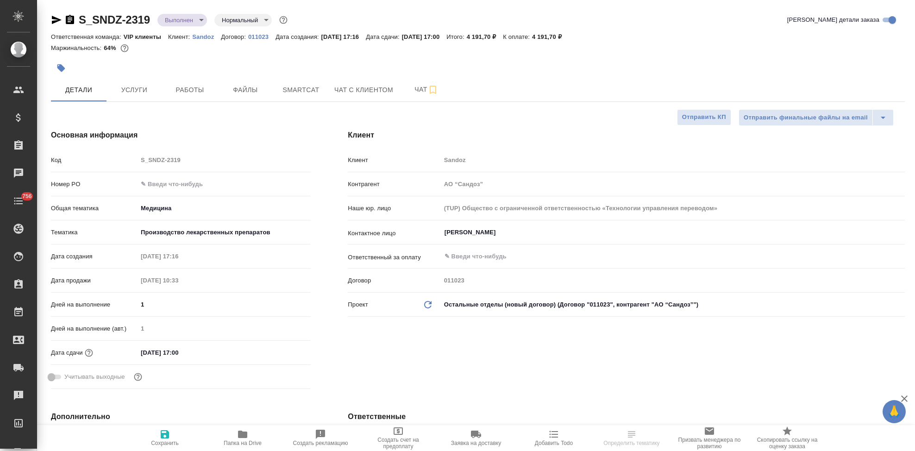
select select "RU"
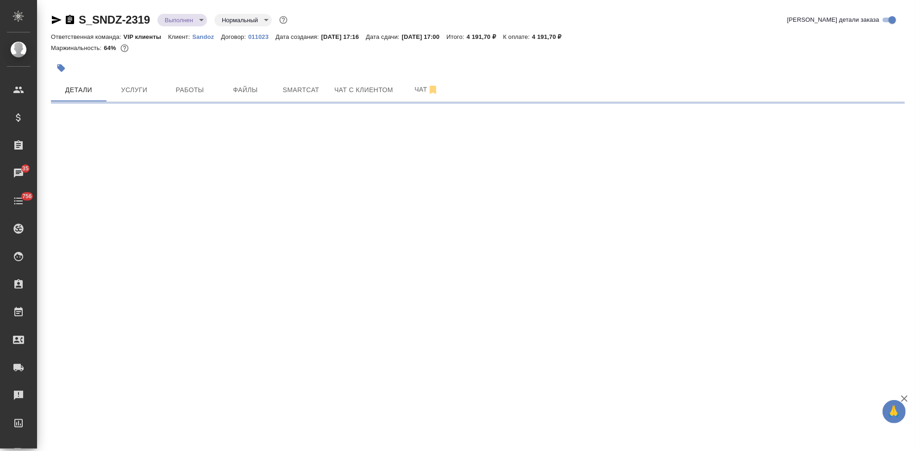
select select "RU"
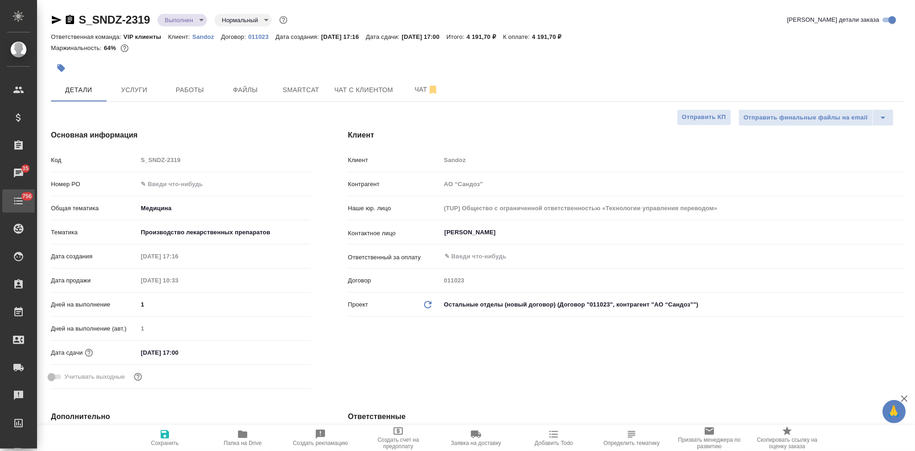
type textarea "x"
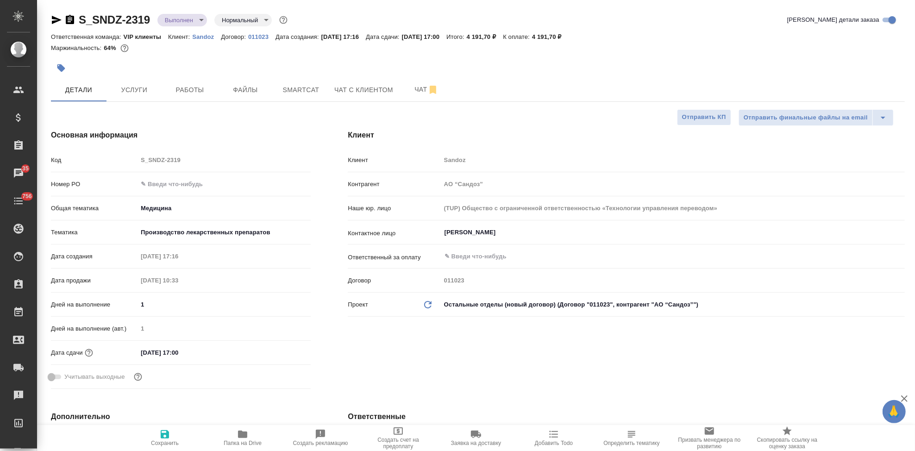
type textarea "x"
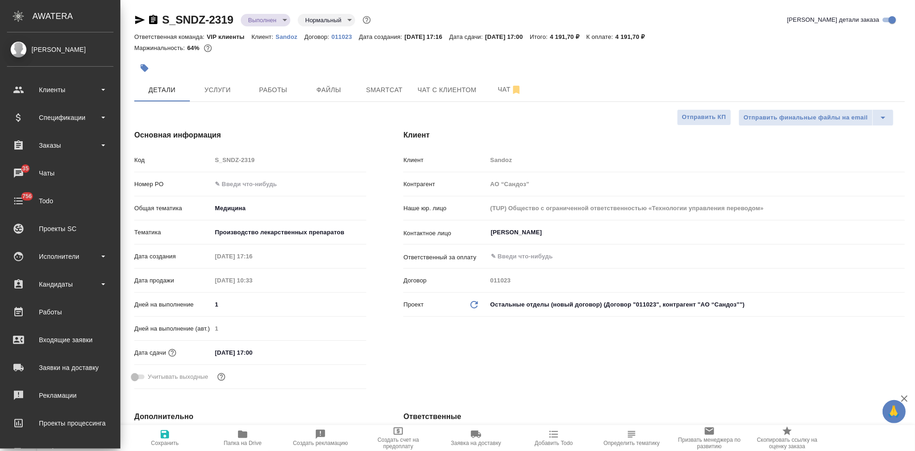
type textarea "x"
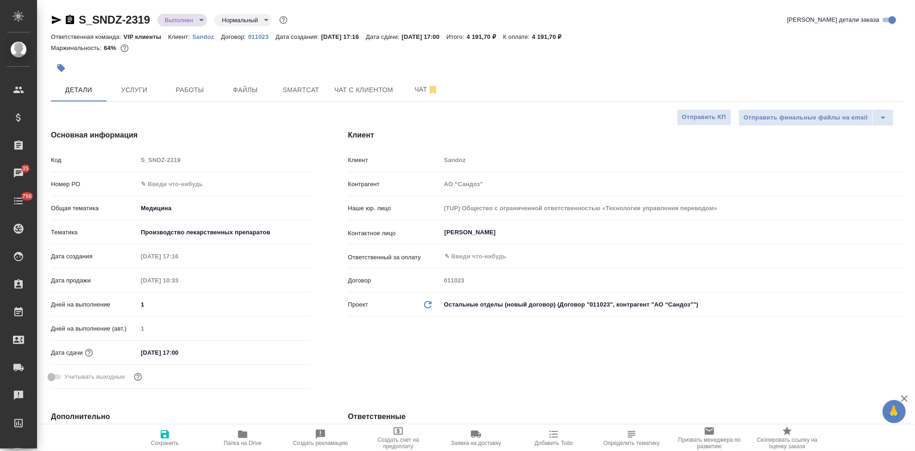
click at [172, 185] on input "text" at bounding box center [224, 183] width 173 height 13
paste input "7752704336"
type input "7752704336"
type textarea "x"
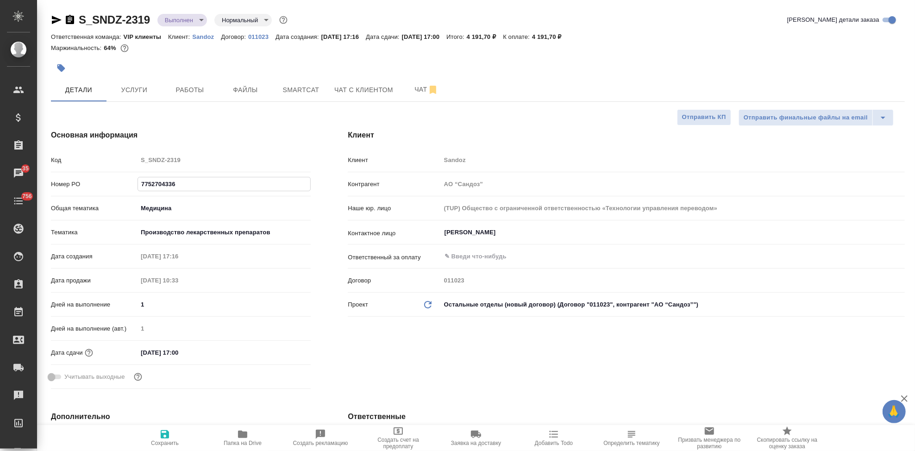
type textarea "x"
type input "7752704336"
click at [163, 439] on icon "button" at bounding box center [164, 434] width 11 height 11
type textarea "x"
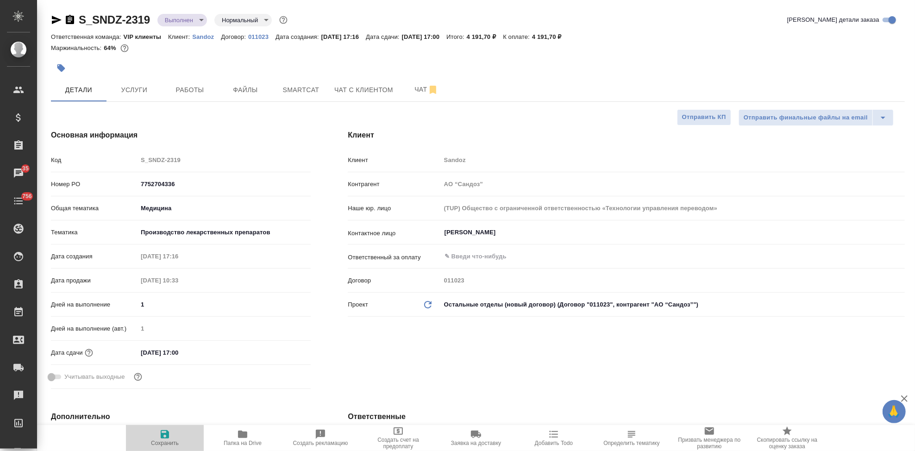
type textarea "x"
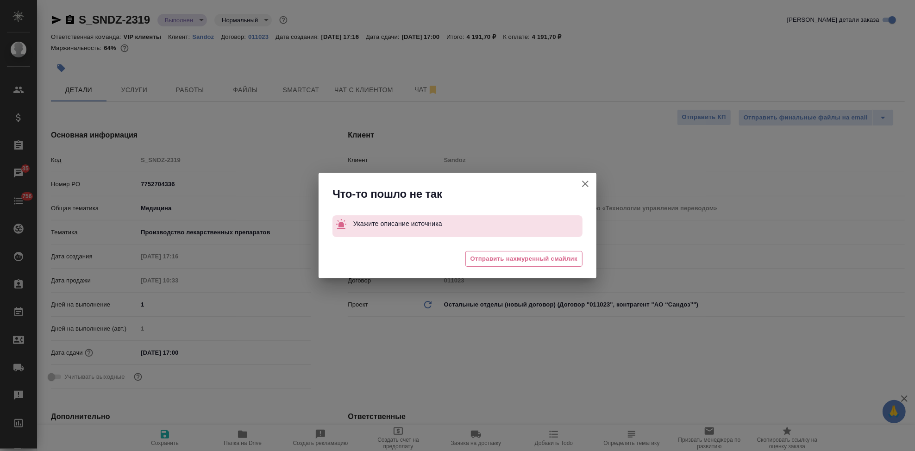
click at [584, 186] on icon "button" at bounding box center [585, 183] width 11 height 11
type textarea "x"
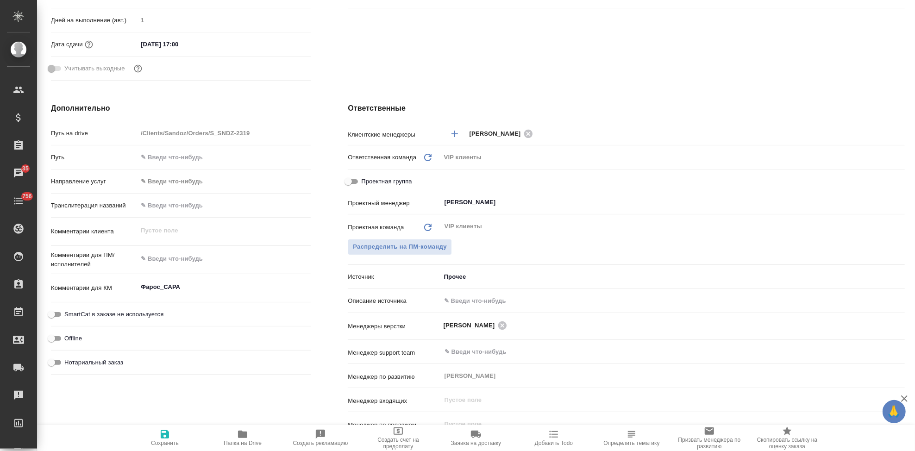
scroll to position [360, 0]
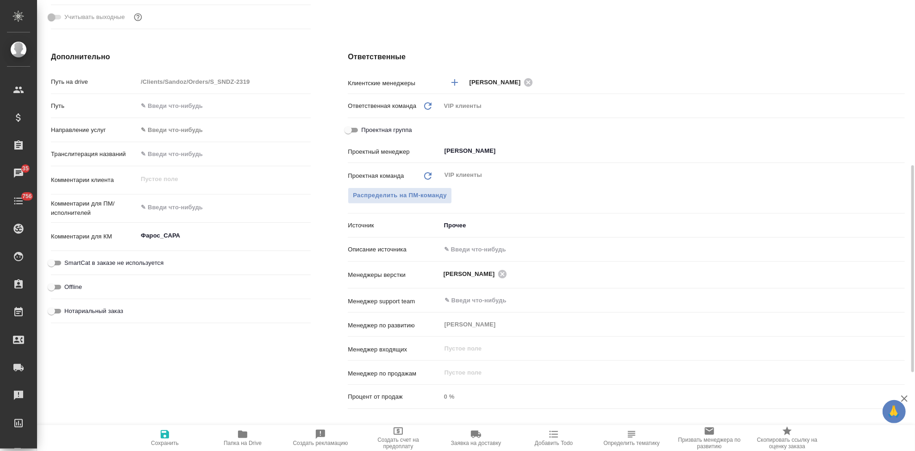
click at [468, 251] on input "text" at bounding box center [673, 249] width 464 height 13
type input "-"
type textarea "x"
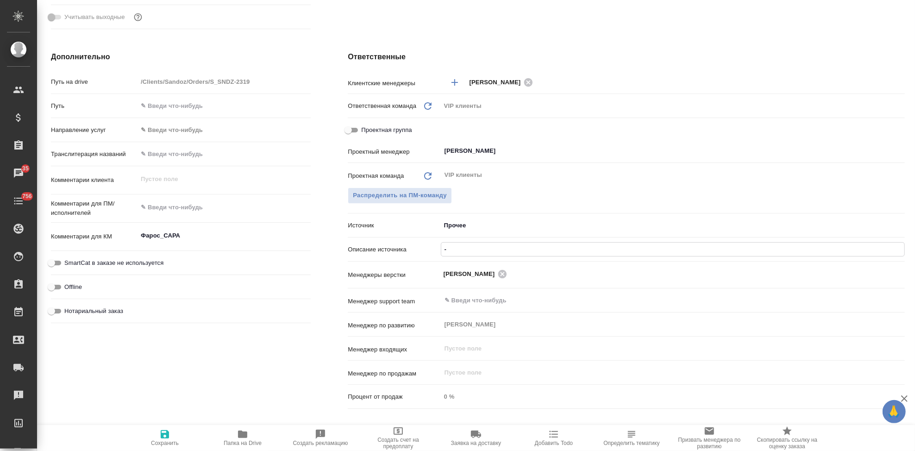
type input "-"
click at [159, 440] on span "Сохранить" at bounding box center [165, 443] width 28 height 6
type textarea "x"
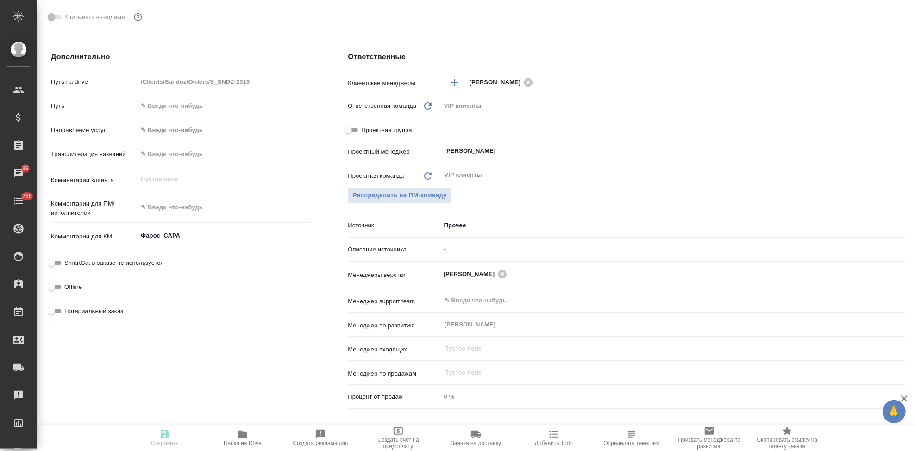
type textarea "x"
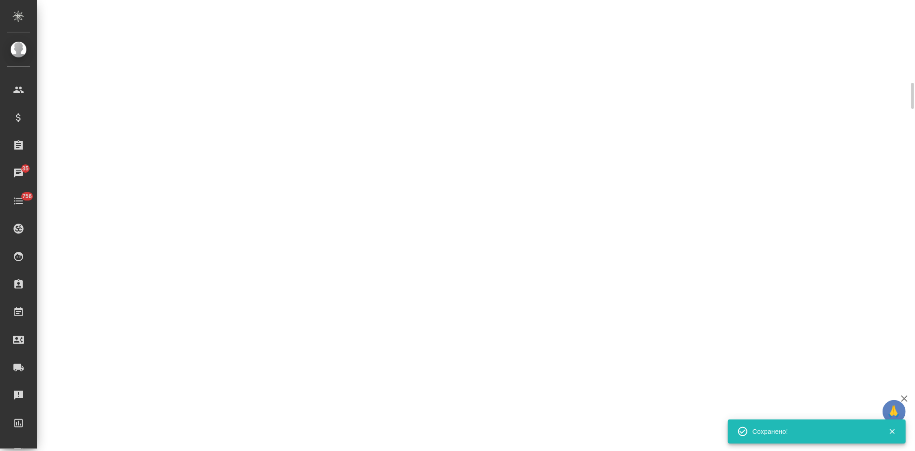
select select "RU"
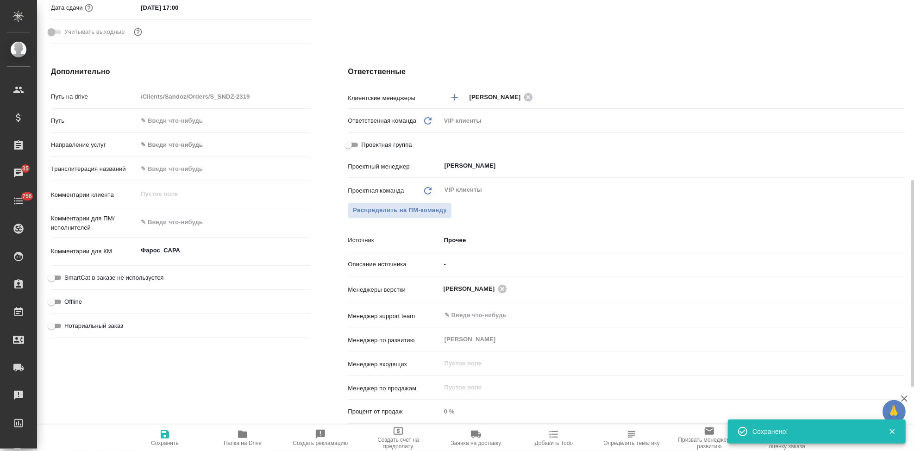
type textarea "x"
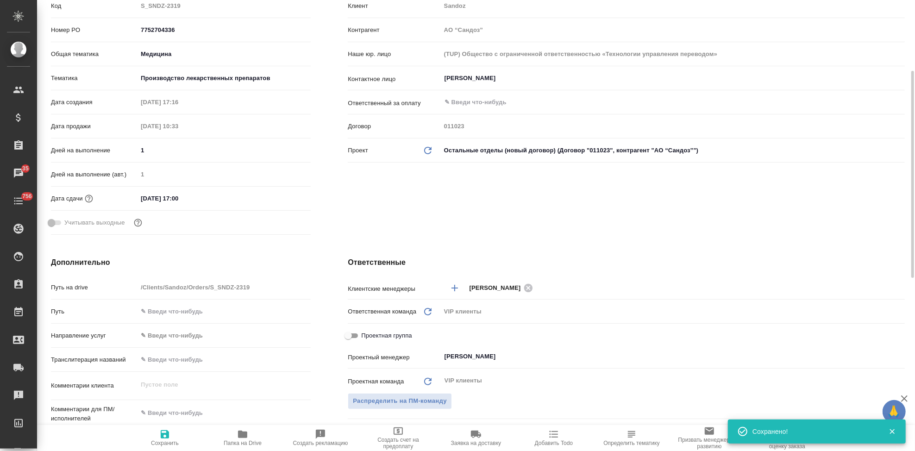
scroll to position [0, 0]
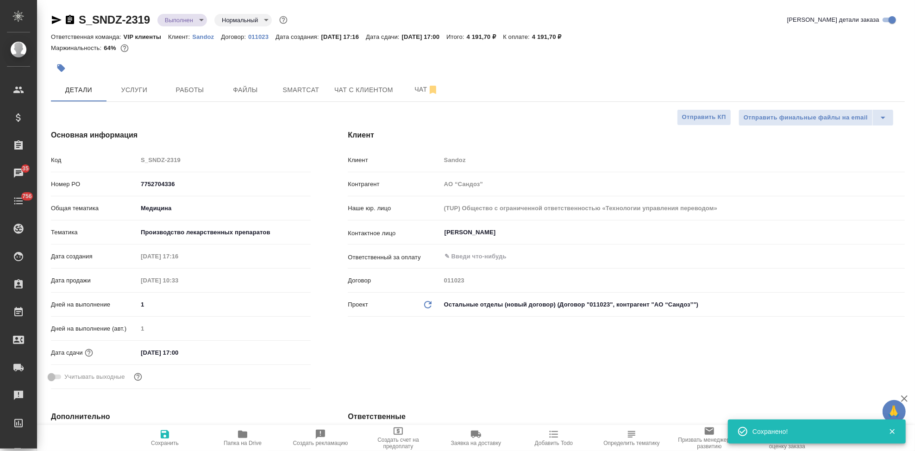
click at [162, 441] on span "Сохранить" at bounding box center [165, 443] width 28 height 6
type textarea "x"
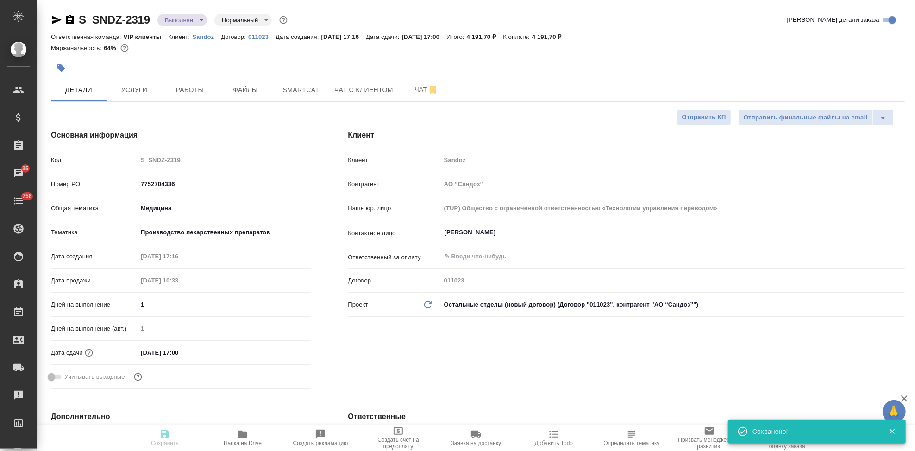
type textarea "x"
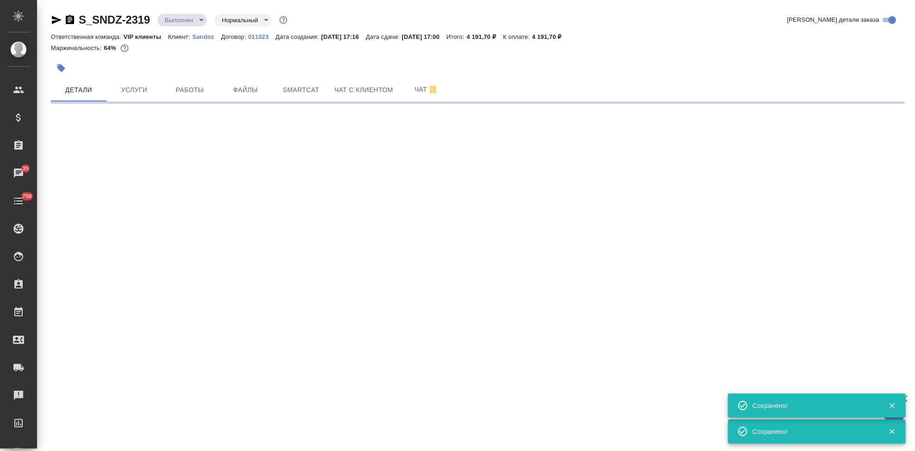
select select "RU"
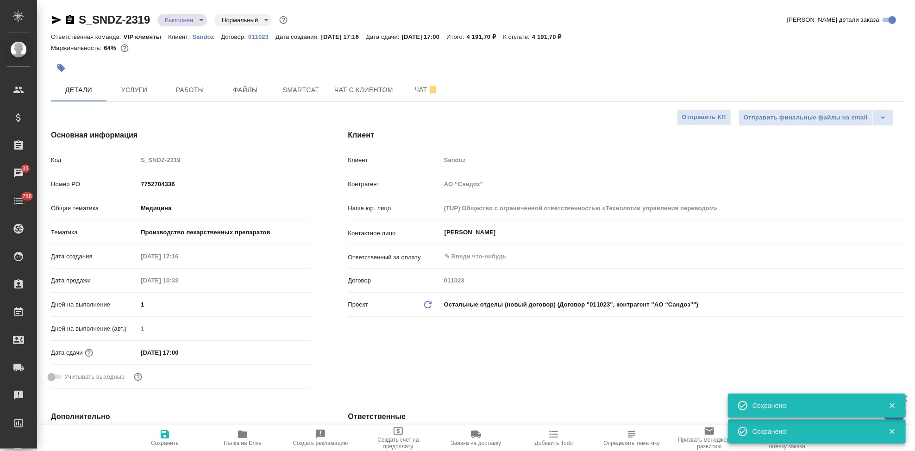
type textarea "x"
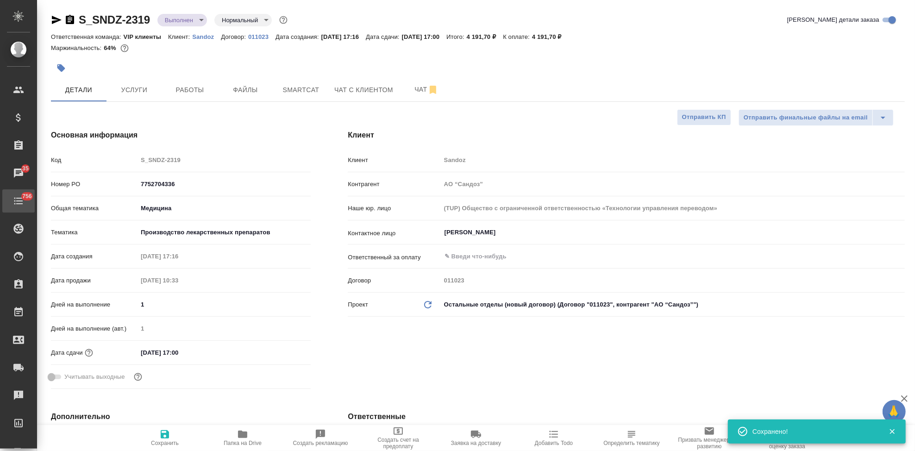
type textarea "x"
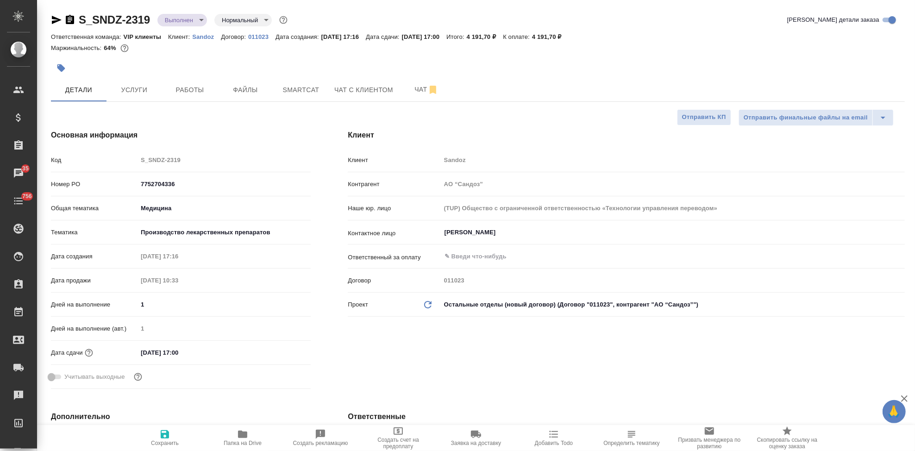
type textarea "x"
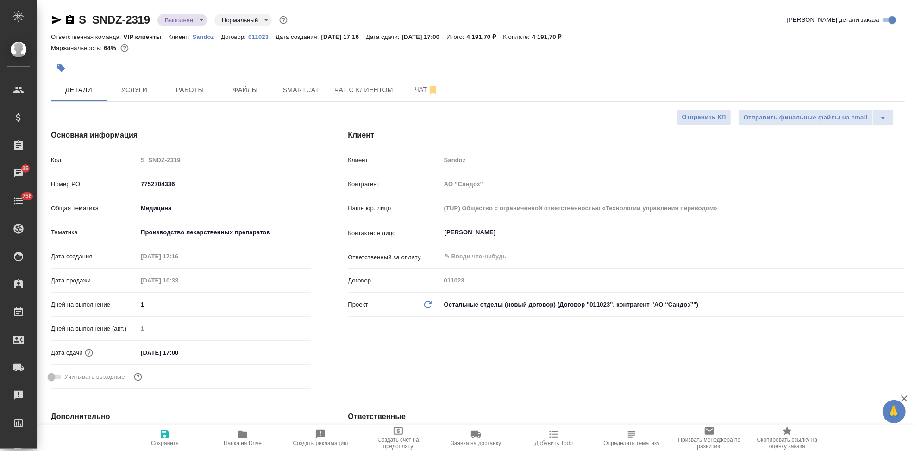
type textarea "x"
click at [170, 436] on span "Сохранить" at bounding box center [164, 438] width 67 height 18
type textarea "x"
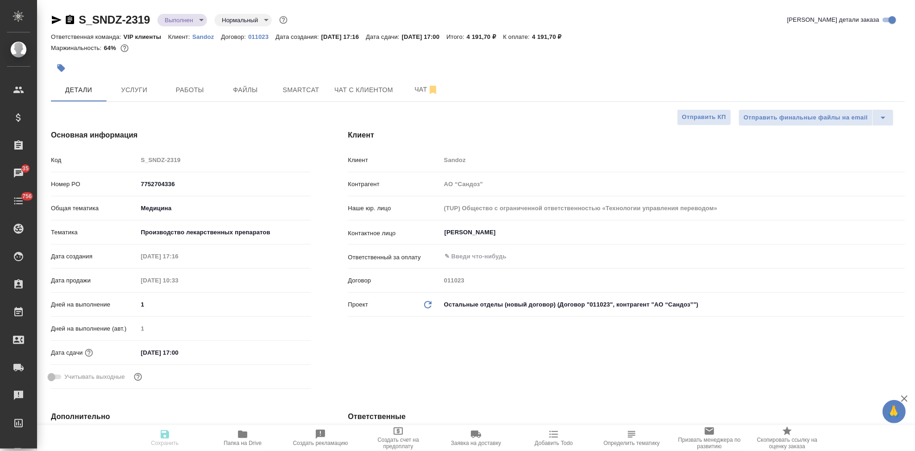
type textarea "x"
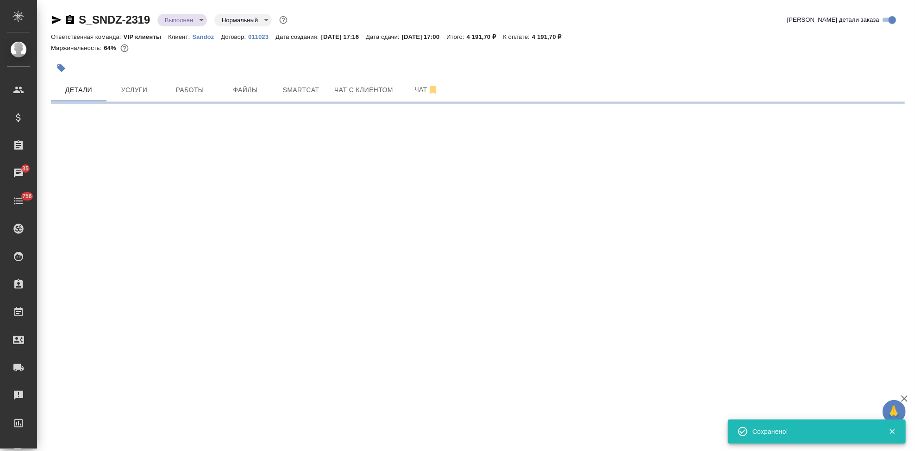
select select "RU"
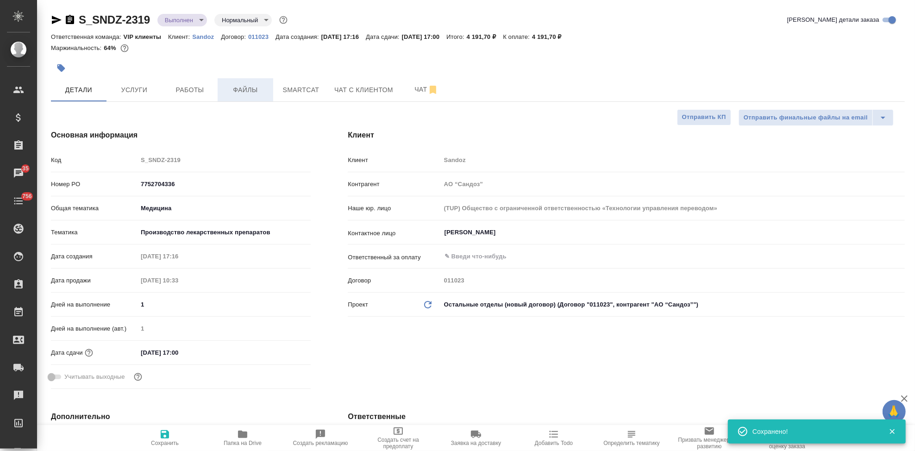
type textarea "x"
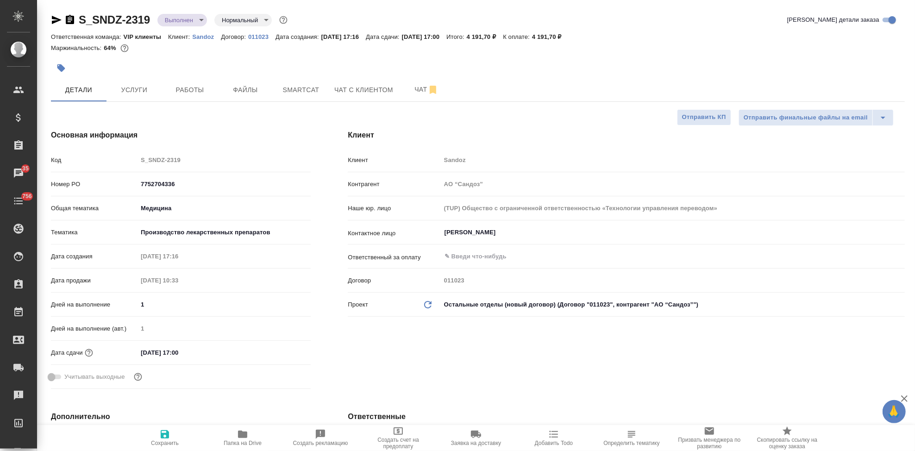
type textarea "x"
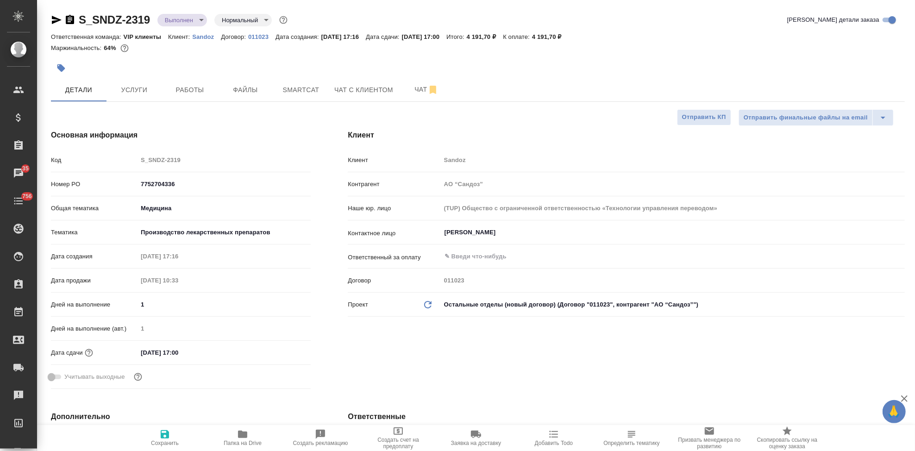
type textarea "x"
click at [163, 441] on span "Сохранить" at bounding box center [165, 443] width 28 height 6
type textarea "x"
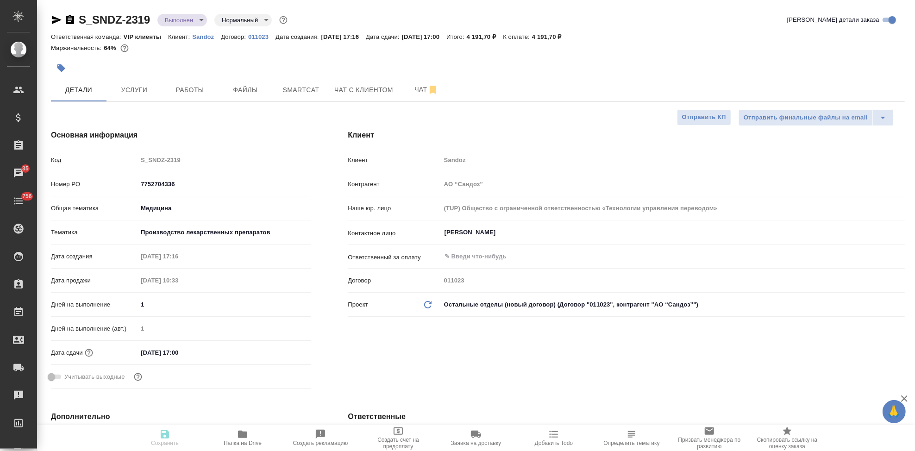
type textarea "x"
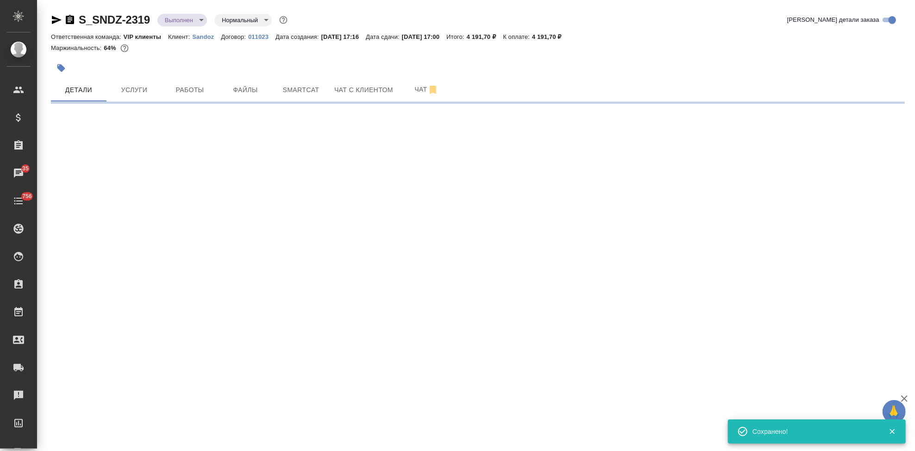
select select "RU"
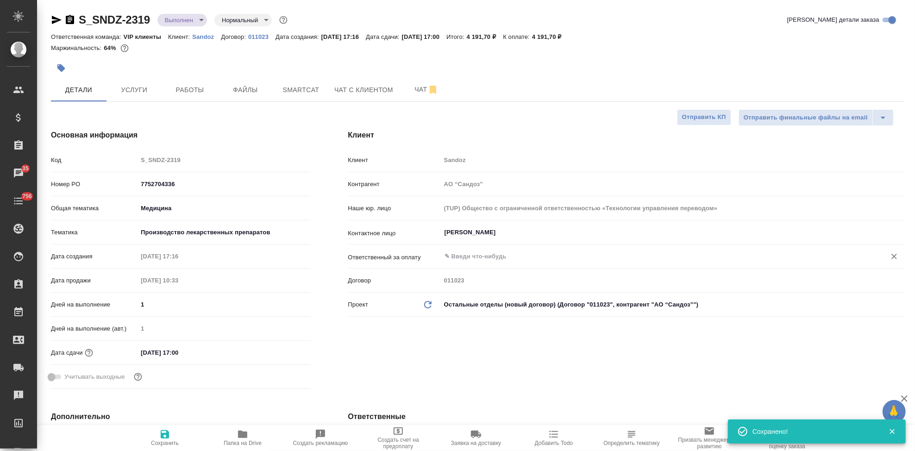
type textarea "x"
click at [470, 258] on input "text" at bounding box center [657, 256] width 427 height 11
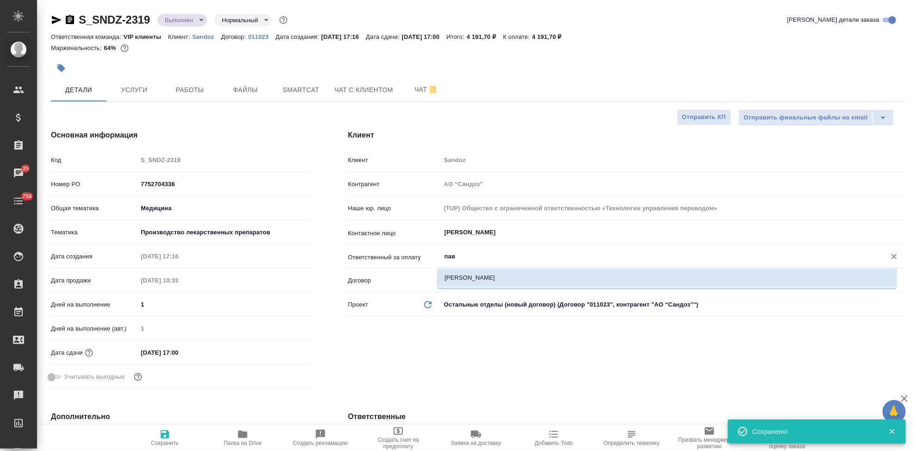
click at [472, 270] on li "[PERSON_NAME]" at bounding box center [667, 277] width 460 height 17
type input "[PERSON_NAME]"
type textarea "x"
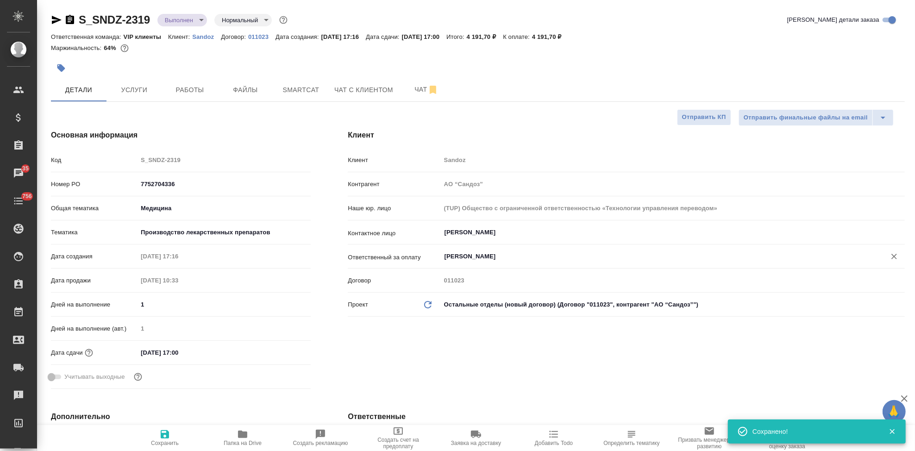
type input "[PERSON_NAME]"
click at [166, 444] on span "Сохранить" at bounding box center [165, 443] width 28 height 6
type textarea "x"
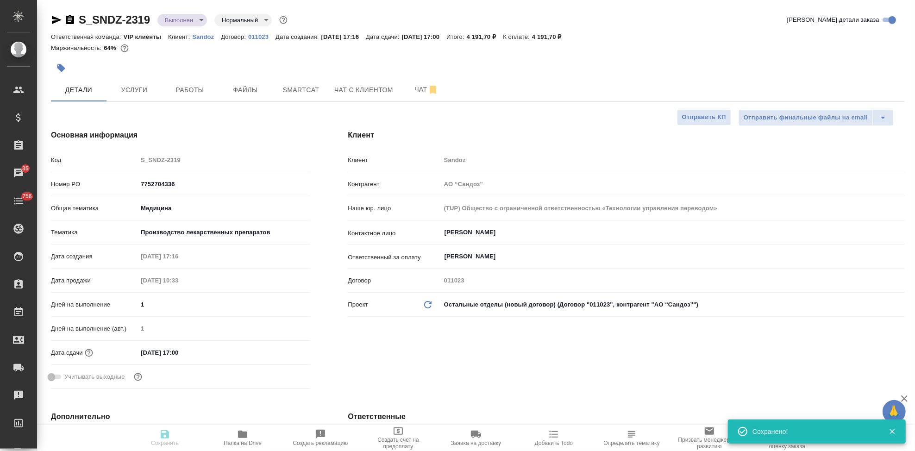
type textarea "x"
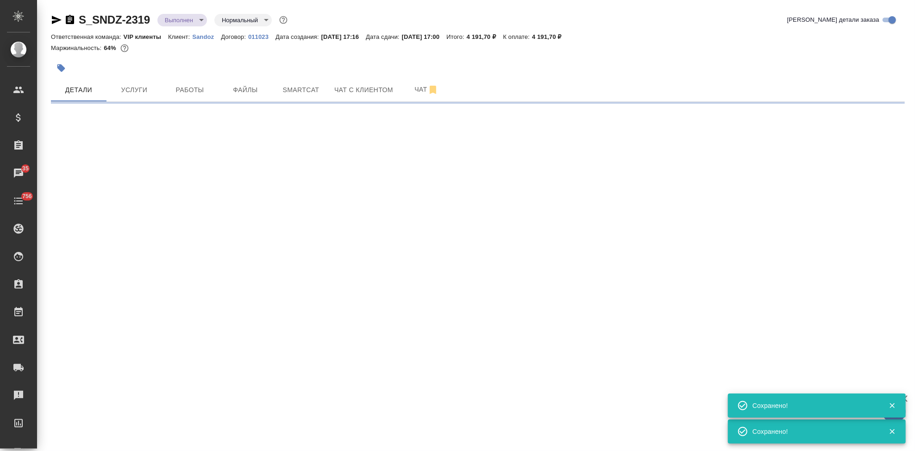
select select "RU"
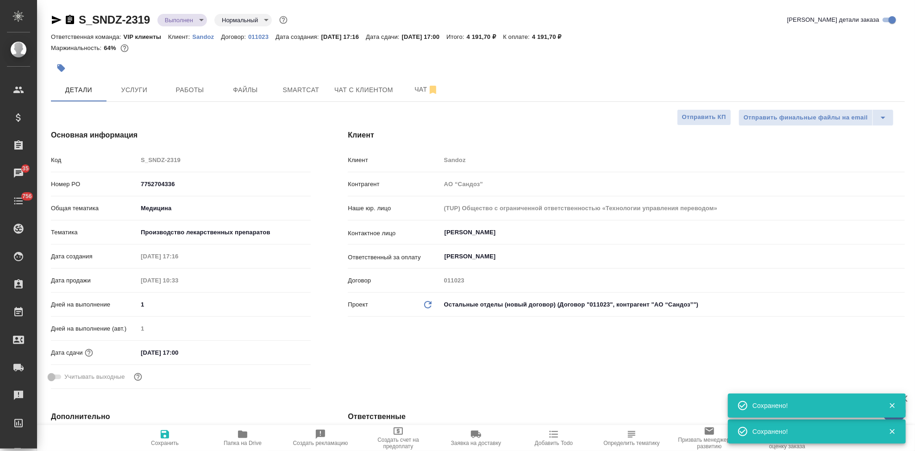
type textarea "x"
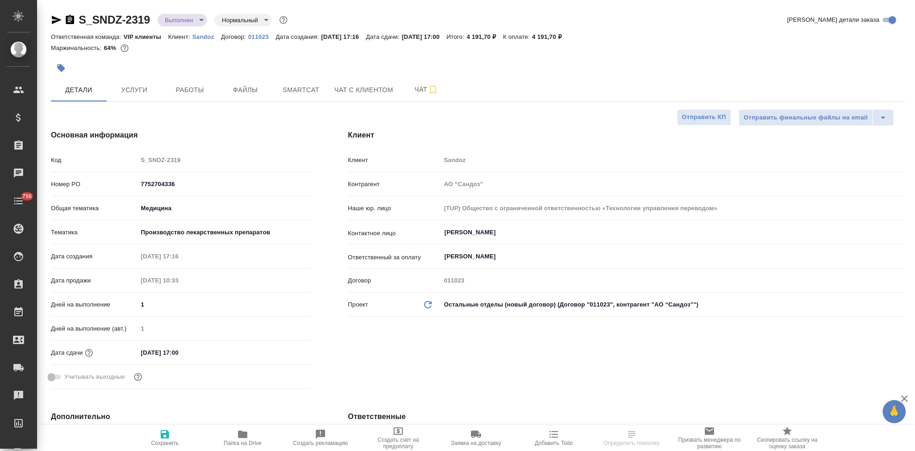
select select "RU"
click at [203, 95] on button "Работы" at bounding box center [190, 89] width 56 height 23
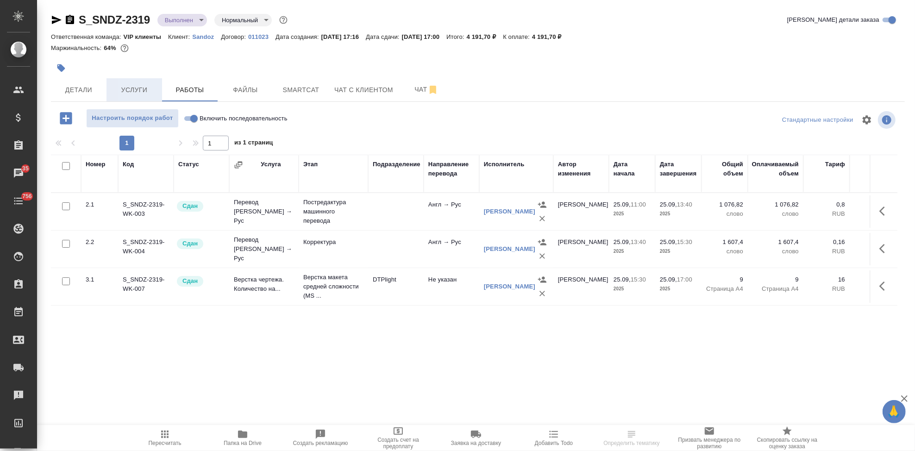
click at [131, 94] on span "Услуги" at bounding box center [134, 90] width 44 height 12
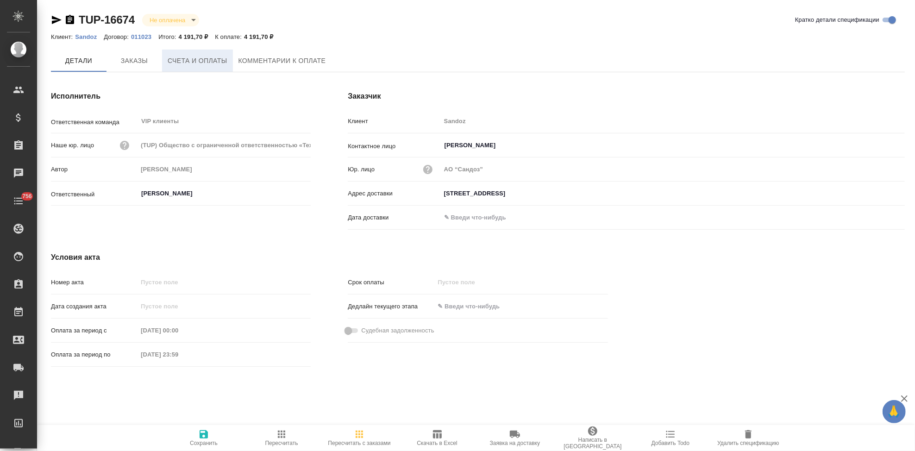
click at [208, 69] on button "Счета и оплаты" at bounding box center [197, 61] width 71 height 22
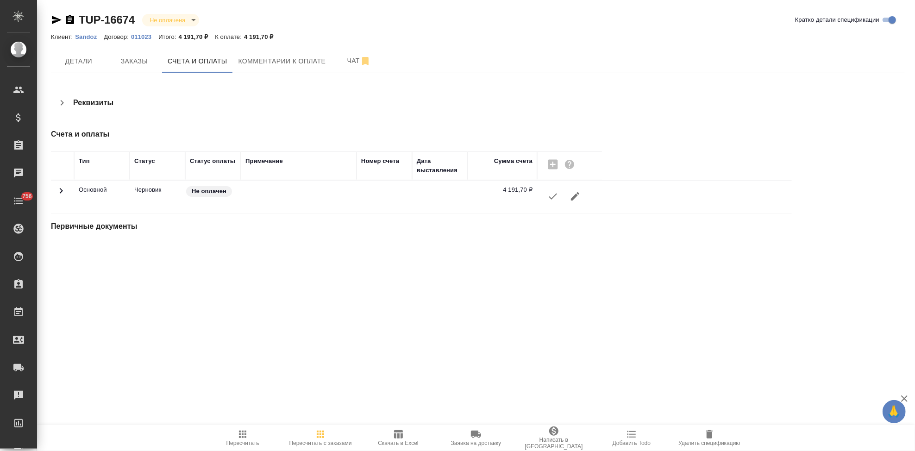
click at [546, 193] on button "button" at bounding box center [553, 196] width 22 height 22
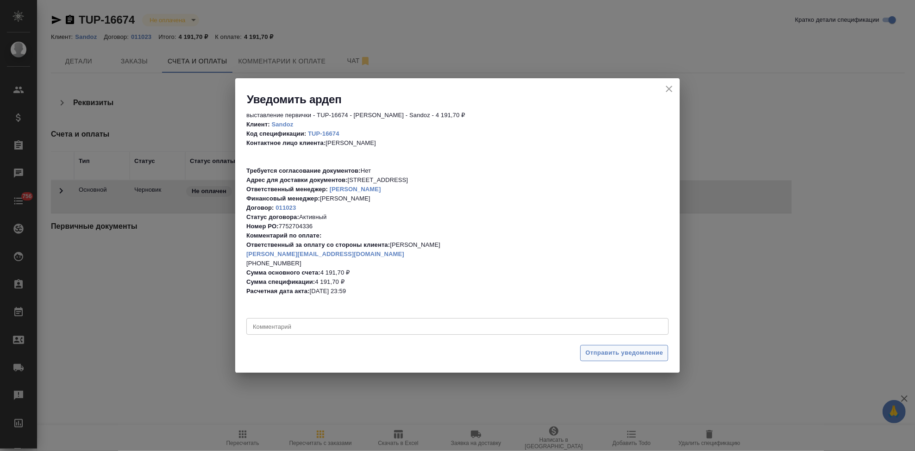
click at [600, 353] on span "Отправить уведомление" at bounding box center [624, 353] width 78 height 11
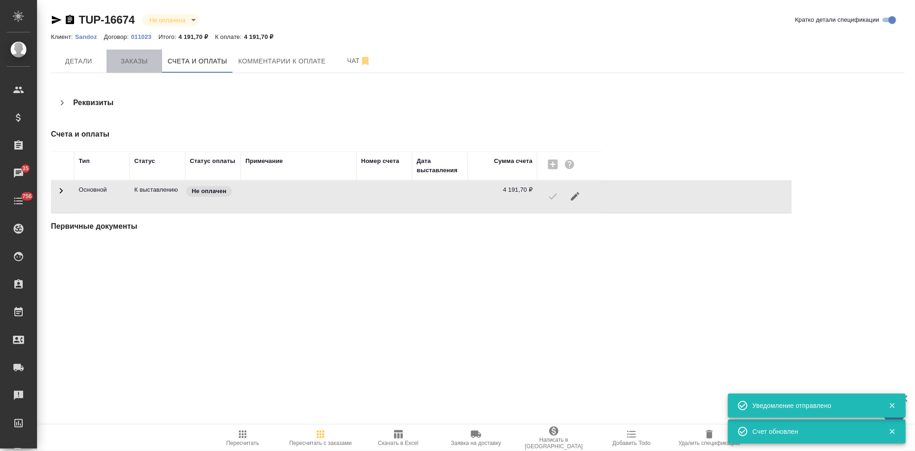
click at [122, 63] on span "Заказы" at bounding box center [134, 62] width 44 height 12
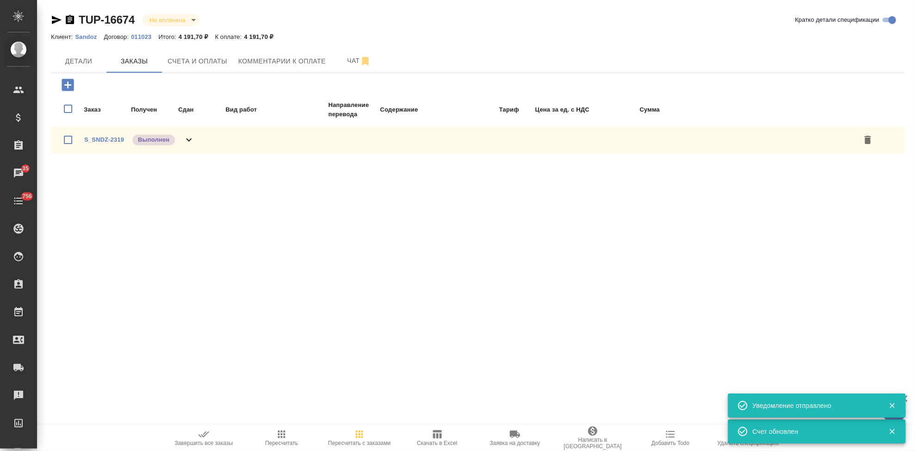
click at [200, 434] on icon "button" at bounding box center [203, 434] width 11 height 11
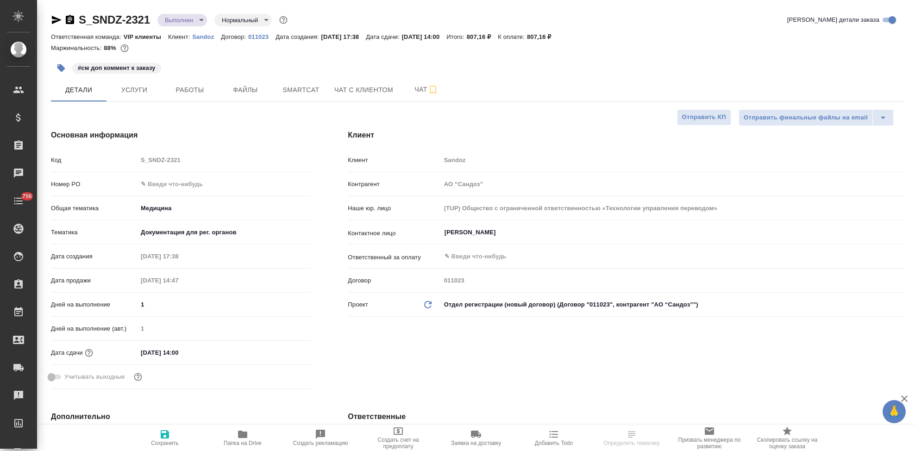
select select "RU"
click at [174, 182] on input "text" at bounding box center [224, 183] width 173 height 13
paste input "7752704336"
type input "7752704336"
click at [166, 437] on icon "button" at bounding box center [164, 434] width 11 height 11
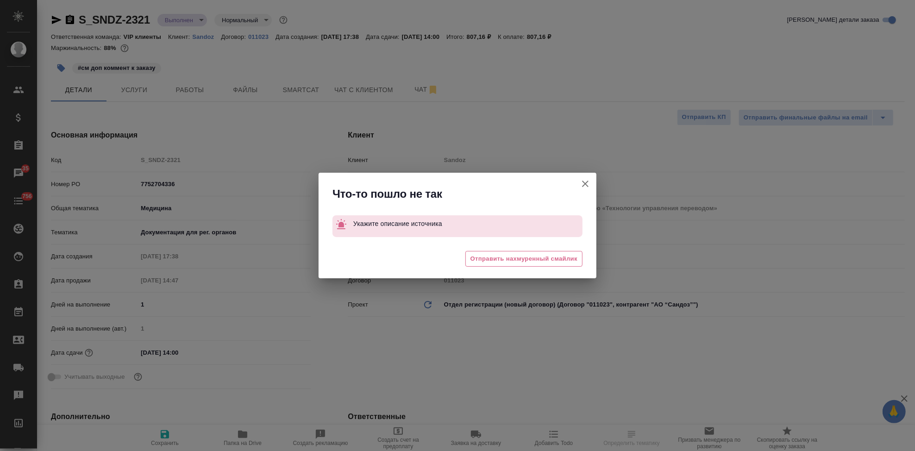
click at [580, 184] on icon "button" at bounding box center [585, 183] width 11 height 11
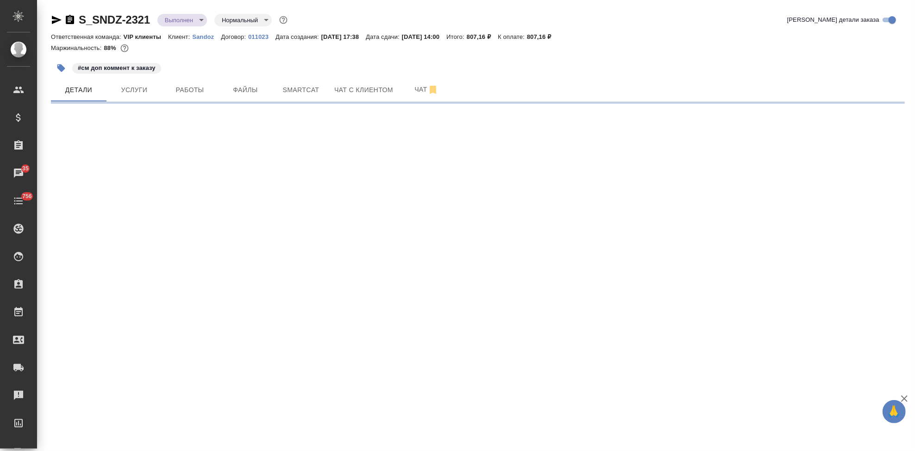
select select "RU"
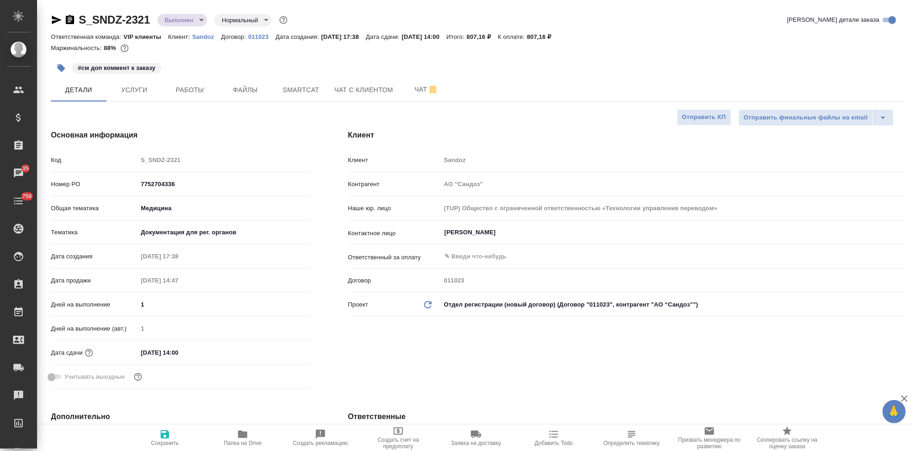
type textarea "x"
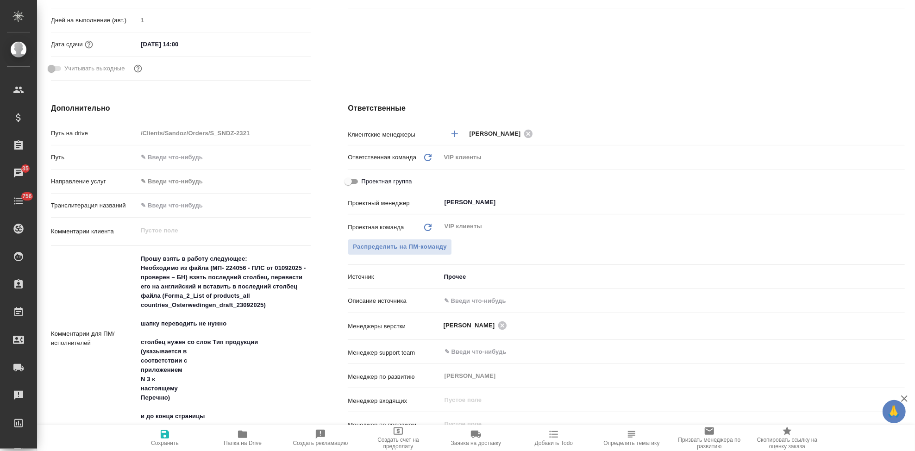
scroll to position [360, 0]
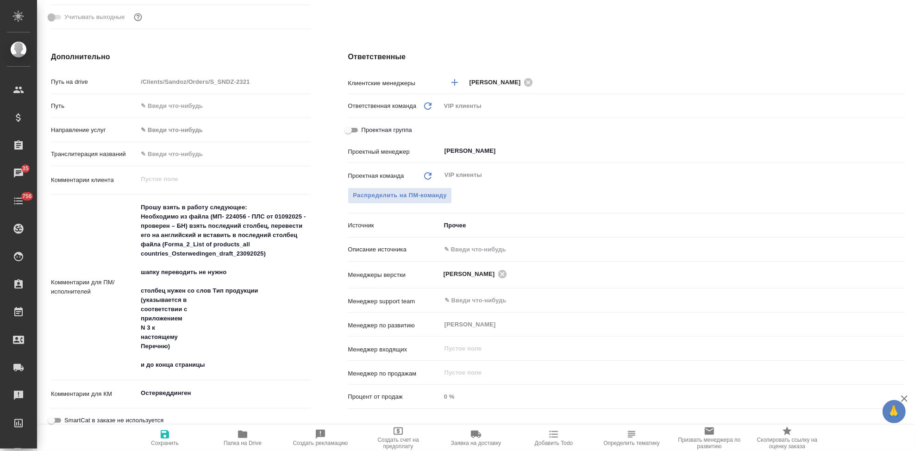
click at [466, 248] on input "text" at bounding box center [673, 249] width 464 height 13
type input "-"
type textarea "x"
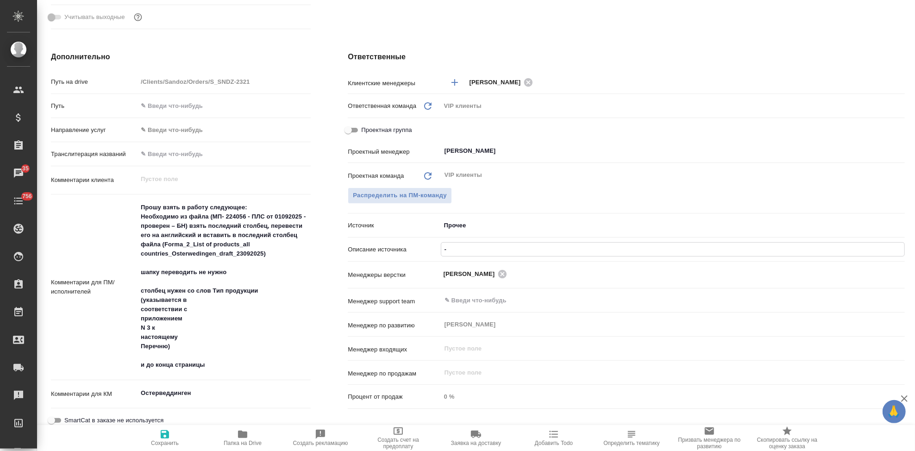
type input "-"
click at [164, 438] on icon "button" at bounding box center [165, 434] width 8 height 8
type textarea "x"
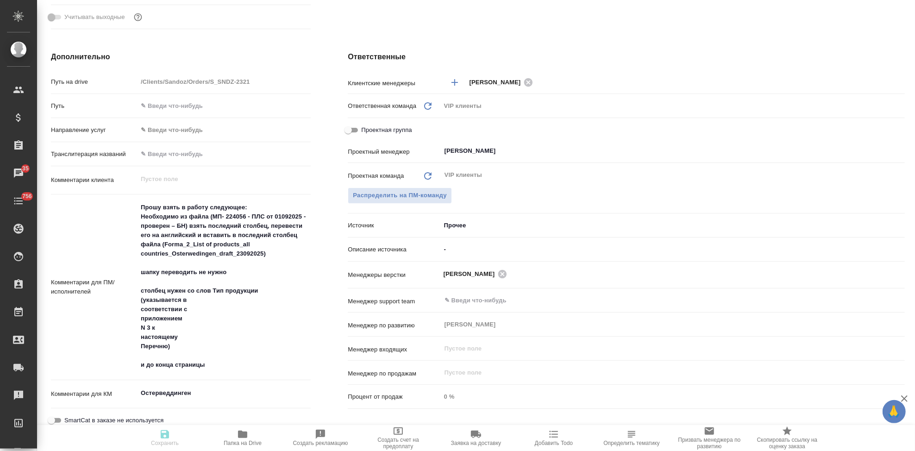
type textarea "x"
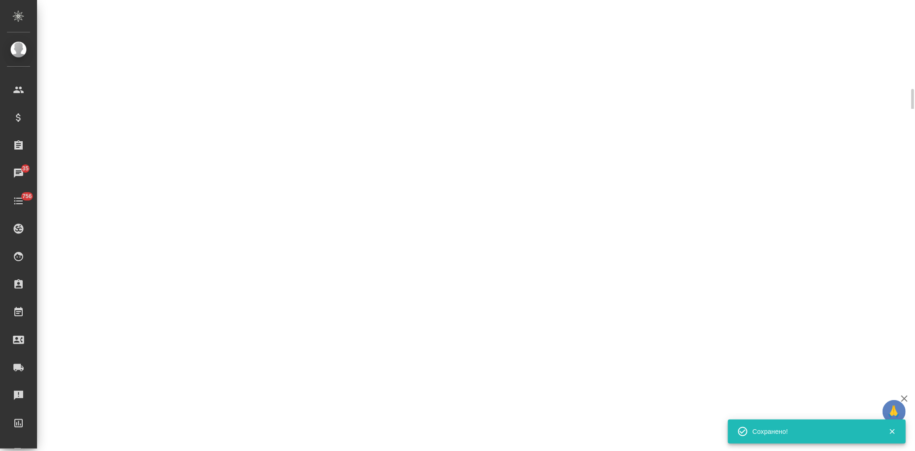
select select "RU"
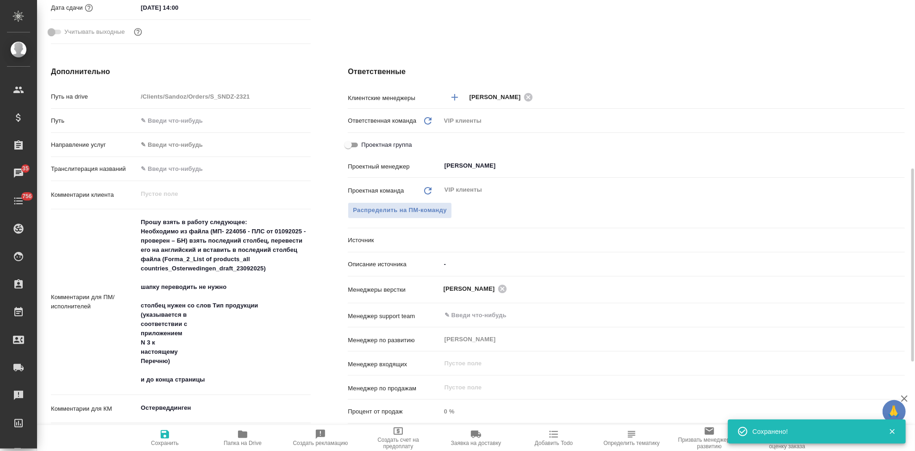
type textarea "x"
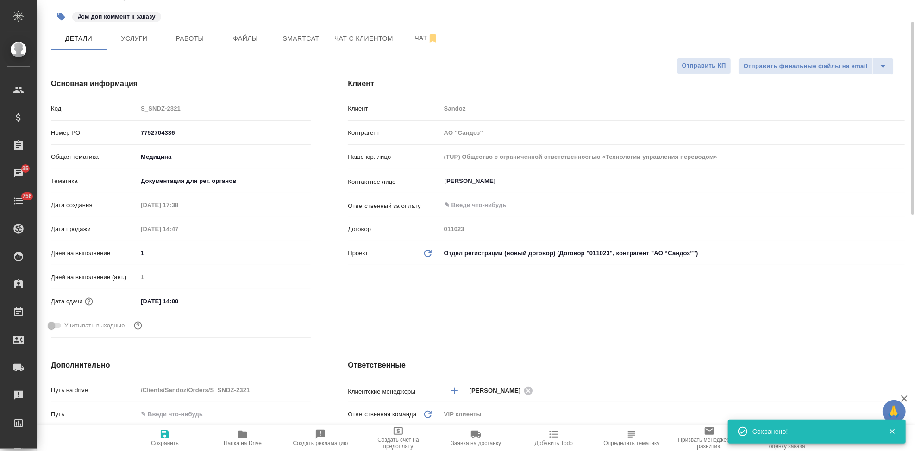
scroll to position [0, 0]
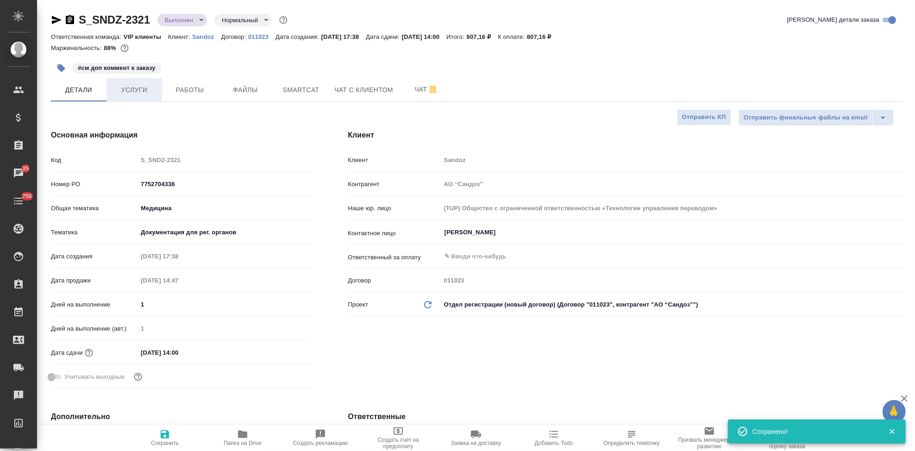
click at [139, 96] on button "Услуги" at bounding box center [134, 89] width 56 height 23
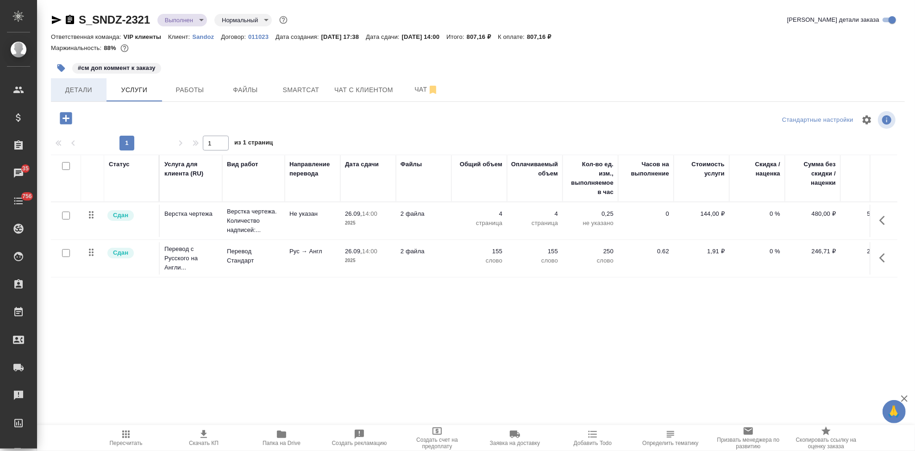
click at [86, 82] on button "Детали" at bounding box center [79, 89] width 56 height 23
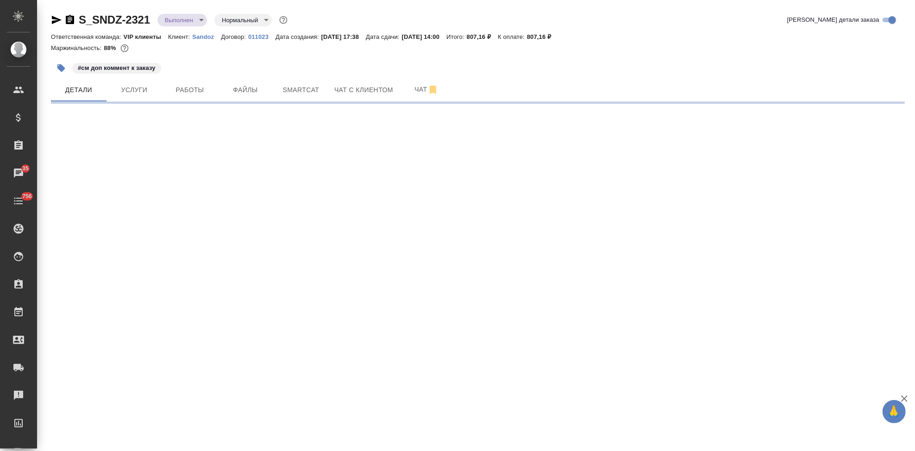
select select "RU"
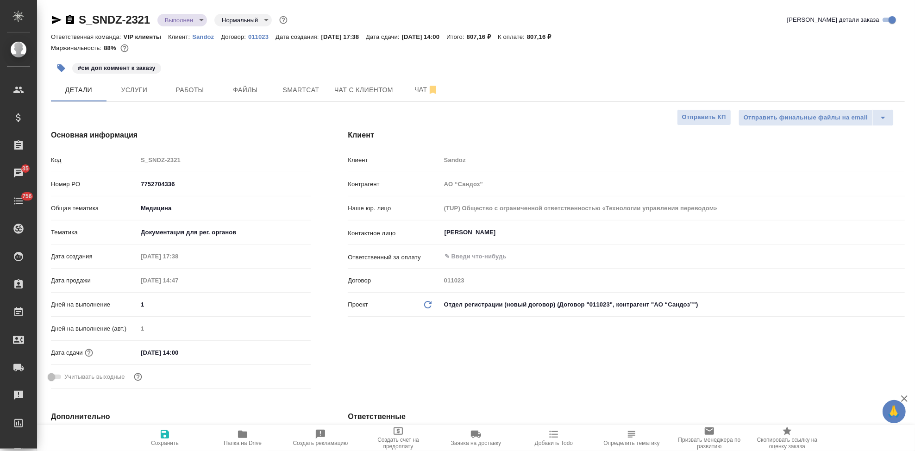
type textarea "x"
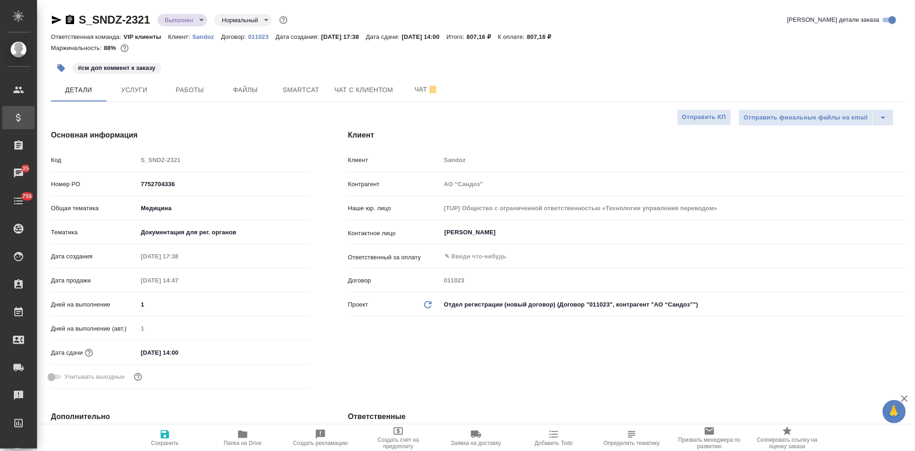
type textarea "x"
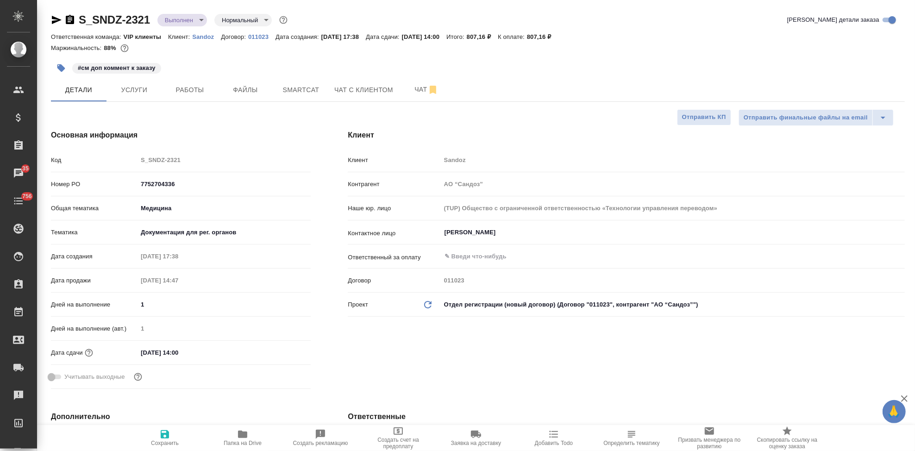
type textarea "x"
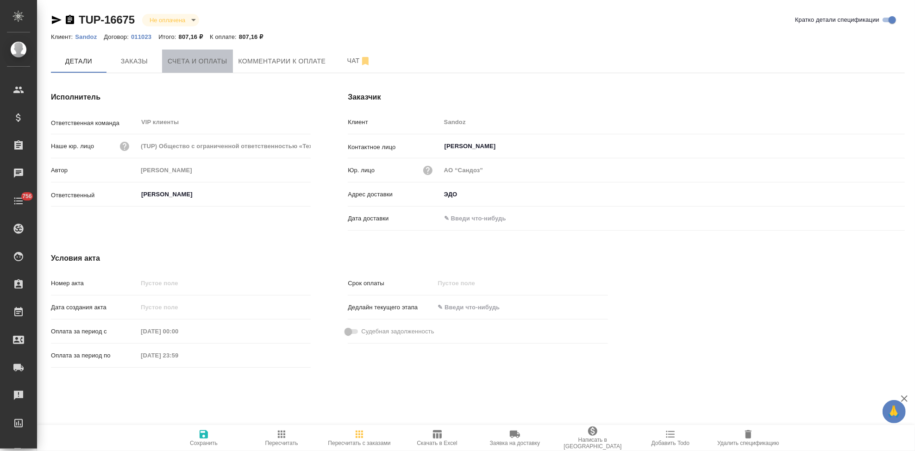
click at [201, 59] on span "Счета и оплаты" at bounding box center [198, 62] width 60 height 12
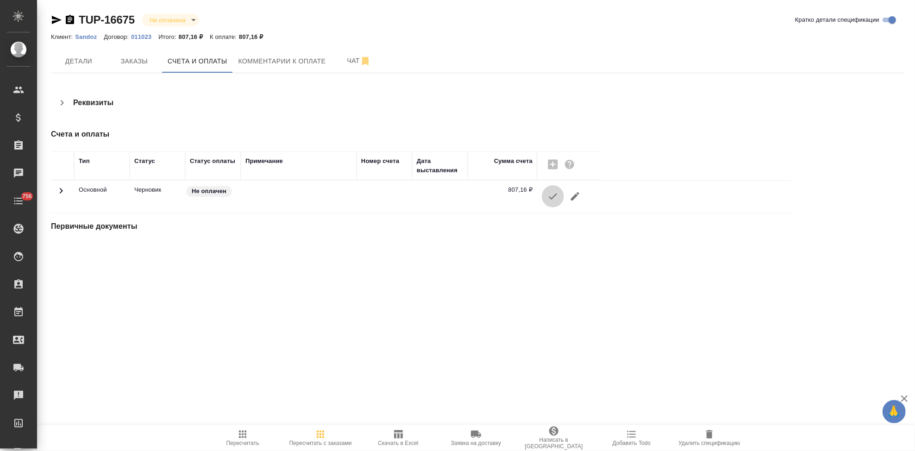
click at [548, 204] on button "button" at bounding box center [553, 196] width 22 height 22
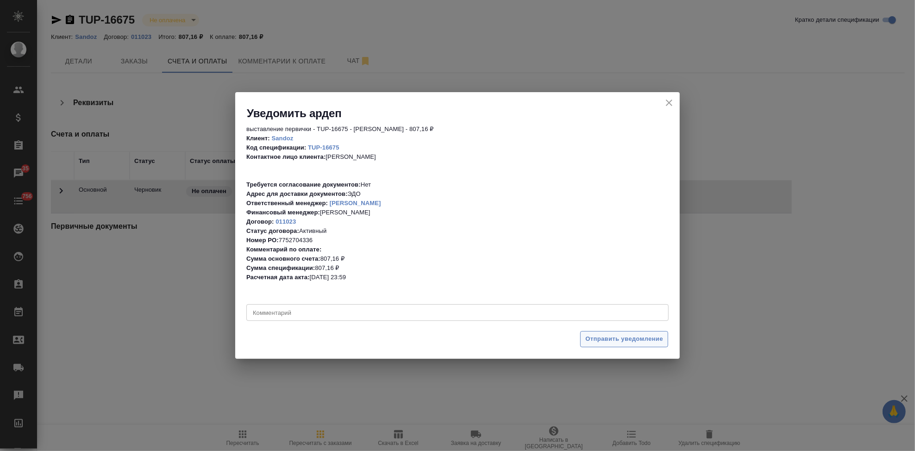
click at [623, 338] on span "Отправить уведомление" at bounding box center [624, 339] width 78 height 11
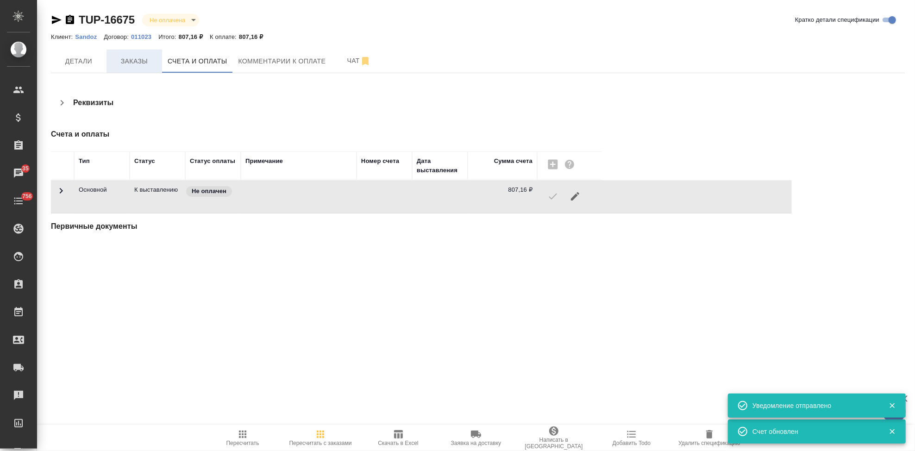
click at [135, 60] on span "Заказы" at bounding box center [134, 62] width 44 height 12
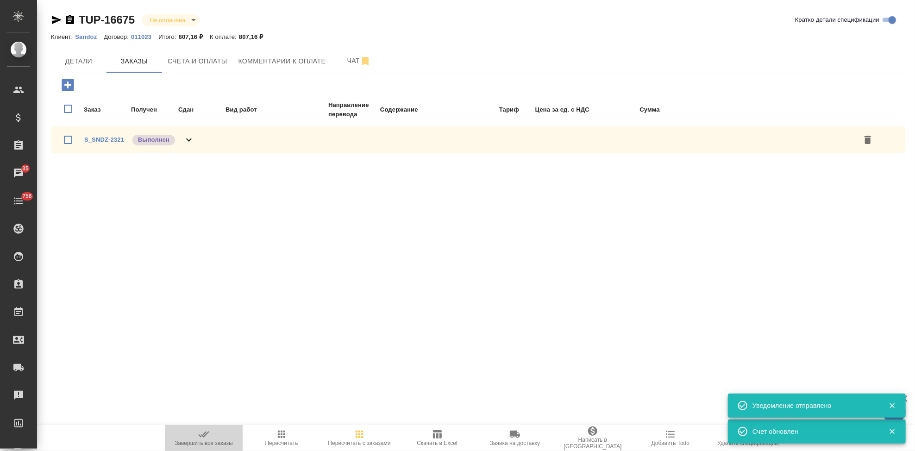
click at [194, 440] on span "Завершить все заказы" at bounding box center [204, 443] width 58 height 6
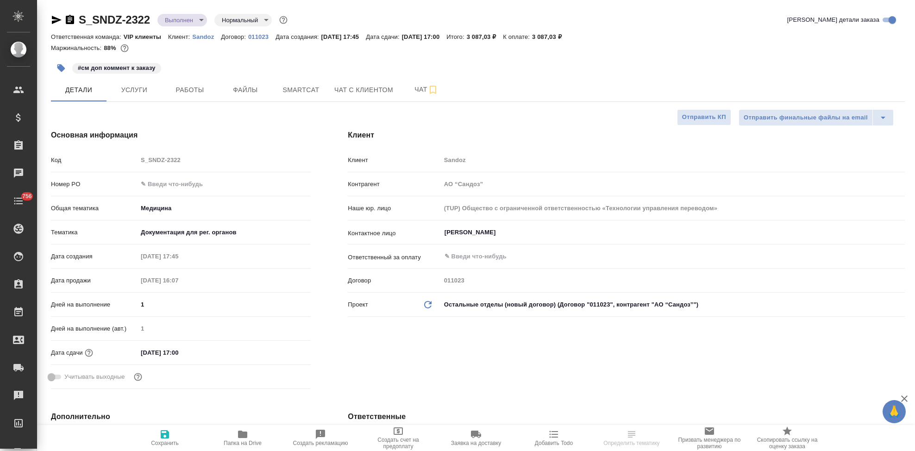
select select "RU"
click at [186, 182] on input "text" at bounding box center [224, 183] width 173 height 13
paste input "S_SNDZ-2321"
type input "S_SNDZ-2321"
drag, startPoint x: 195, startPoint y: 185, endPoint x: 87, endPoint y: 183, distance: 108.8
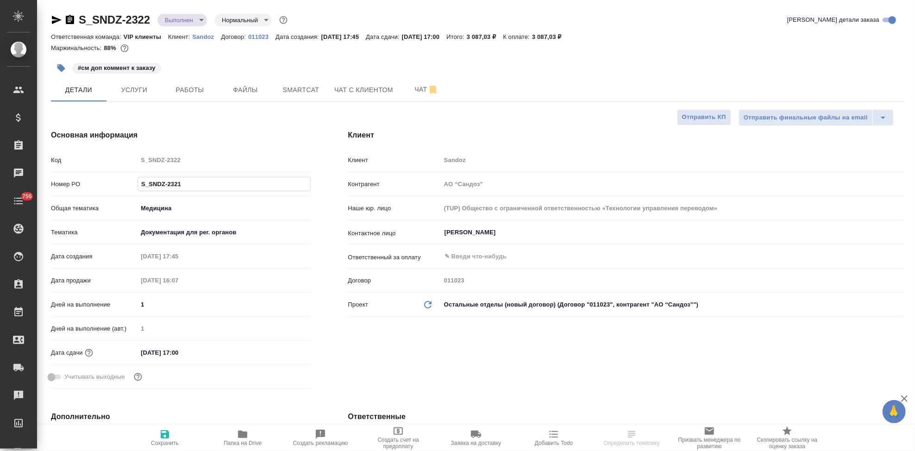
click at [87, 183] on div "Номер PO S_SNDZ-2321" at bounding box center [181, 184] width 260 height 16
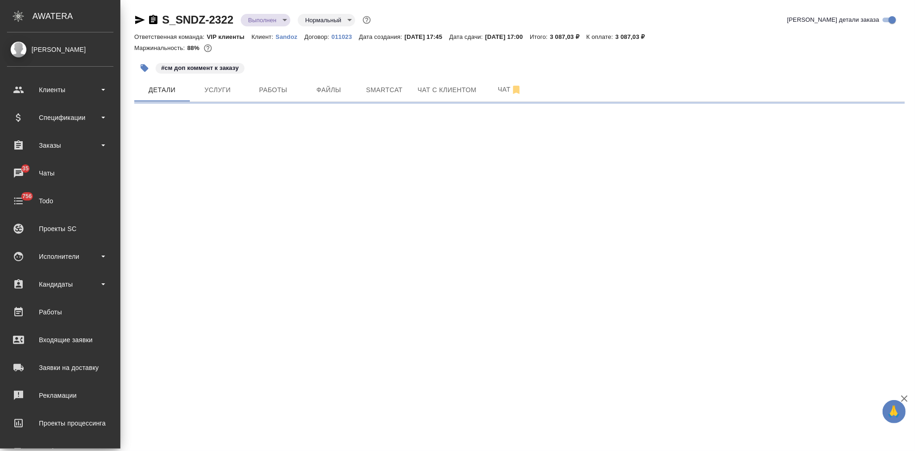
select select "RU"
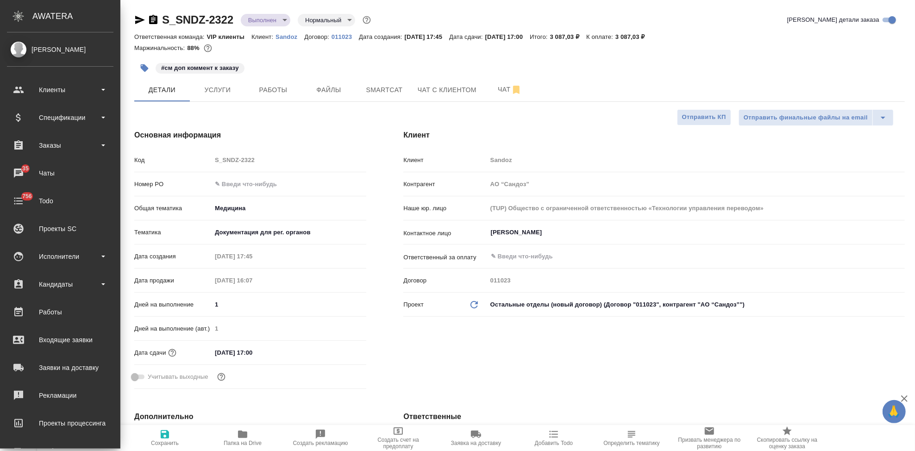
click at [242, 182] on input "text" at bounding box center [289, 183] width 155 height 13
type textarea "x"
paste input "7752704336"
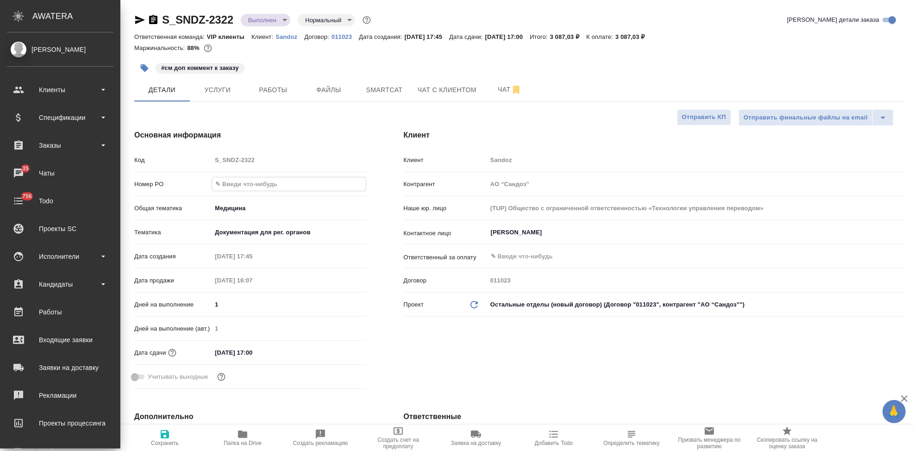
type input "7752704336"
type textarea "x"
type input "7752704336"
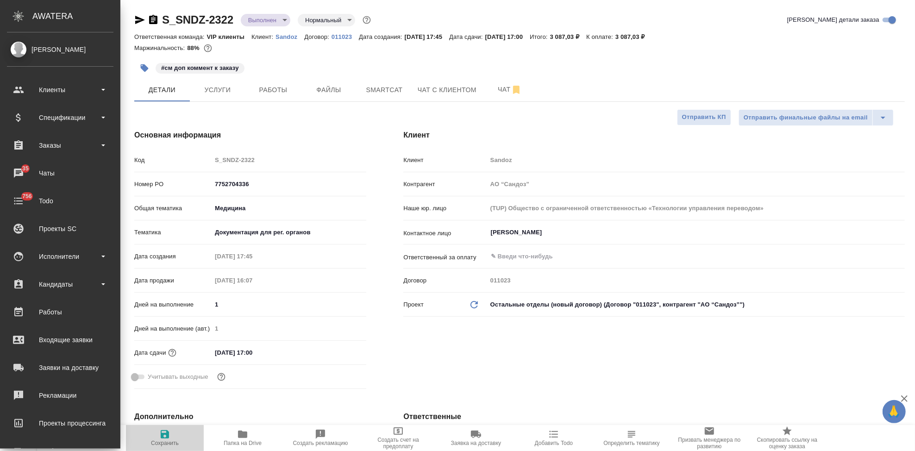
click at [169, 438] on icon "button" at bounding box center [165, 434] width 8 height 8
type textarea "x"
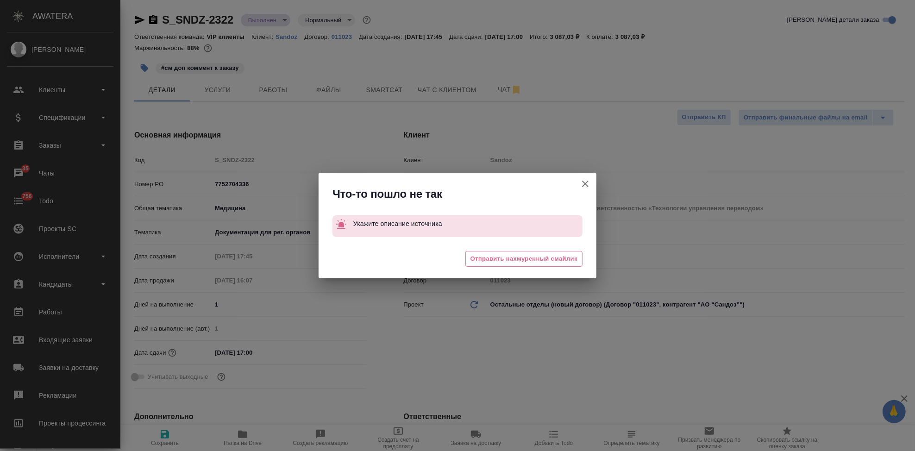
click at [586, 185] on icon "button" at bounding box center [585, 184] width 6 height 6
type textarea "x"
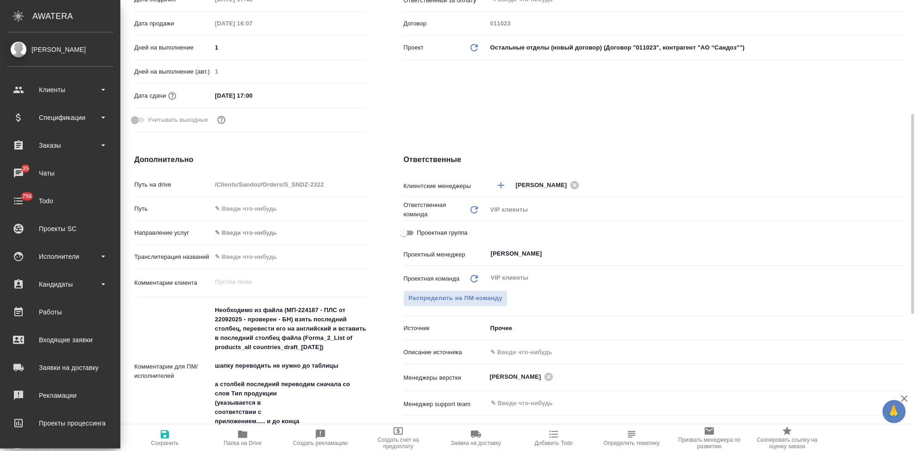
scroll to position [360, 0]
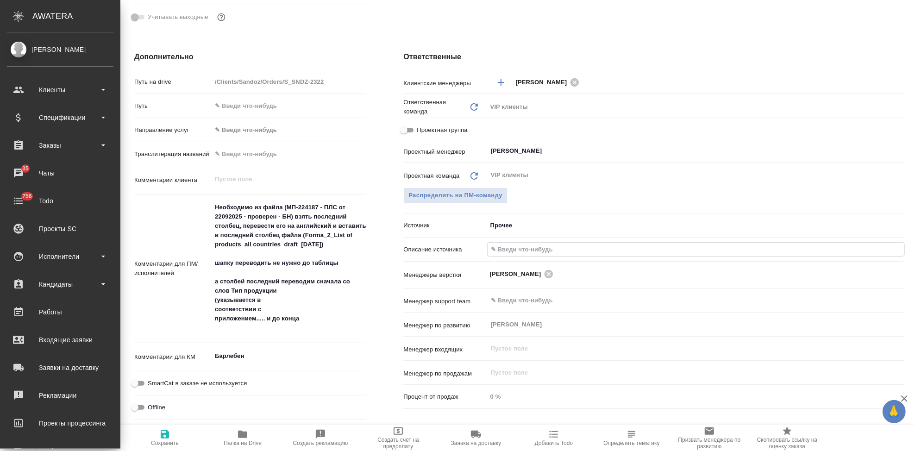
click at [508, 246] on input "text" at bounding box center [696, 249] width 417 height 13
type input "-"
type textarea "x"
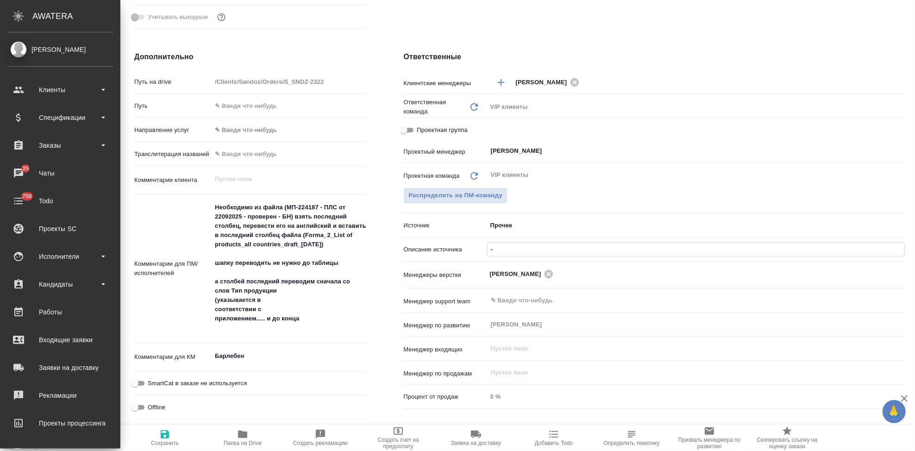
type input "-"
click at [165, 434] on icon "button" at bounding box center [165, 434] width 8 height 8
type textarea "x"
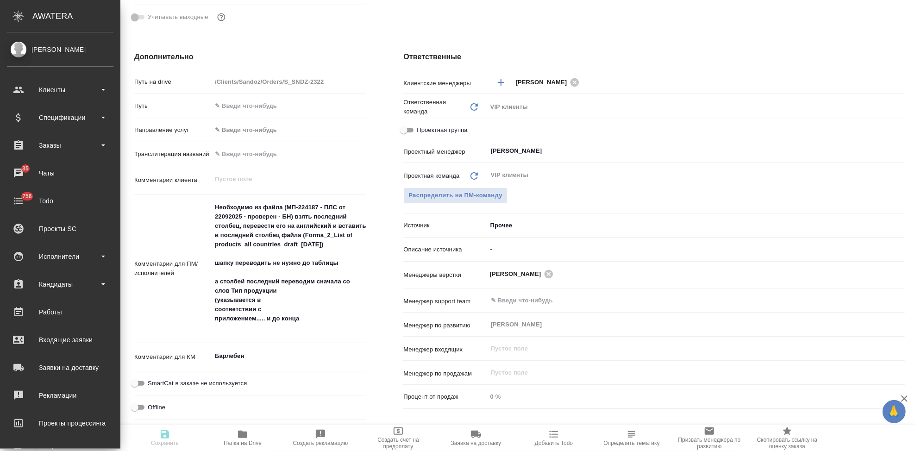
type textarea "x"
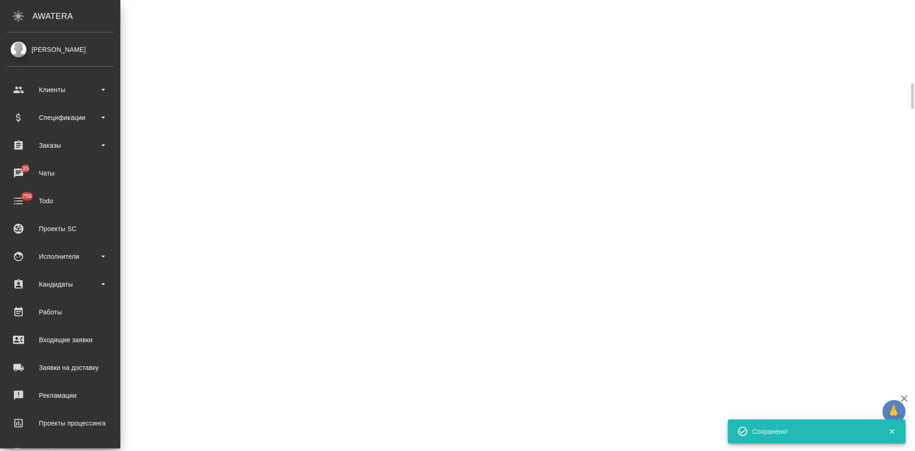
select select "RU"
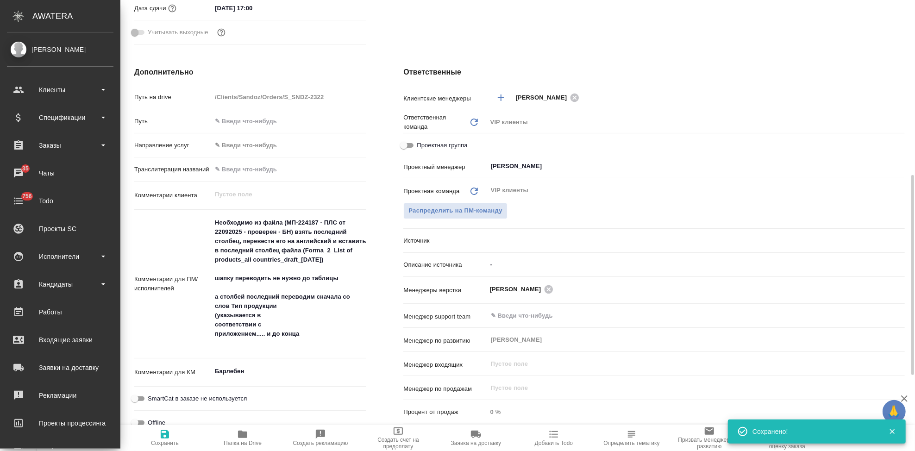
type textarea "x"
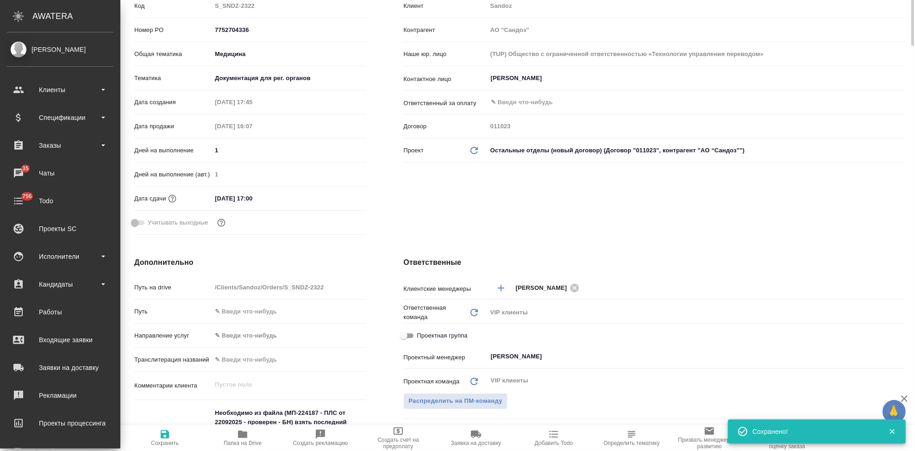
scroll to position [0, 0]
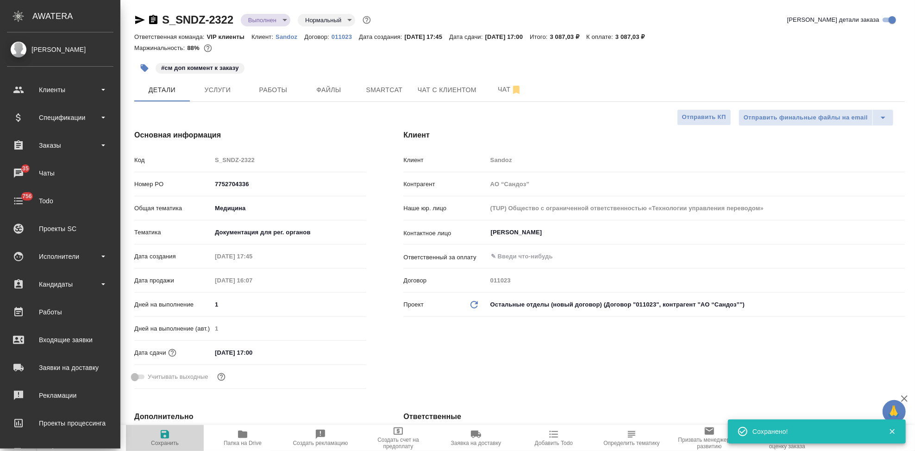
click at [170, 433] on icon "button" at bounding box center [164, 434] width 11 height 11
type textarea "x"
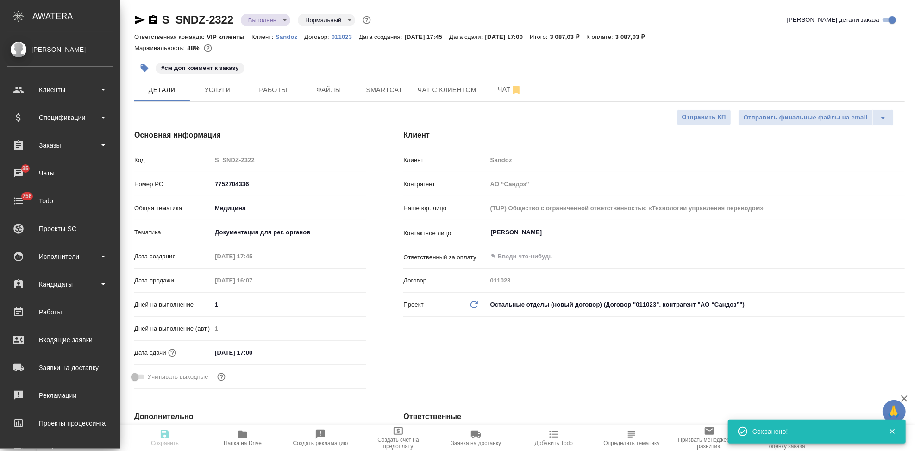
type textarea "x"
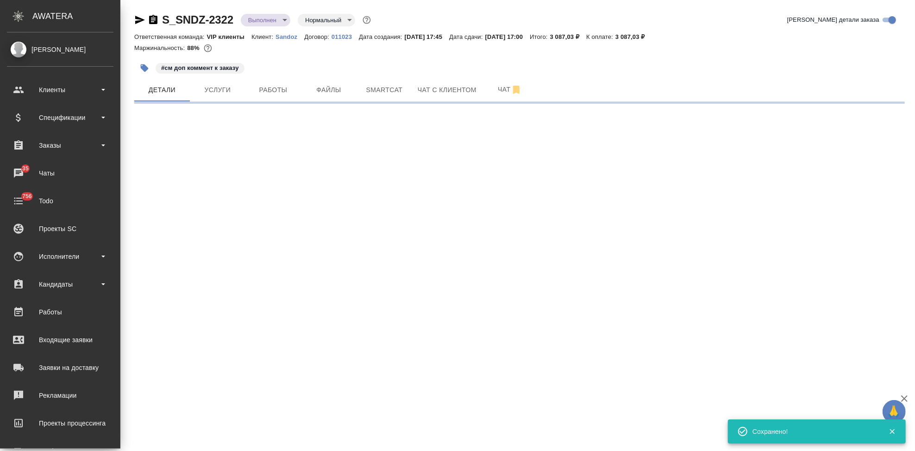
select select "RU"
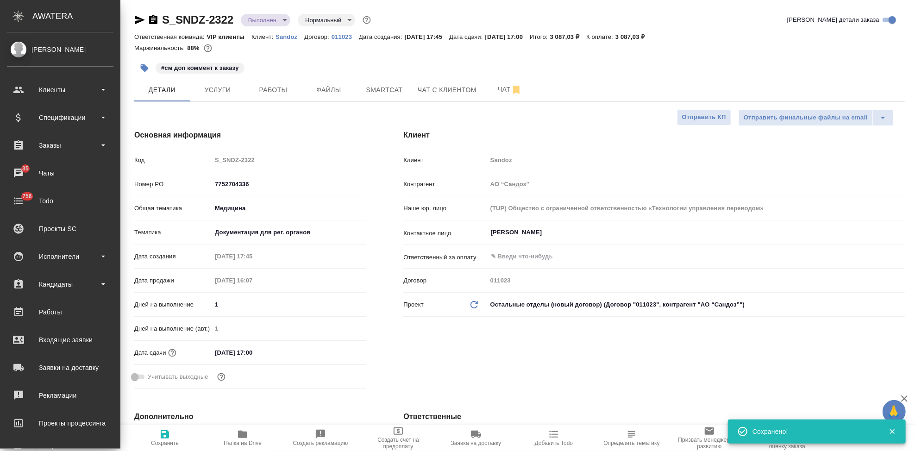
type textarea "x"
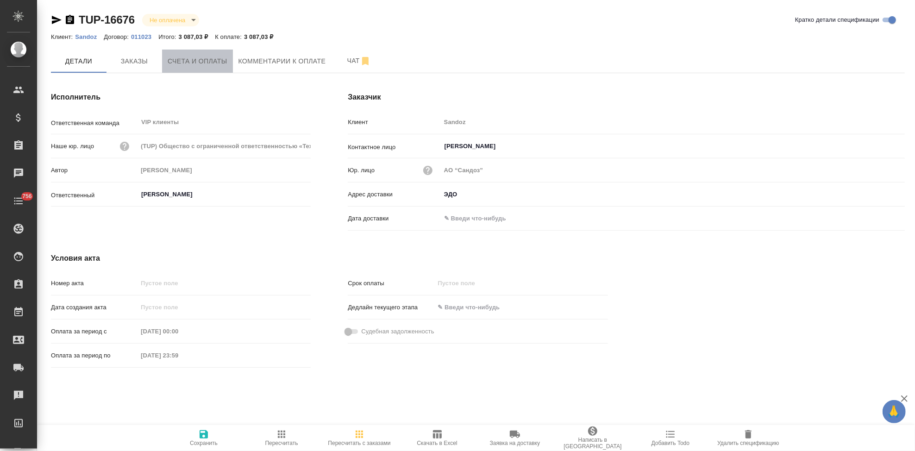
click at [216, 56] on span "Счета и оплаты" at bounding box center [198, 62] width 60 height 12
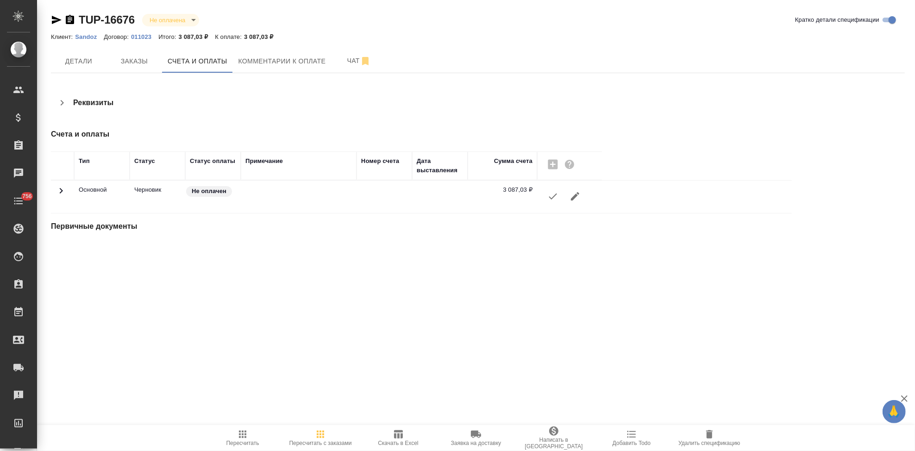
click at [549, 196] on icon "button" at bounding box center [552, 196] width 11 height 11
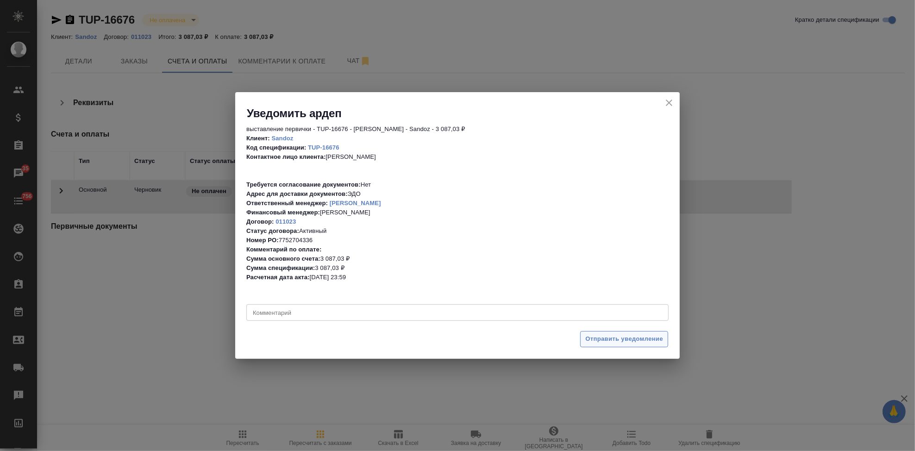
click at [614, 339] on span "Отправить уведомление" at bounding box center [624, 339] width 78 height 11
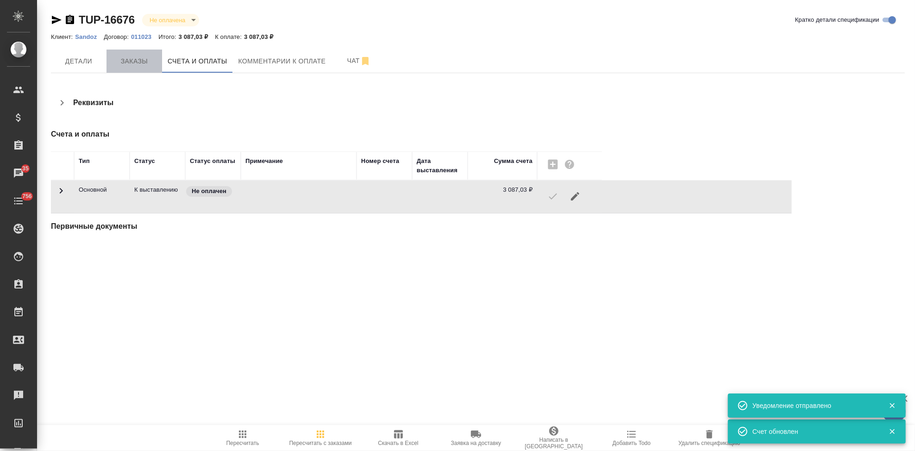
click at [151, 69] on button "Заказы" at bounding box center [134, 61] width 56 height 23
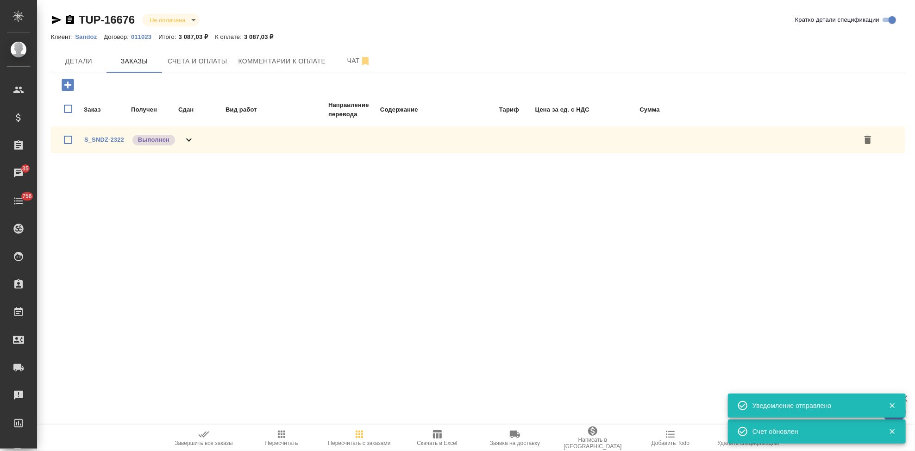
click at [211, 437] on span "Завершить все заказы" at bounding box center [203, 438] width 67 height 18
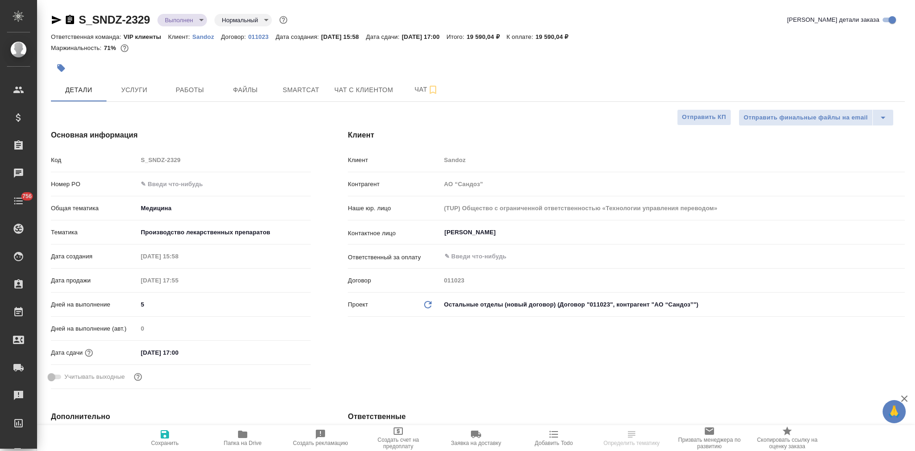
select select "RU"
click at [163, 184] on input "text" at bounding box center [224, 183] width 173 height 13
paste input "7752704336"
type input "7752704336"
click at [163, 435] on icon "button" at bounding box center [165, 434] width 8 height 8
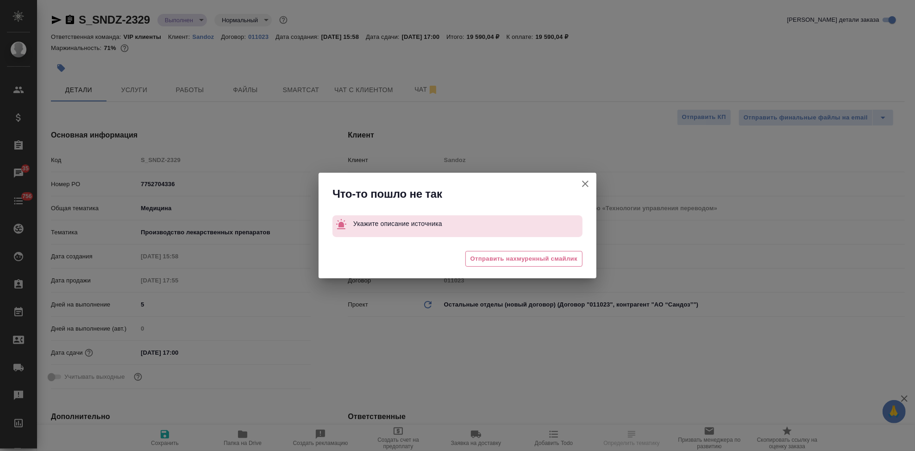
click at [584, 188] on icon "button" at bounding box center [585, 183] width 11 height 11
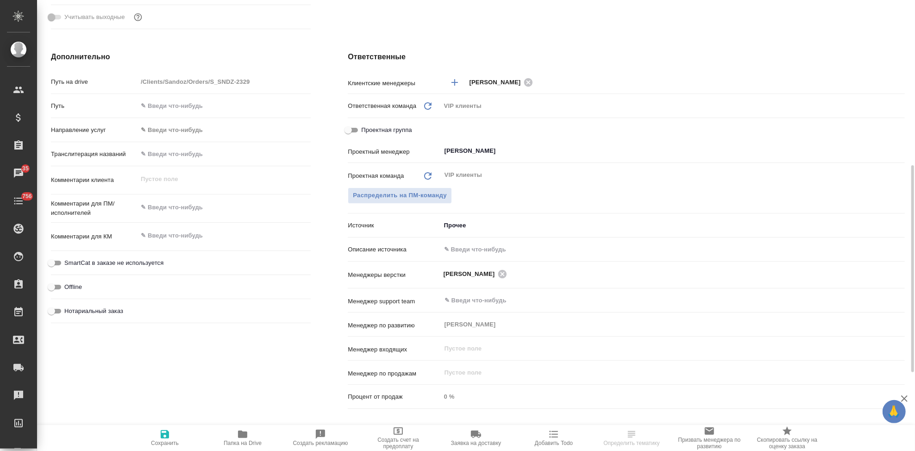
scroll to position [411, 0]
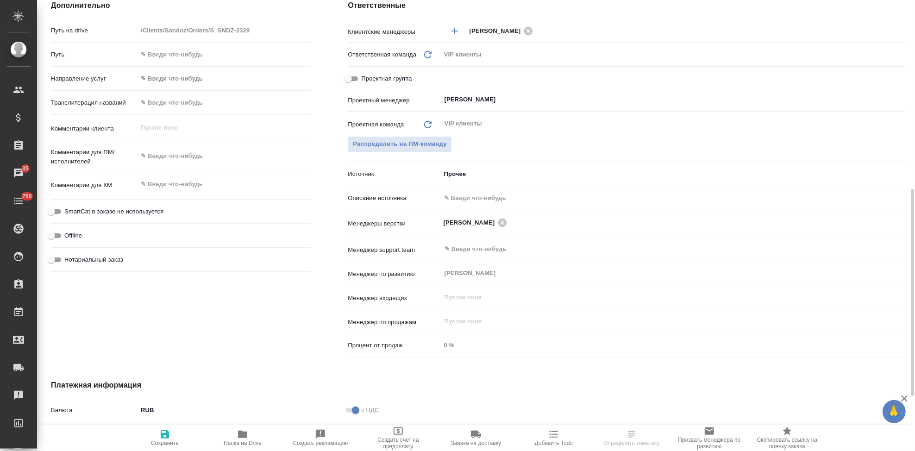
click at [478, 194] on input "text" at bounding box center [673, 197] width 464 height 13
type input "-"
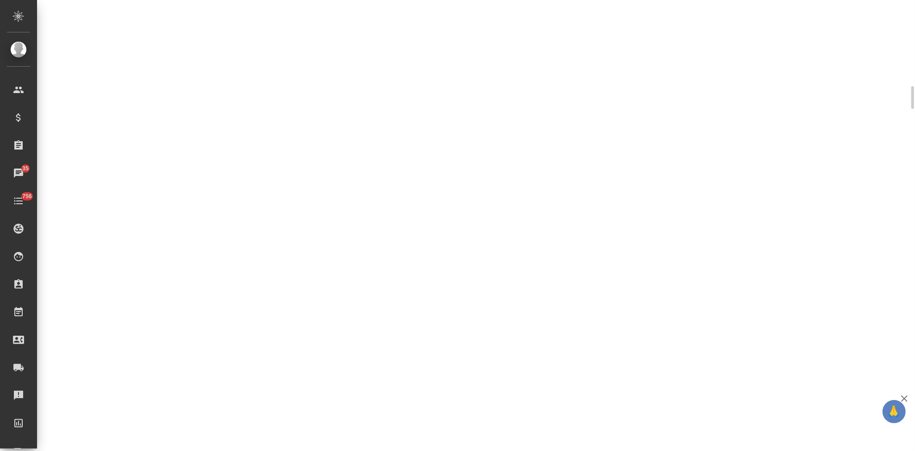
select select "RU"
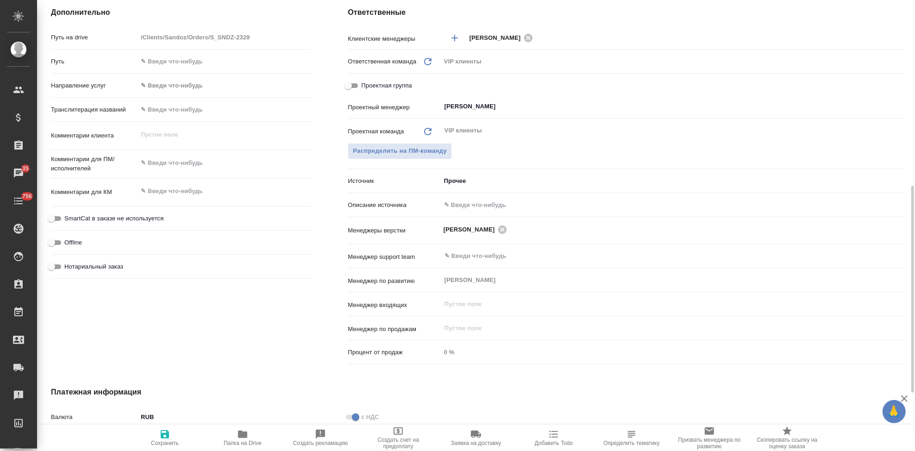
scroll to position [404, 0]
type textarea "x"
click at [469, 203] on input "text" at bounding box center [672, 204] width 463 height 13
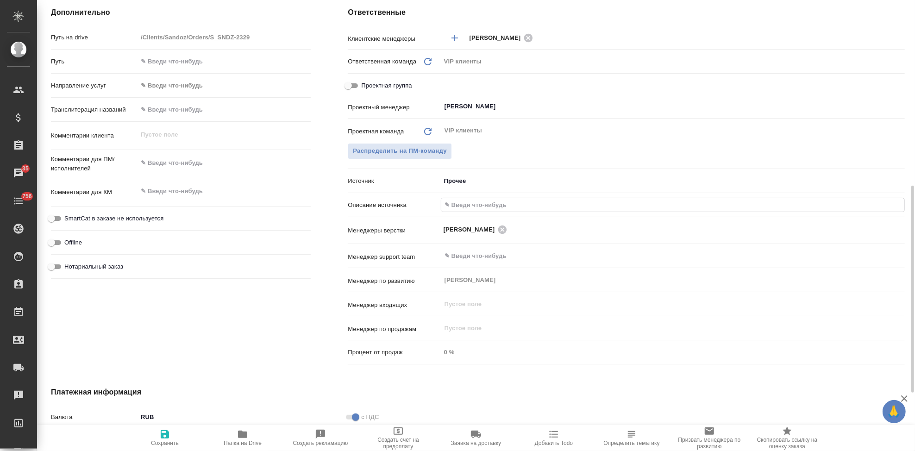
type input "-"
type textarea "x"
type input "-"
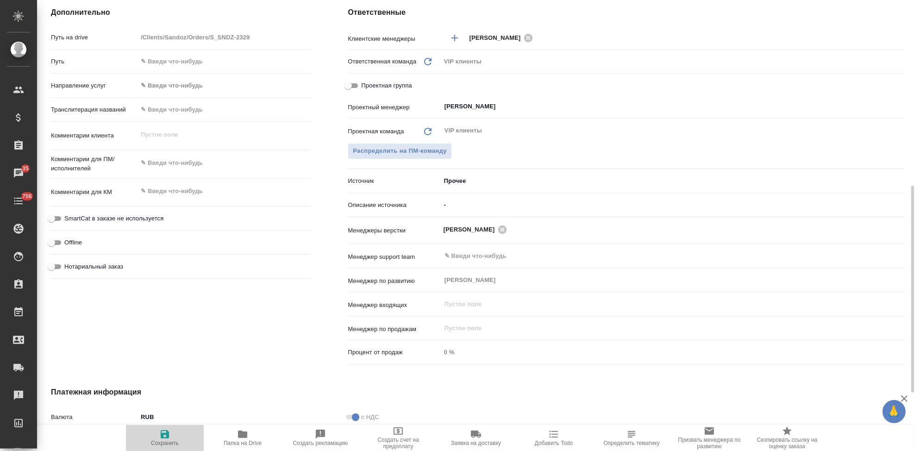
click at [168, 435] on icon "button" at bounding box center [165, 434] width 8 height 8
type textarea "x"
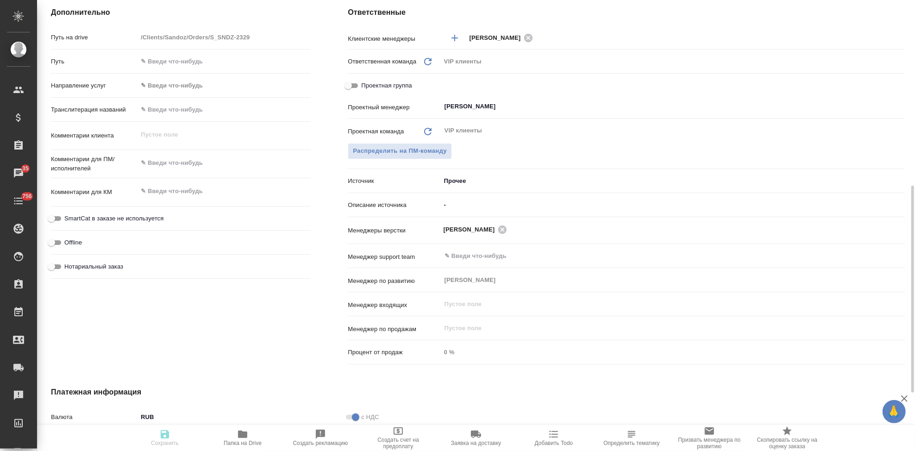
type textarea "x"
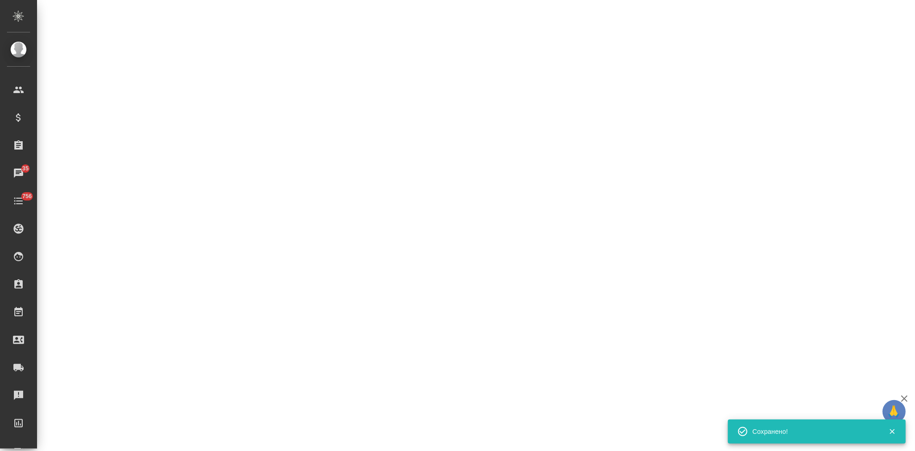
select select "RU"
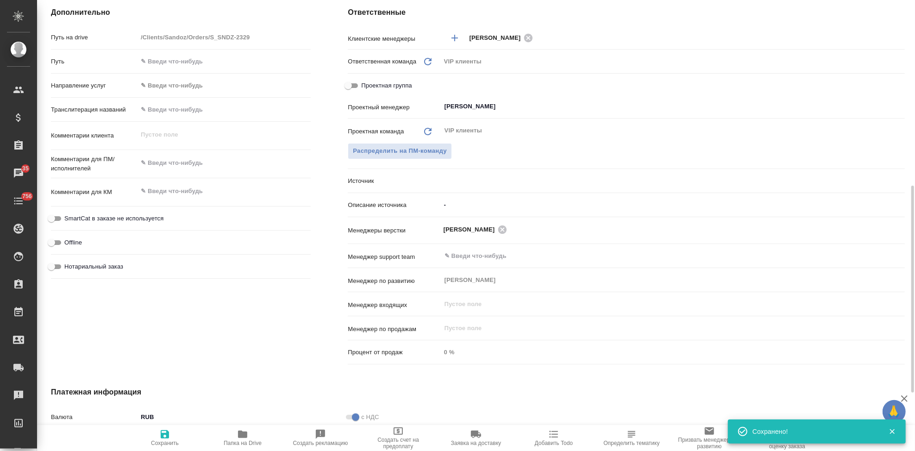
type textarea "x"
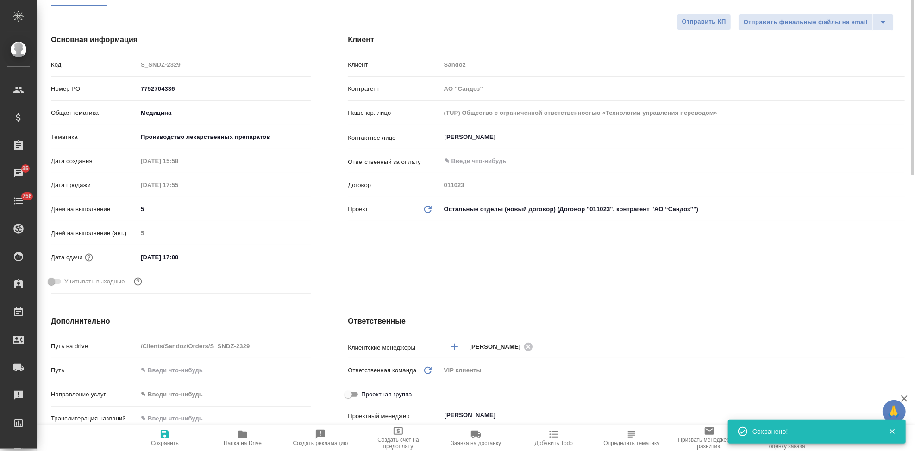
scroll to position [0, 0]
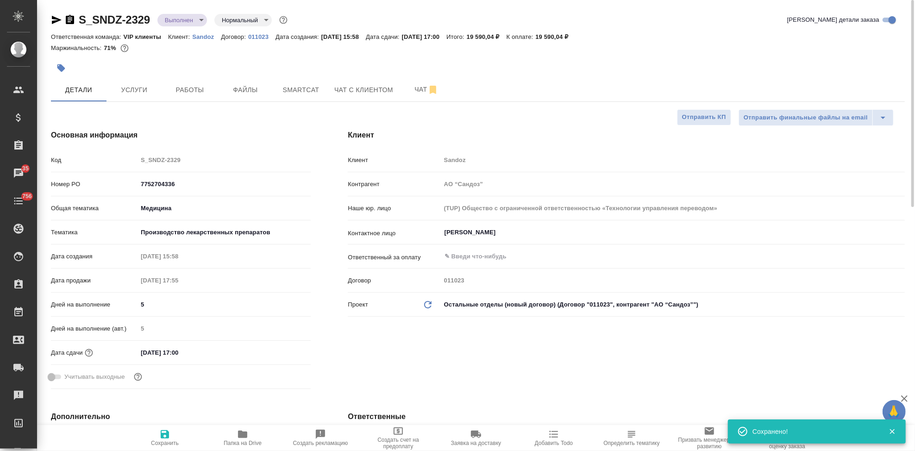
click at [160, 440] on span "Сохранить" at bounding box center [165, 443] width 28 height 6
type textarea "x"
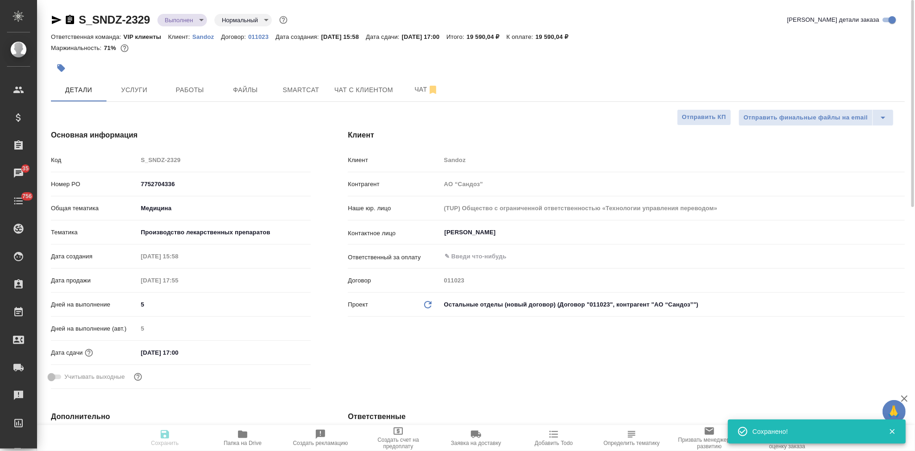
type textarea "x"
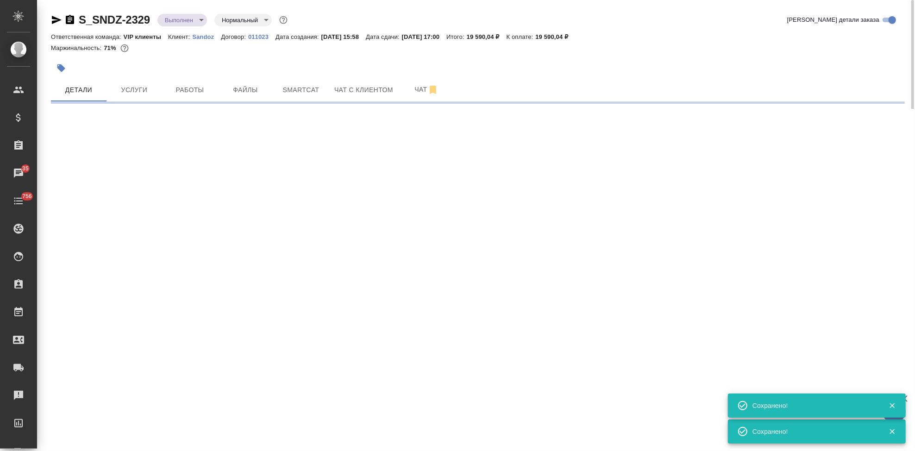
select select "RU"
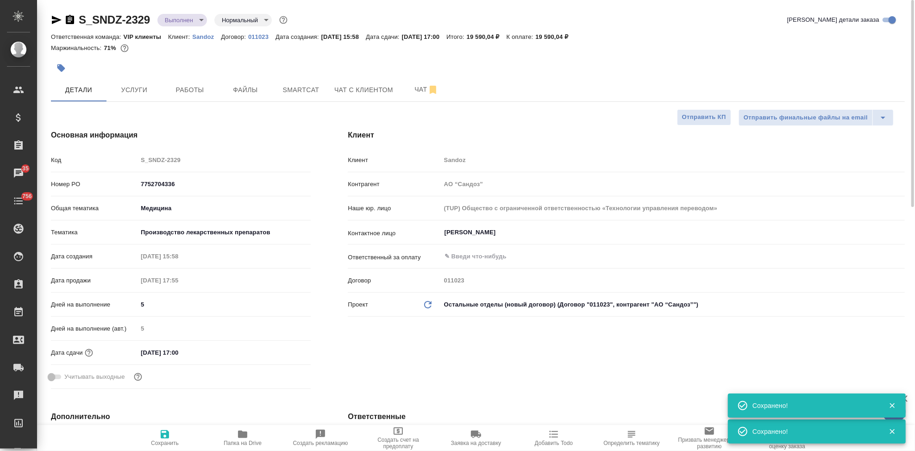
type textarea "x"
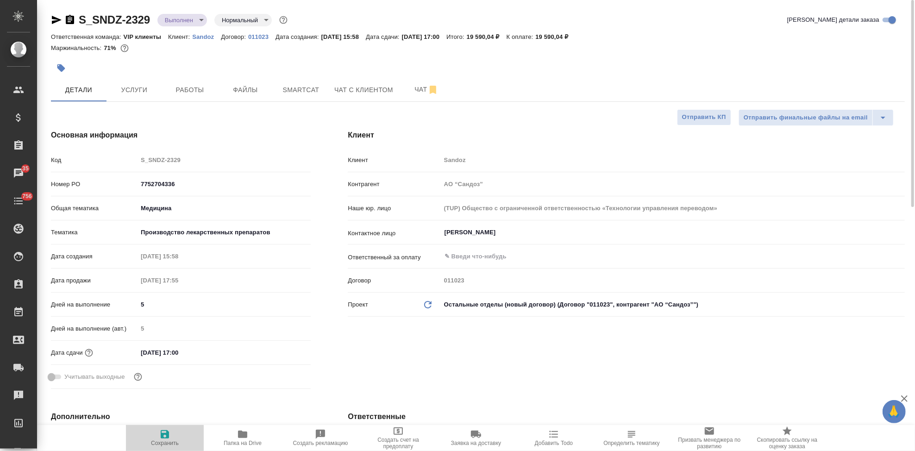
click at [162, 439] on icon "button" at bounding box center [164, 434] width 11 height 11
type textarea "x"
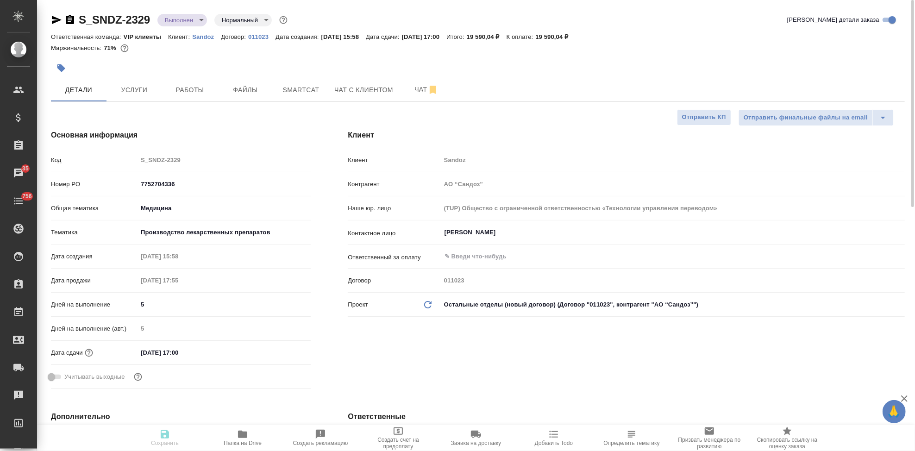
type textarea "x"
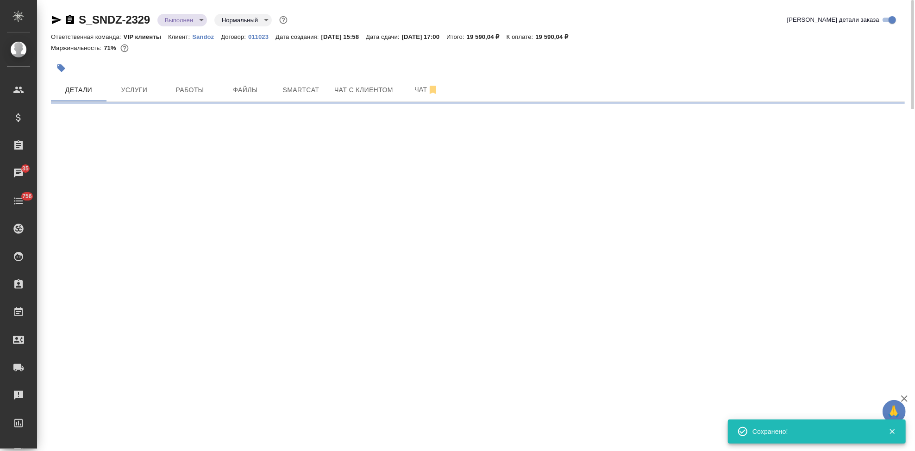
select select "RU"
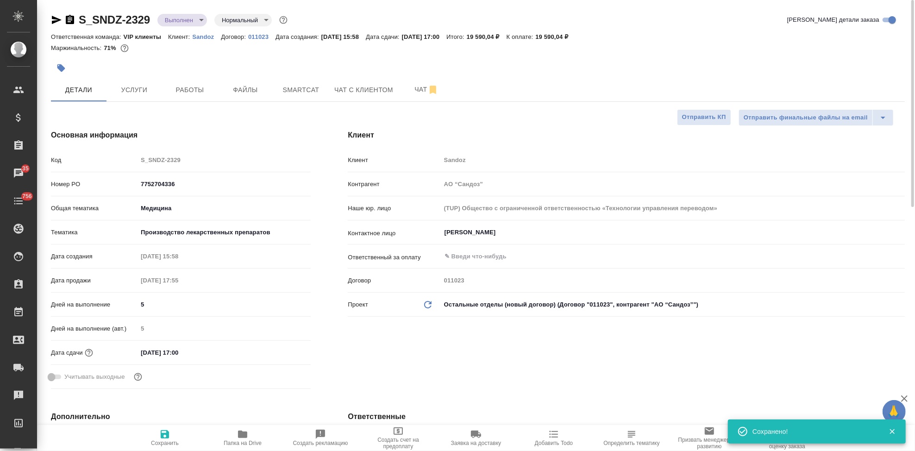
type textarea "x"
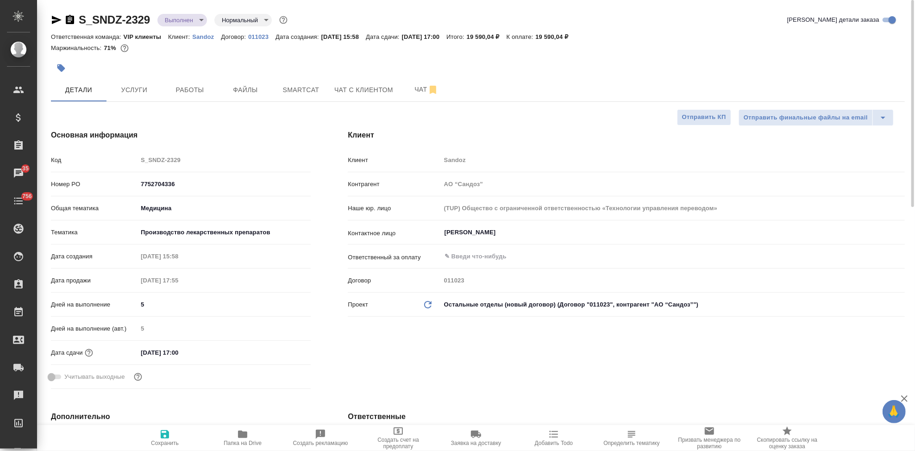
click at [164, 436] on icon "button" at bounding box center [164, 434] width 11 height 11
type textarea "x"
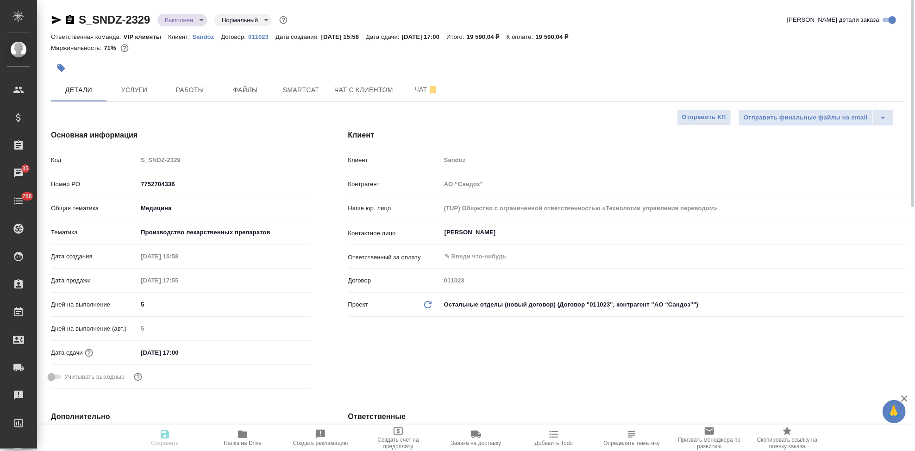
type textarea "x"
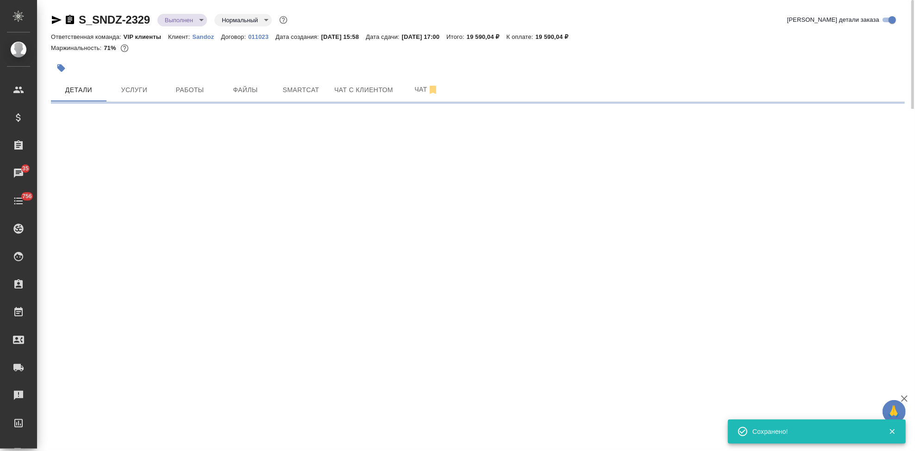
select select "RU"
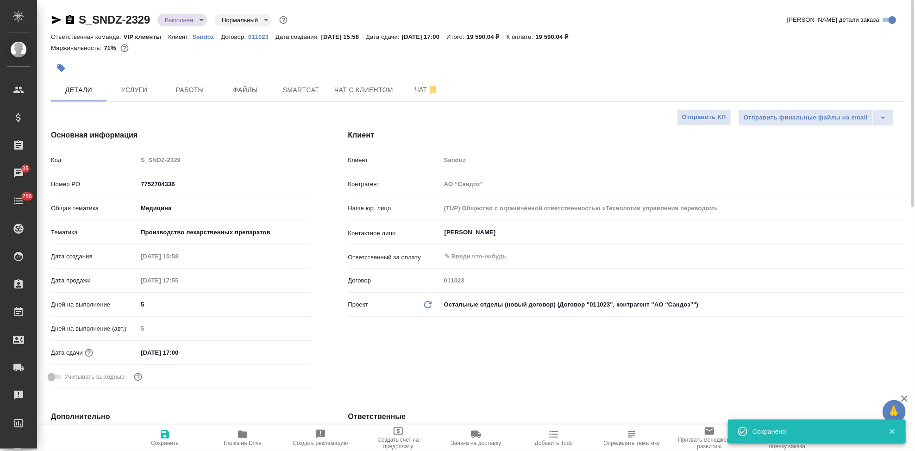
type textarea "x"
click at [465, 252] on input "text" at bounding box center [657, 256] width 427 height 11
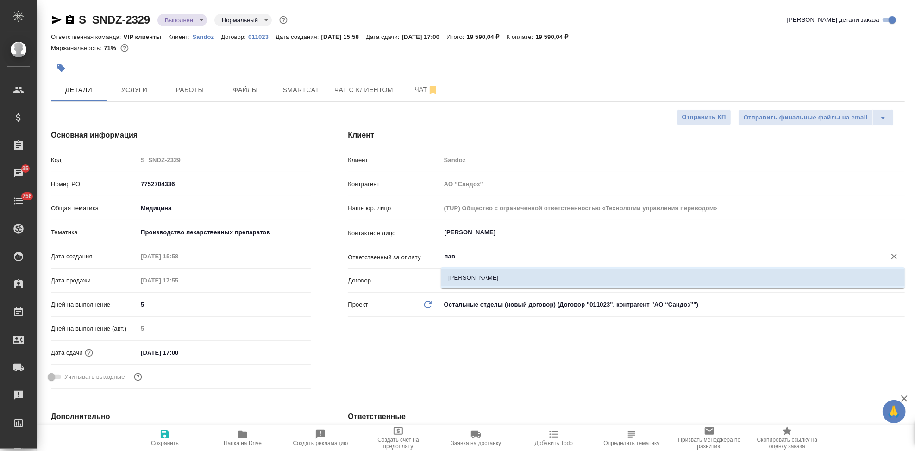
click at [472, 275] on li "[PERSON_NAME]" at bounding box center [673, 277] width 464 height 17
type input "[PERSON_NAME]"
type textarea "x"
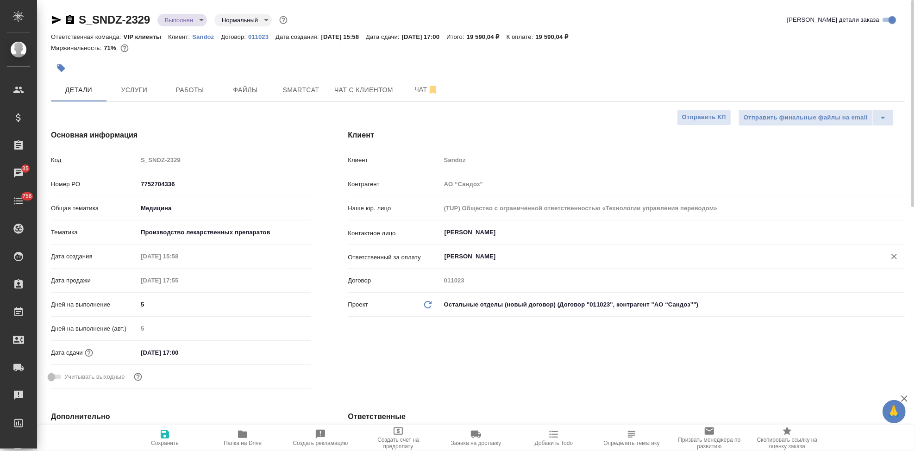
type input "[PERSON_NAME]"
click at [158, 435] on span "Сохранить" at bounding box center [164, 438] width 67 height 18
type textarea "x"
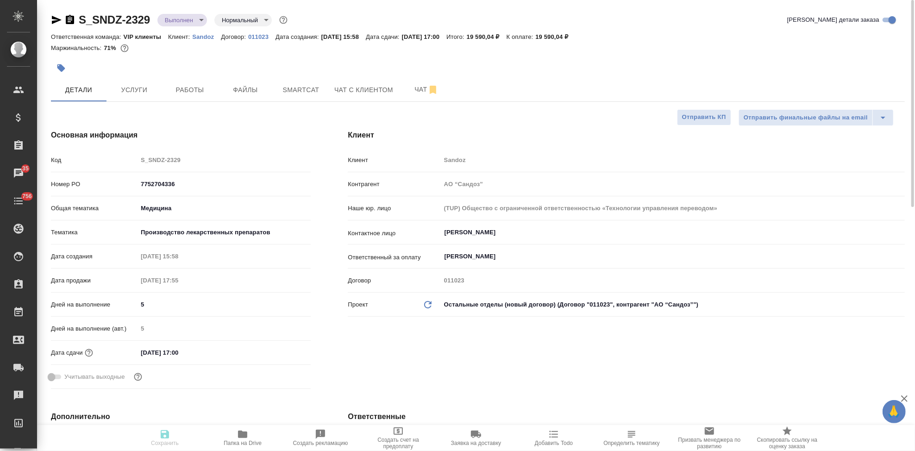
type textarea "x"
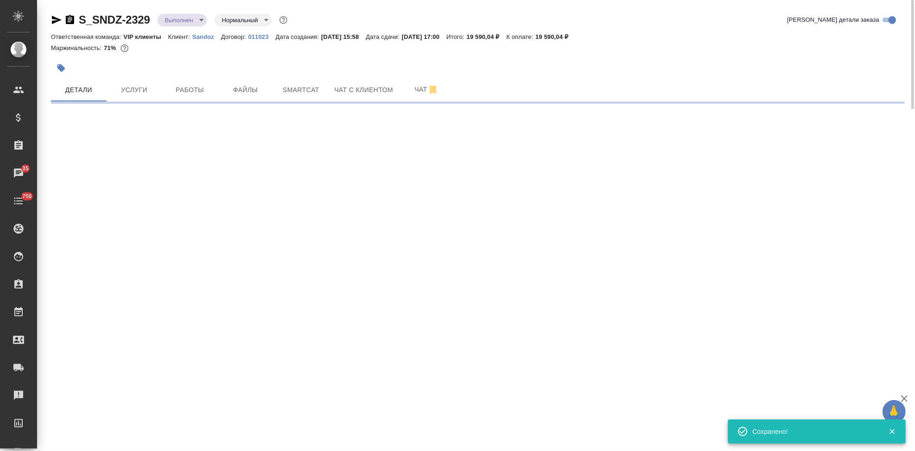
select select "RU"
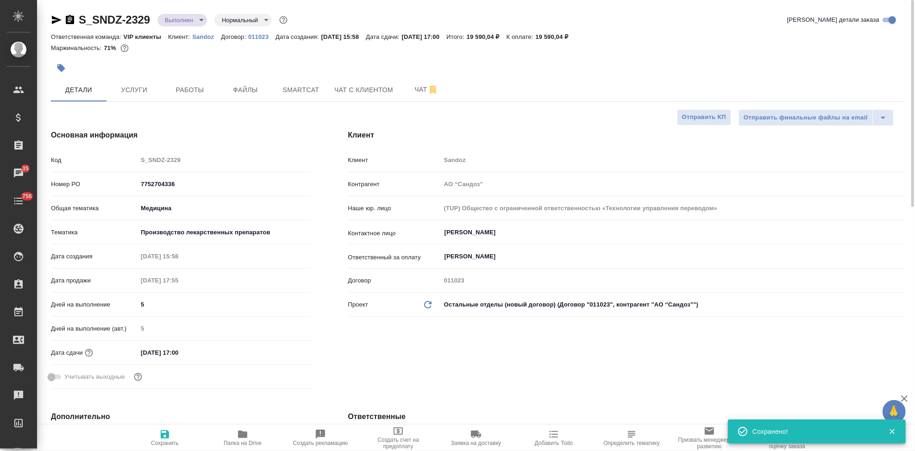
type textarea "x"
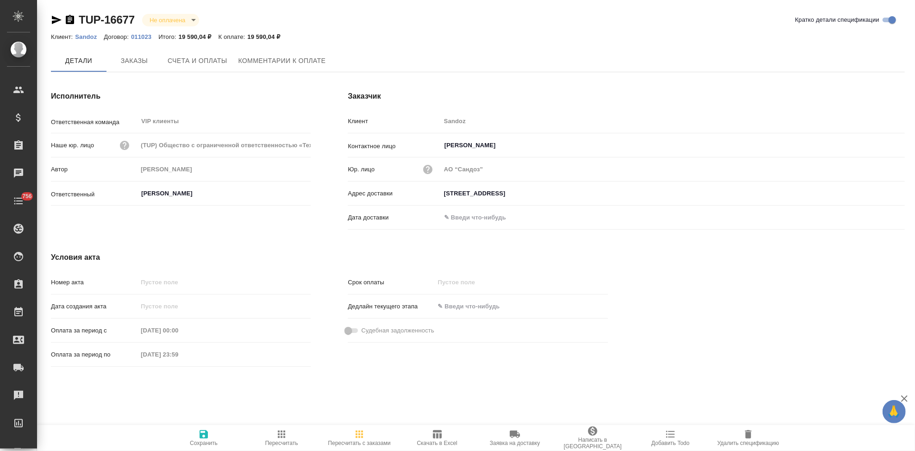
click at [204, 60] on span "Счета и оплаты" at bounding box center [198, 61] width 60 height 12
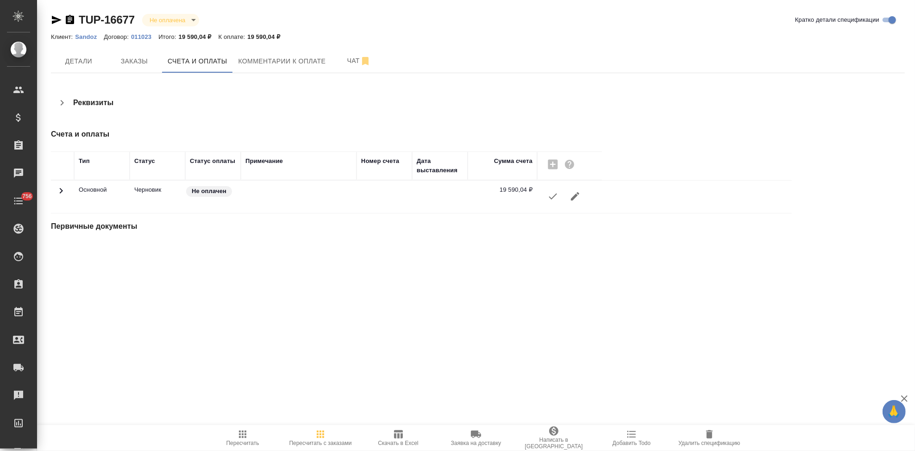
click at [551, 200] on icon "button" at bounding box center [552, 196] width 11 height 11
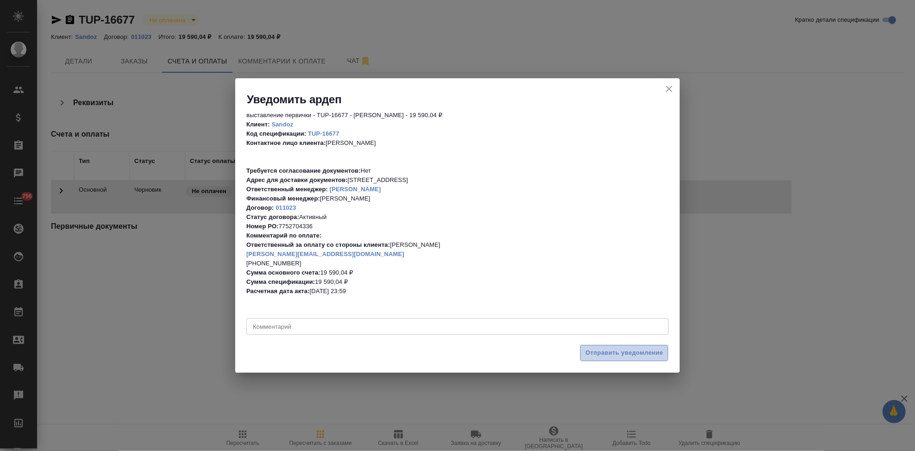
click at [609, 354] on span "Отправить уведомление" at bounding box center [624, 353] width 78 height 11
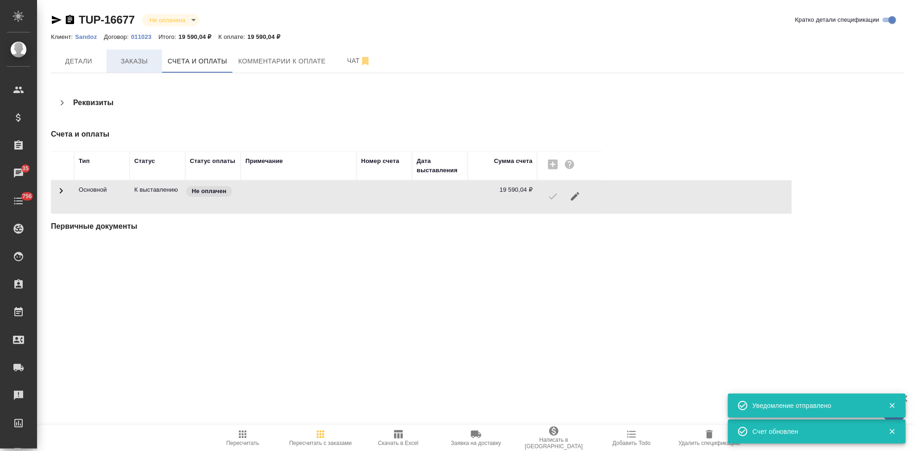
click at [124, 66] on span "Заказы" at bounding box center [134, 62] width 44 height 12
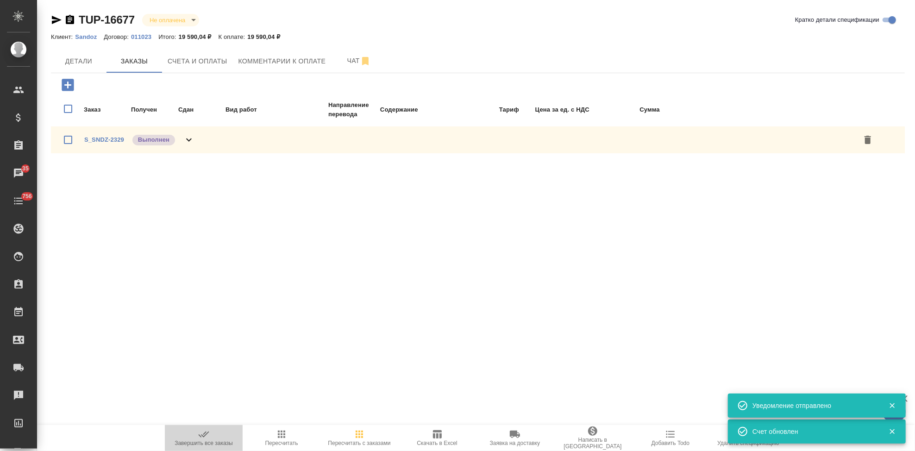
click at [205, 434] on icon "button" at bounding box center [203, 434] width 11 height 11
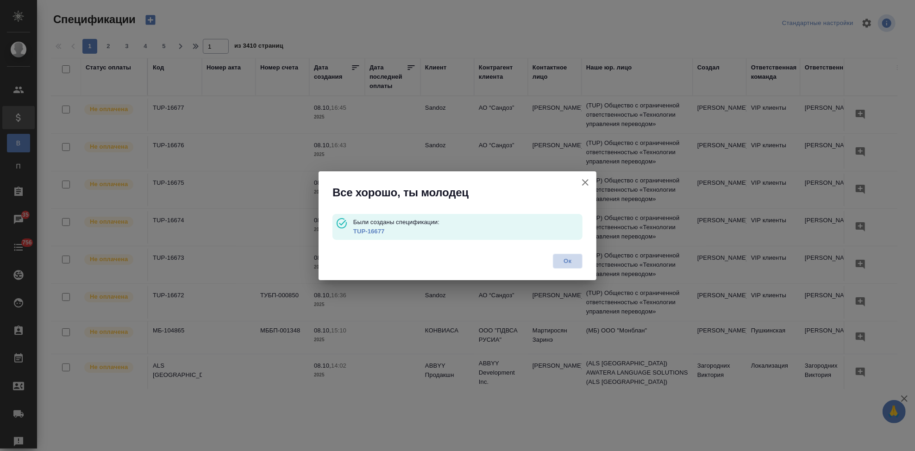
click at [573, 258] on span "Ок" at bounding box center [567, 261] width 19 height 9
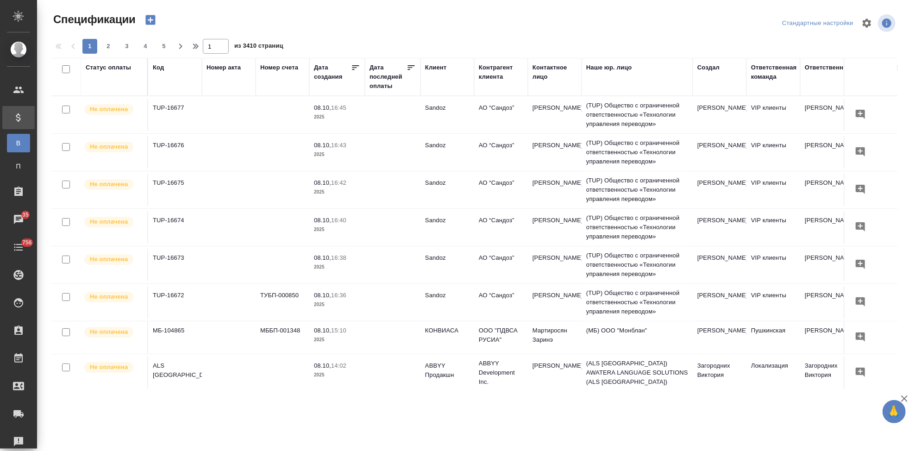
click at [150, 21] on icon "button" at bounding box center [150, 19] width 13 height 13
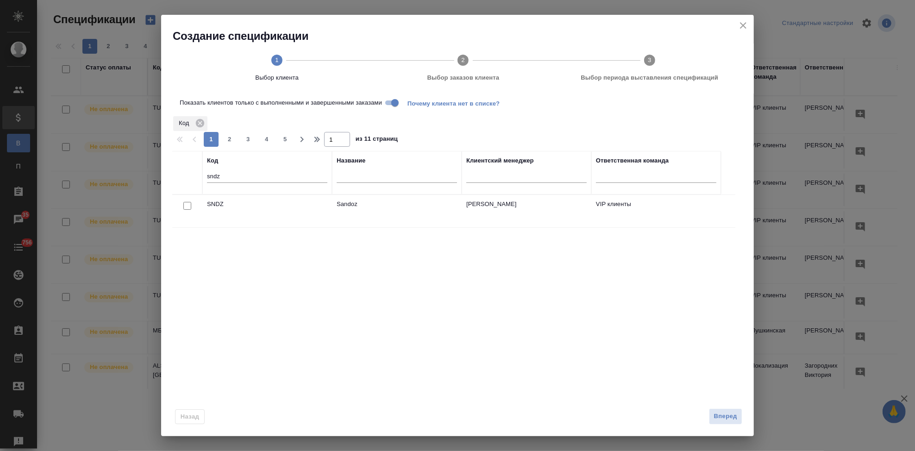
click at [191, 206] on div at bounding box center [187, 206] width 21 height 13
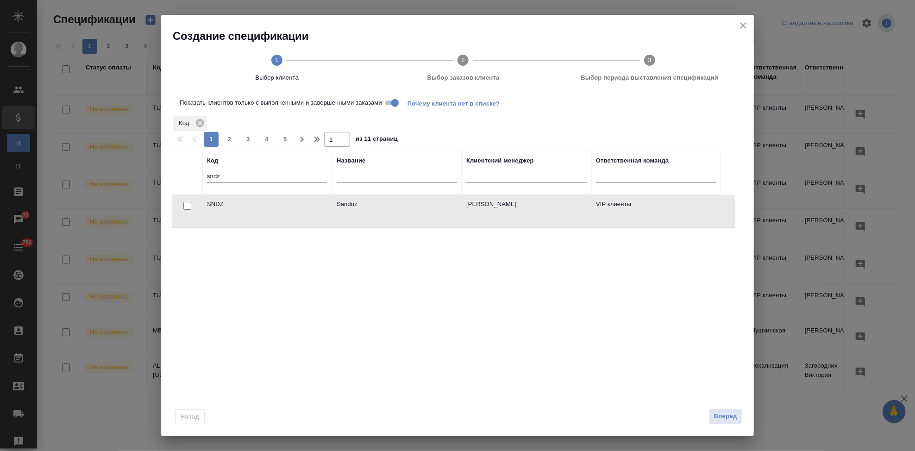
click at [187, 205] on input "checkbox" at bounding box center [187, 206] width 8 height 8
checkbox input "true"
click at [722, 418] on span "Вперед" at bounding box center [725, 416] width 23 height 11
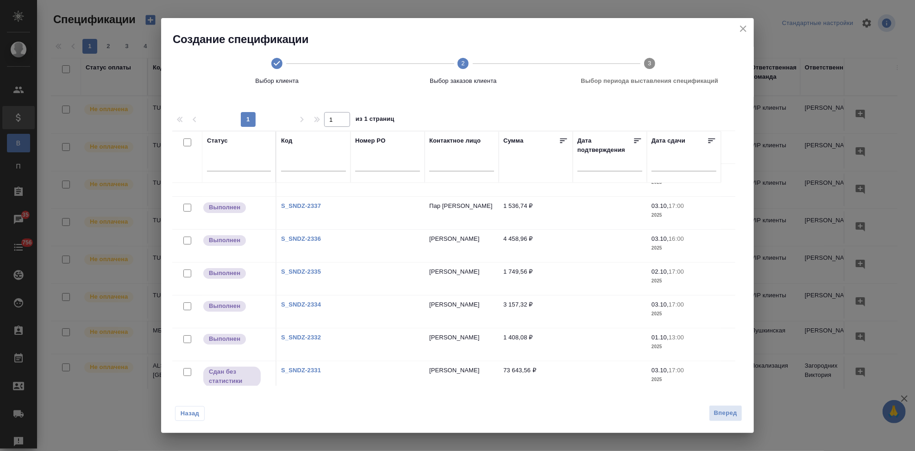
scroll to position [126, 0]
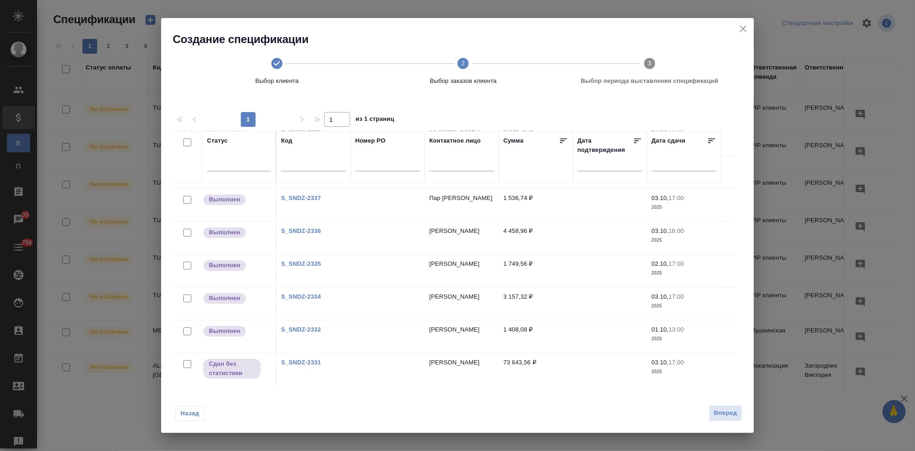
click at [303, 358] on div "S_SNDZ-2331" at bounding box center [313, 362] width 65 height 9
click at [303, 359] on link "S_SNDZ-2331" at bounding box center [301, 362] width 40 height 7
click at [741, 29] on icon "close" at bounding box center [743, 28] width 11 height 11
click at [22, 218] on span "36" at bounding box center [26, 214] width 18 height 9
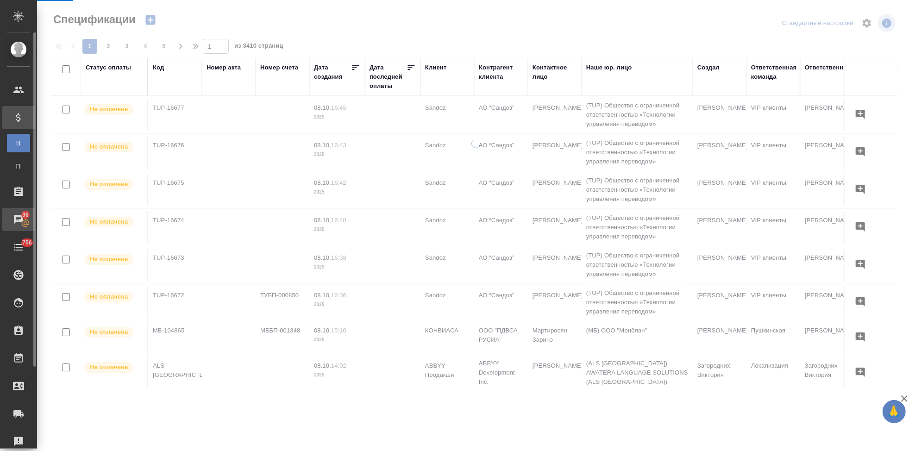
click at [22, 224] on icon at bounding box center [25, 223] width 8 height 8
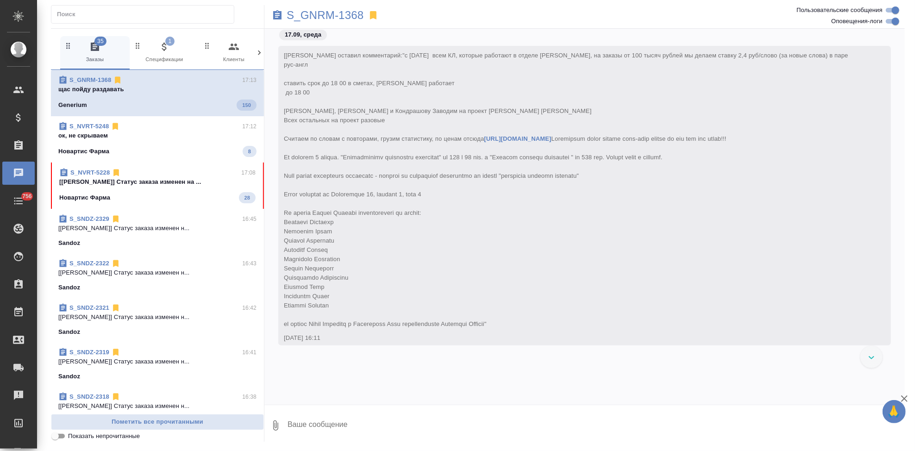
scroll to position [100001, 0]
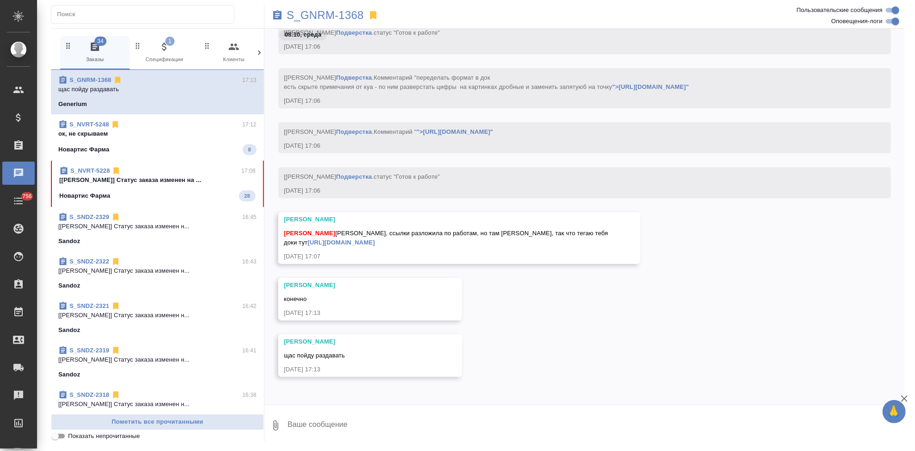
click at [146, 193] on div "Новартис Фарма 28" at bounding box center [157, 195] width 196 height 11
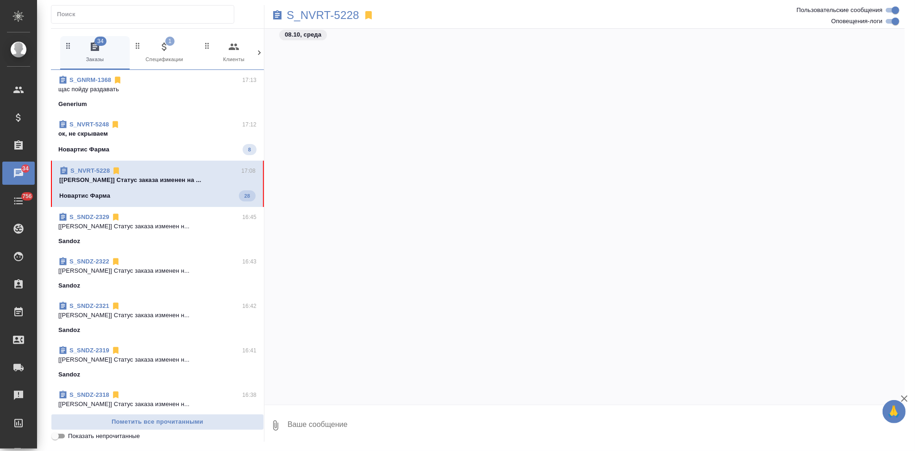
scroll to position [24496, 0]
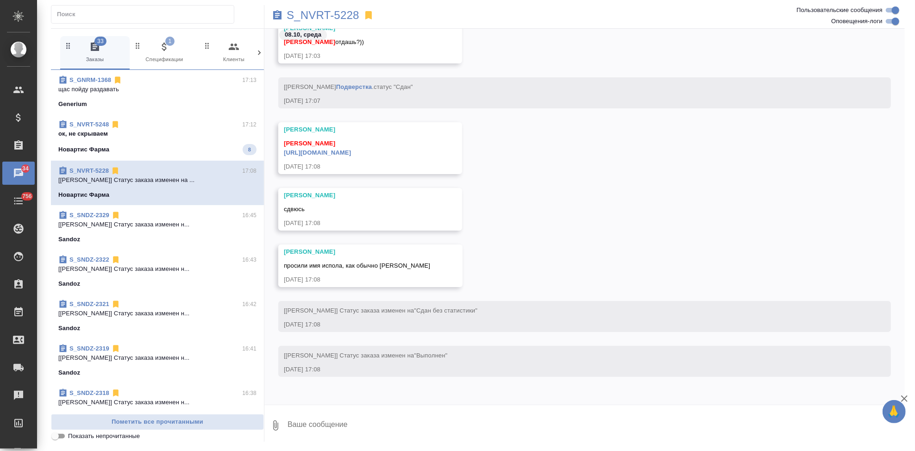
click at [358, 421] on textarea at bounding box center [596, 425] width 618 height 31
type textarea "спасибки, сдаю"
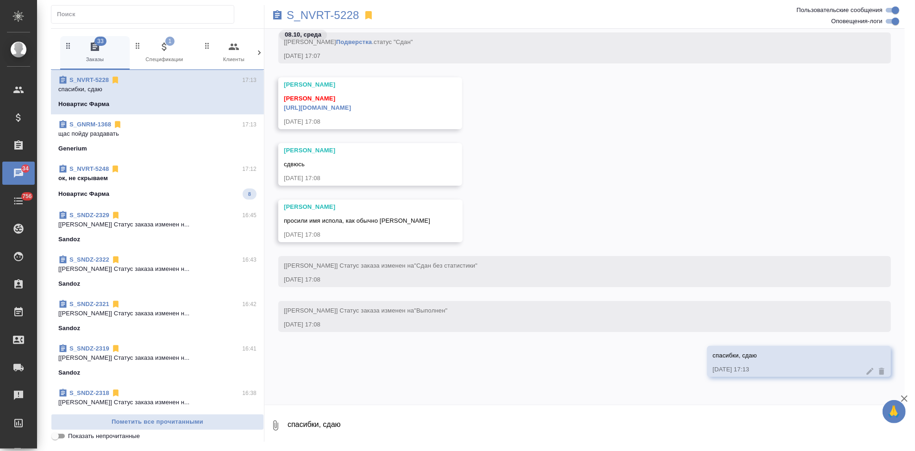
click at [351, 106] on link "https://drive.awatera.com/apps/files/files/10531816?dir=/Shares/Novartos_Pharma…" at bounding box center [317, 107] width 67 height 7
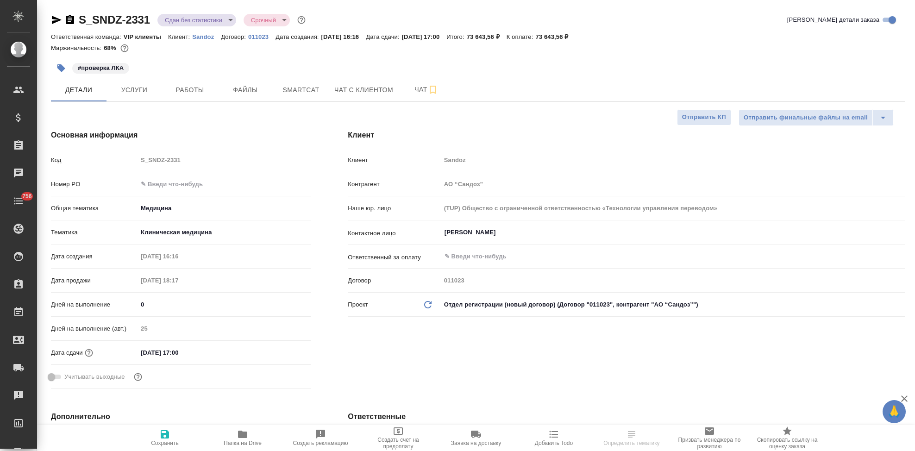
select select "RU"
click at [145, 96] on button "Услуги" at bounding box center [134, 89] width 56 height 23
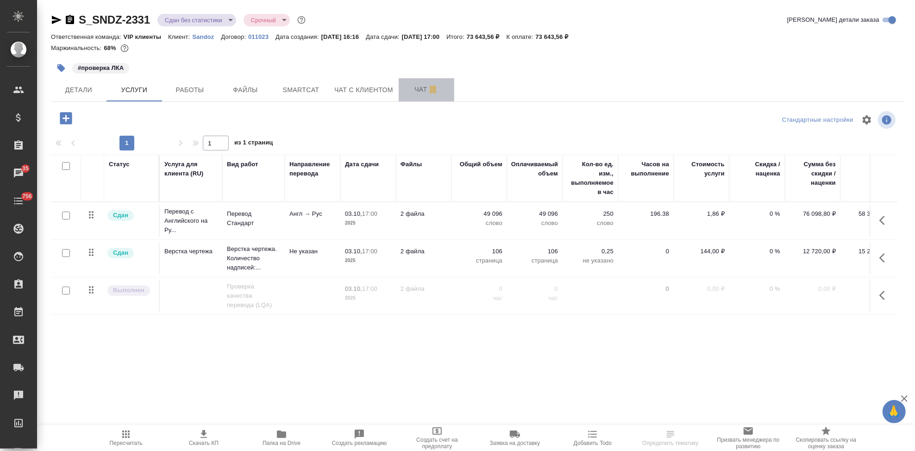
click at [410, 95] on span "Чат" at bounding box center [426, 90] width 44 height 12
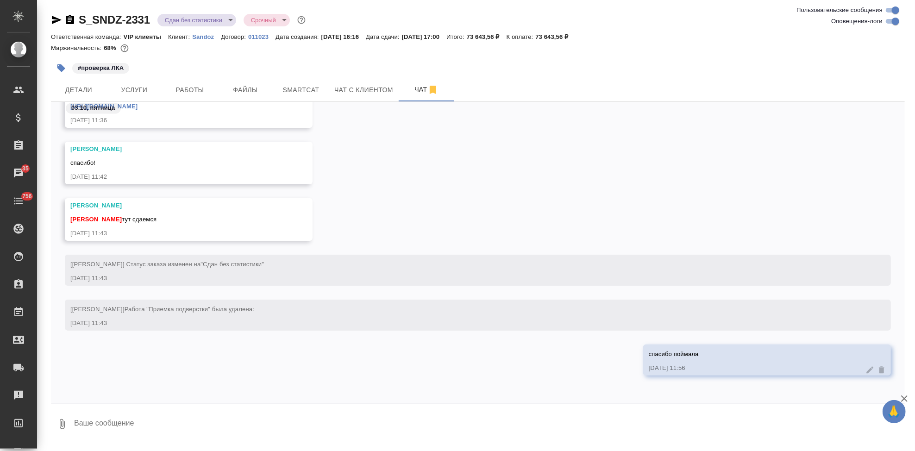
scroll to position [17782, 0]
drag, startPoint x: 150, startPoint y: 18, endPoint x: 78, endPoint y: 18, distance: 72.7
click at [78, 18] on div "S_SNDZ-2331 Сдан без статистики distributed Срочный urgent" at bounding box center [179, 20] width 257 height 15
copy link "S_SNDZ-2331"
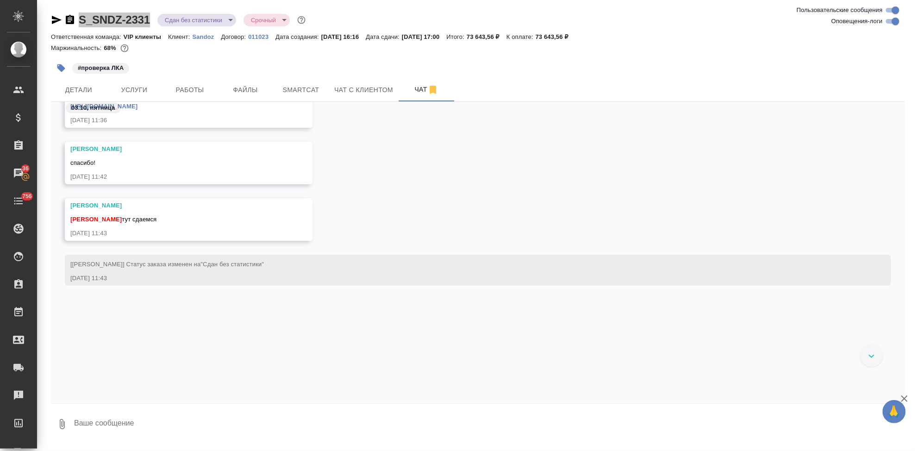
scroll to position [17401, 0]
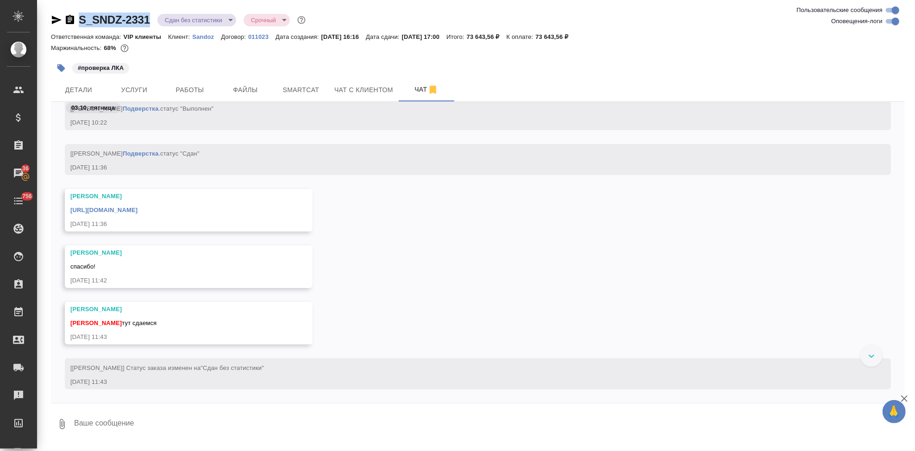
click at [72, 102] on div "03.10, пятница" at bounding box center [478, 110] width 854 height 17
click at [76, 96] on button "Детали" at bounding box center [79, 89] width 56 height 23
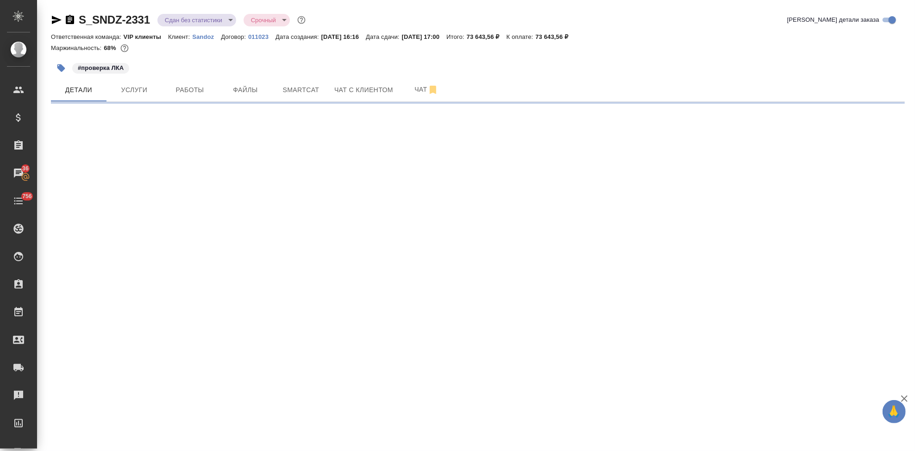
select select "RU"
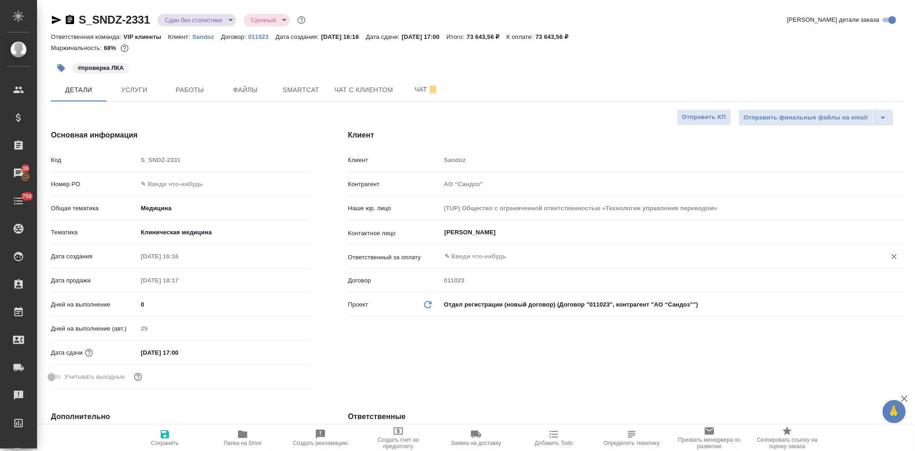
type textarea "x"
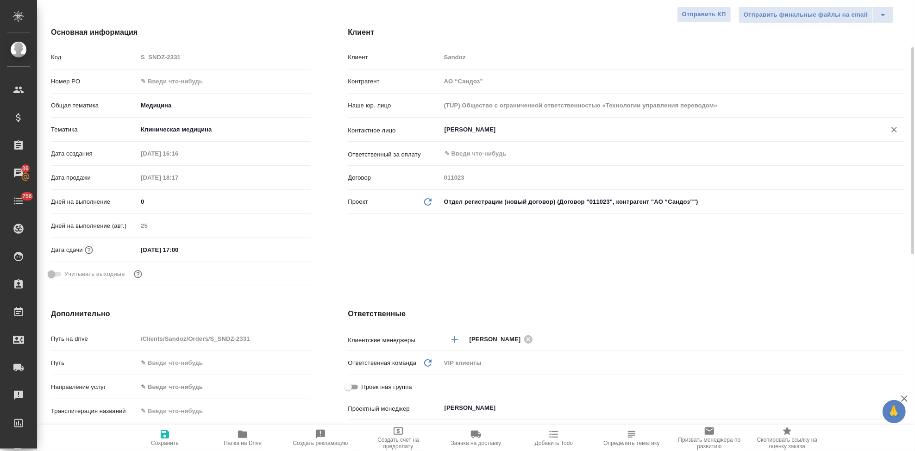
scroll to position [206, 0]
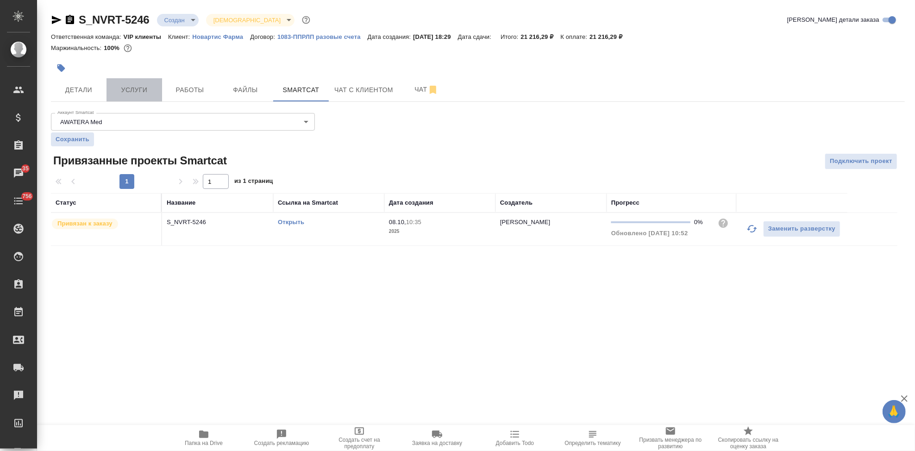
click at [131, 80] on button "Услуги" at bounding box center [134, 89] width 56 height 23
